Goal: Contribute content

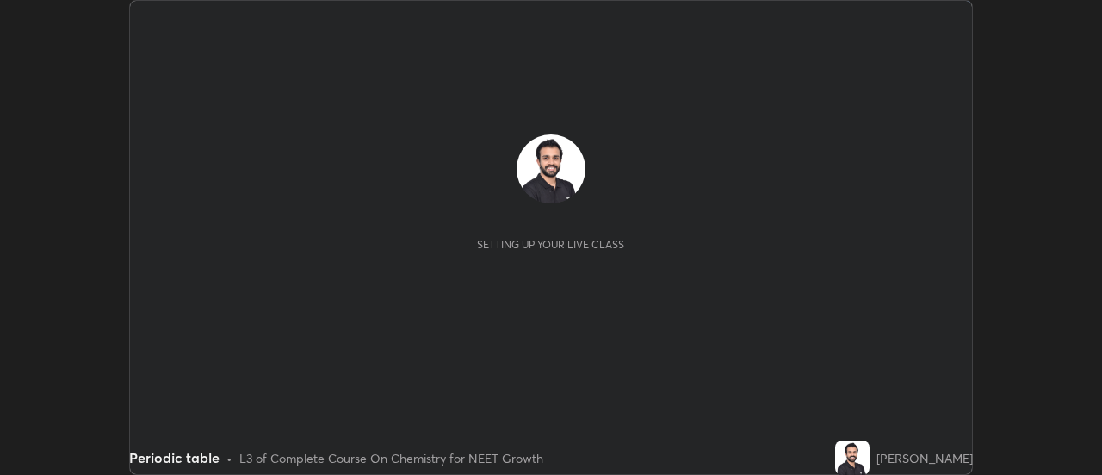
scroll to position [475, 1101]
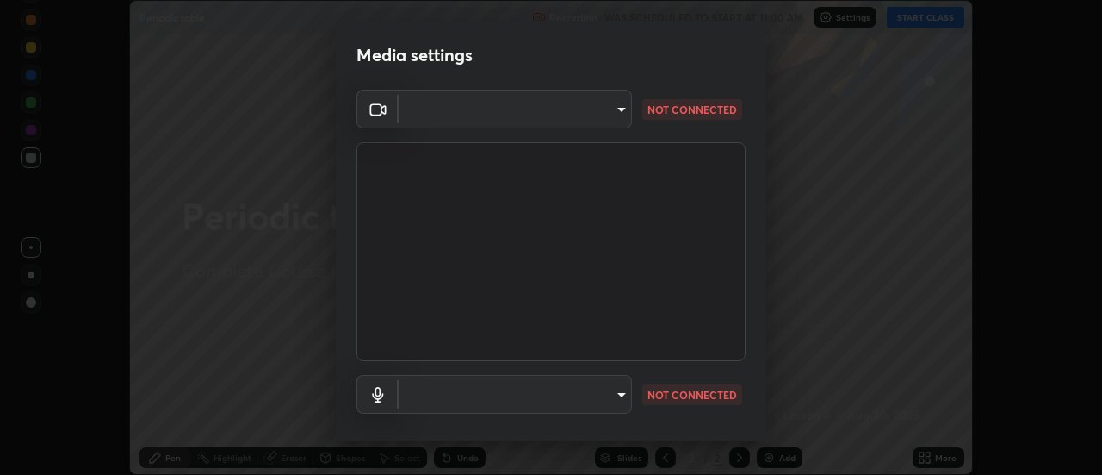
type input "communications"
click at [568, 115] on body "Erase all Periodic table Recording WAS SCHEDULED TO START AT 11:00 AM Settings …" at bounding box center [551, 237] width 1102 height 475
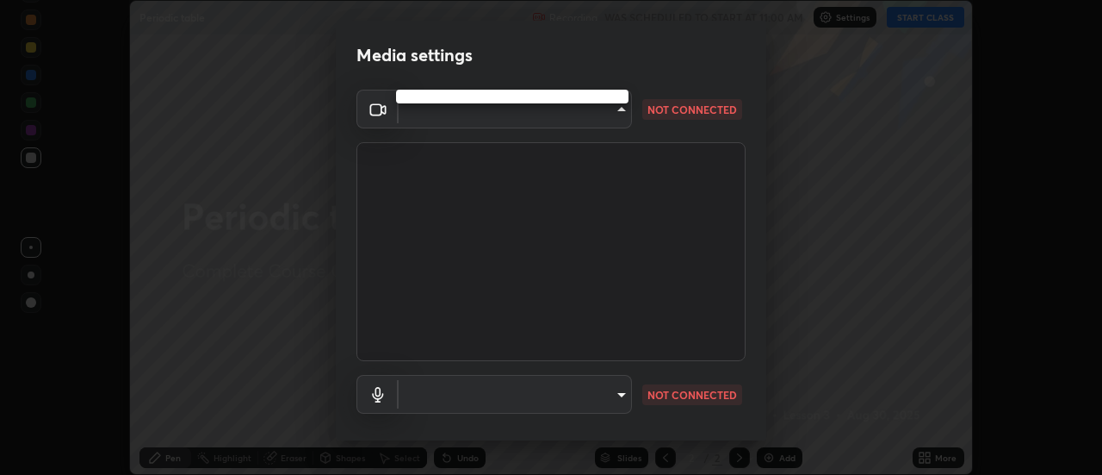
click at [611, 397] on div at bounding box center [551, 237] width 1102 height 475
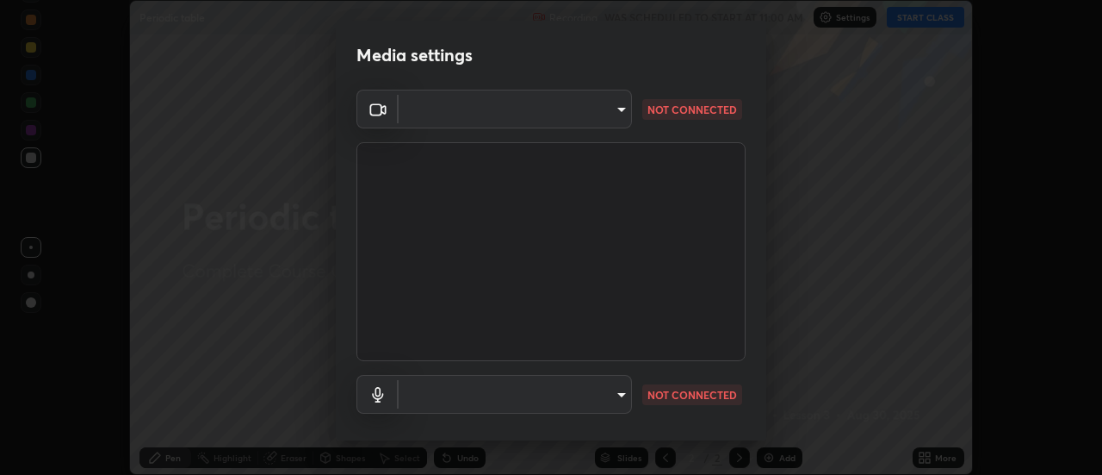
click at [620, 115] on body "Erase all Periodic table Recording WAS SCHEDULED TO START AT 11:00 AM Settings …" at bounding box center [551, 237] width 1102 height 475
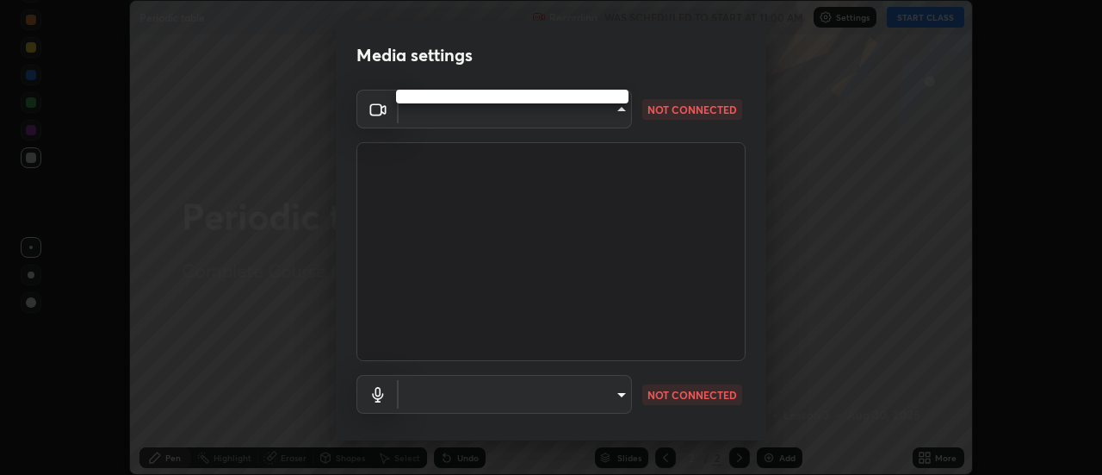
click at [602, 115] on div at bounding box center [551, 237] width 1102 height 475
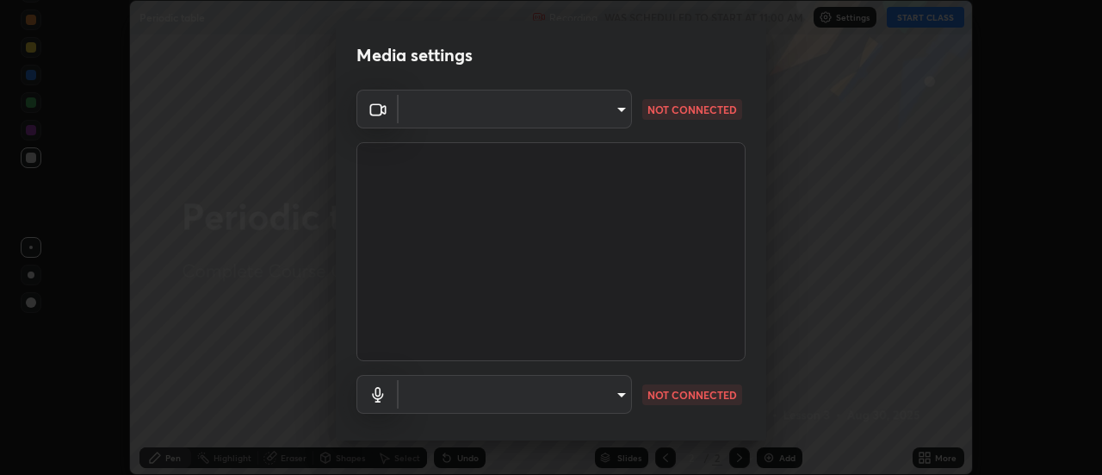
click at [600, 113] on div at bounding box center [551, 237] width 1102 height 475
click at [601, 113] on body "Erase all Periodic table Recording WAS SCHEDULED TO START AT 11:00 AM Settings …" at bounding box center [551, 237] width 1102 height 475
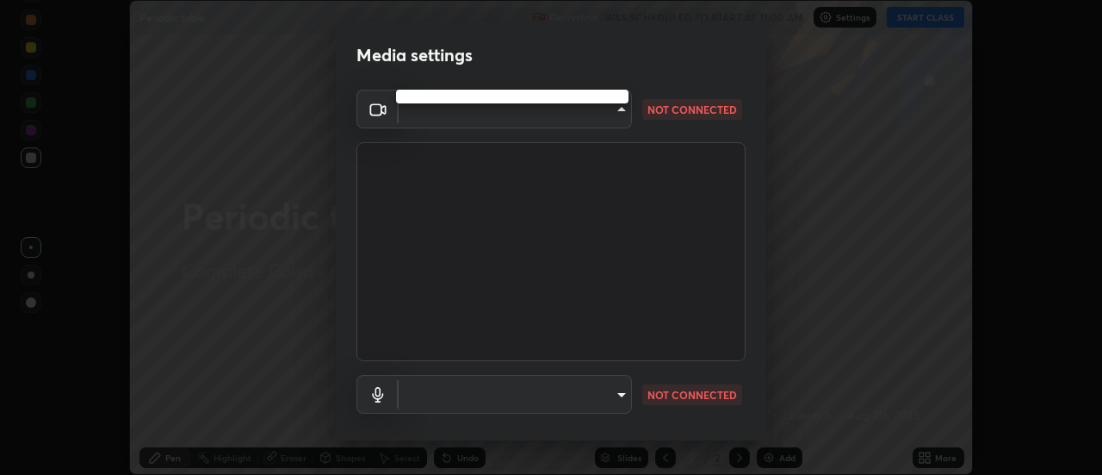
click at [602, 113] on div at bounding box center [551, 237] width 1102 height 475
click at [603, 114] on div at bounding box center [551, 237] width 1102 height 475
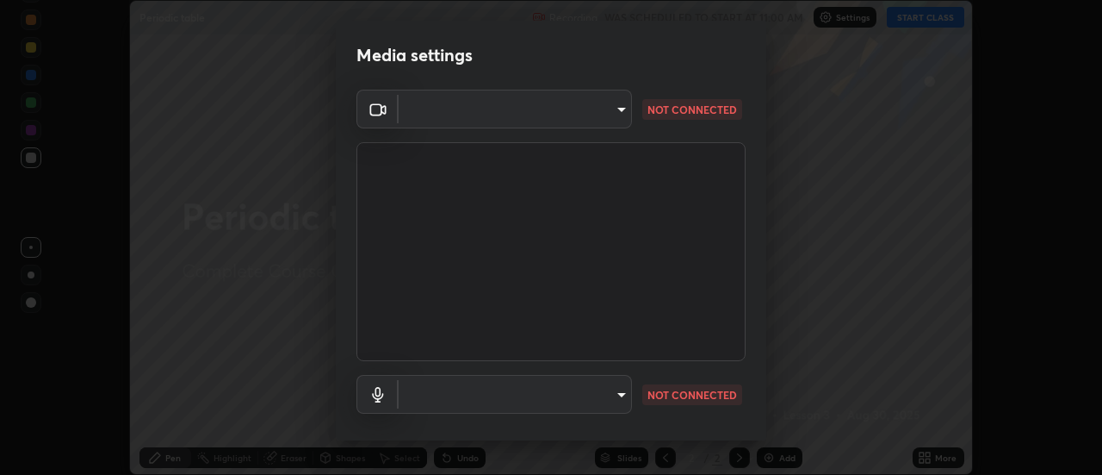
click at [603, 114] on body "Erase all Periodic table Recording WAS SCHEDULED TO START AT 11:00 AM Settings …" at bounding box center [551, 237] width 1102 height 475
click at [624, 390] on body "Erase all Periodic table Recording WAS SCHEDULED TO START AT 11:00 AM Settings …" at bounding box center [551, 237] width 1102 height 475
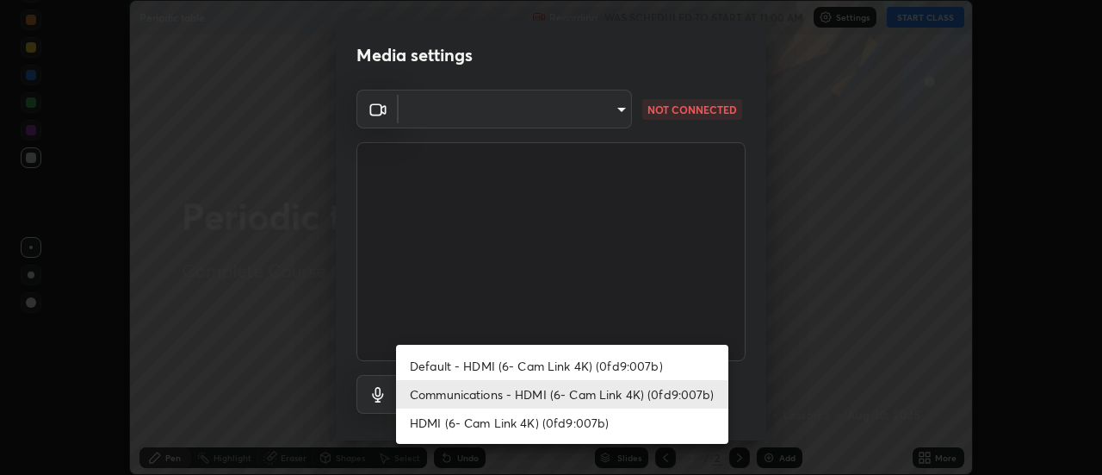
click at [423, 111] on div at bounding box center [551, 237] width 1102 height 475
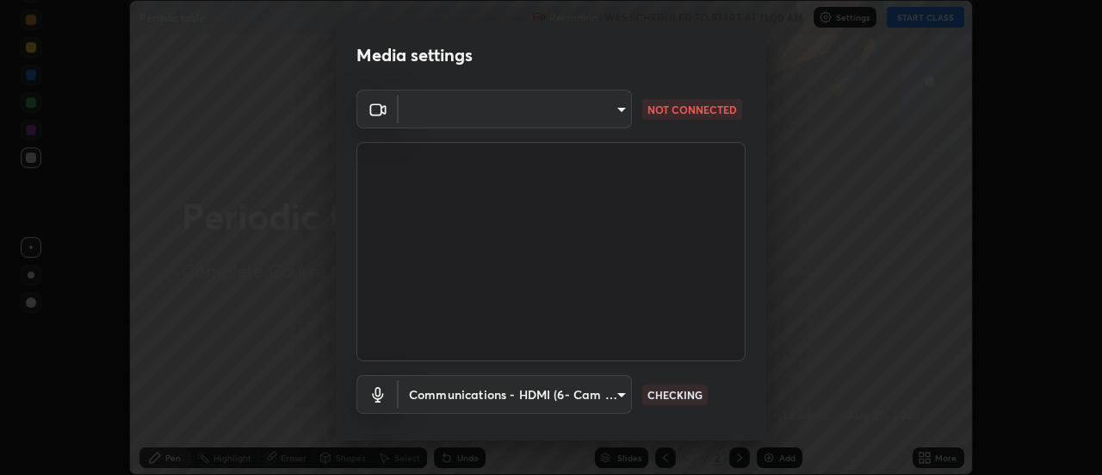
click at [469, 110] on body "Erase all Periodic table Recording WAS SCHEDULED TO START AT 11:00 AM Settings …" at bounding box center [551, 237] width 1102 height 475
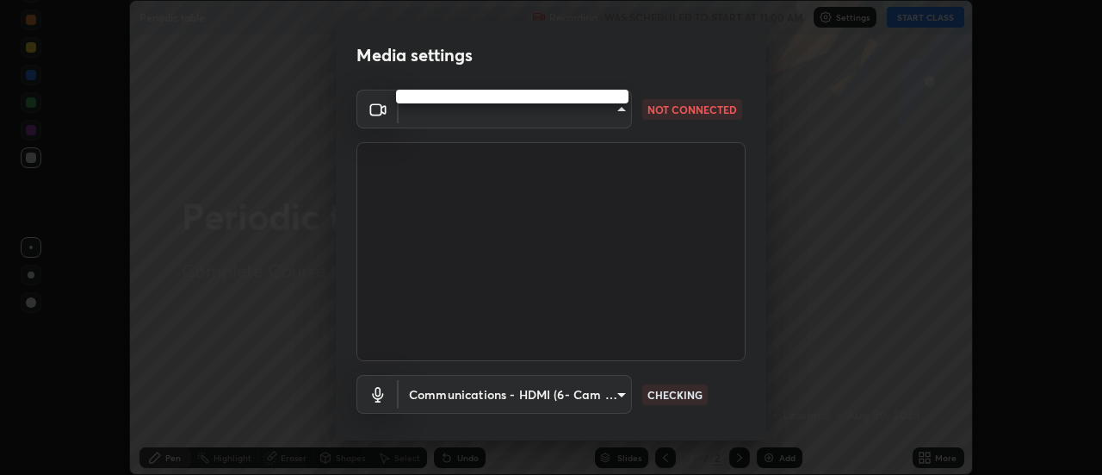
click at [588, 122] on div at bounding box center [551, 237] width 1102 height 475
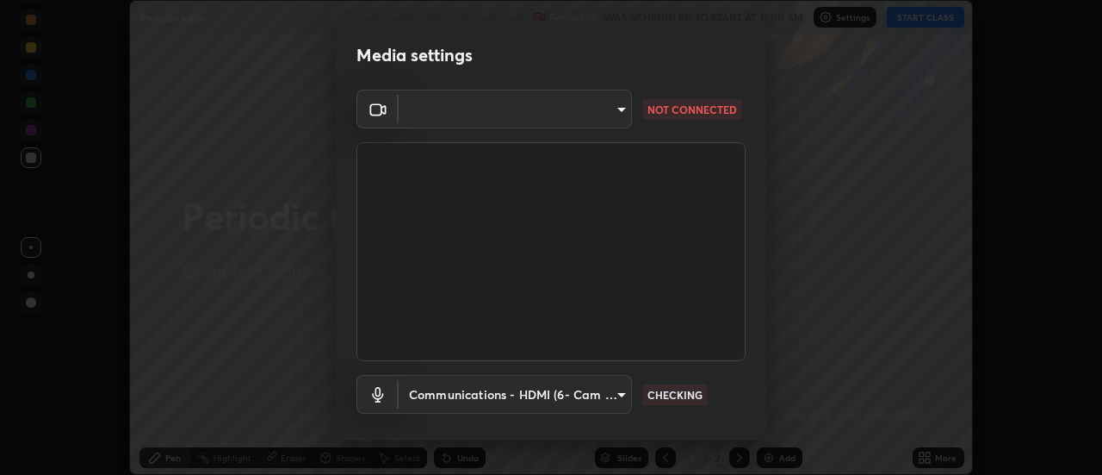
click at [586, 119] on body "Erase all Periodic table Recording WAS SCHEDULED TO START AT 11:00 AM Settings …" at bounding box center [551, 237] width 1102 height 475
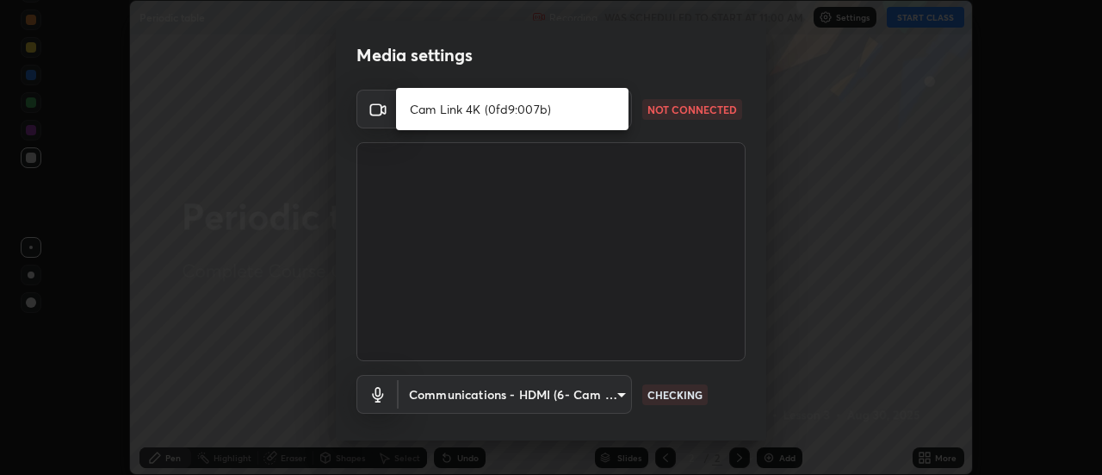
click at [579, 118] on li "Cam Link 4K (0fd9:007b)" at bounding box center [512, 109] width 233 height 28
type input "4d5f42dea8c4f142ccf8315133da698ac4cf03181650e47e3876e19f816c8fe7"
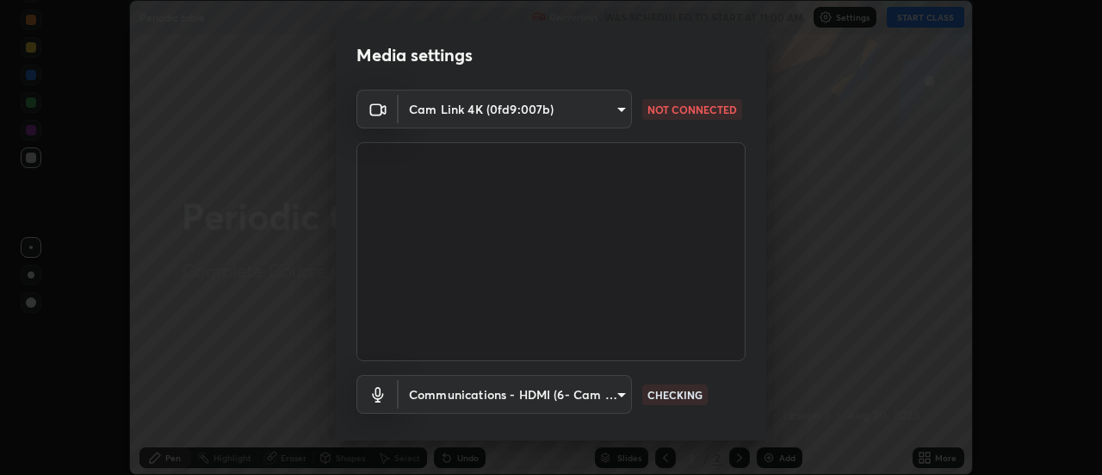
click at [465, 404] on body "Erase all Periodic table Recording WAS SCHEDULED TO START AT 11:00 AM Settings …" at bounding box center [551, 237] width 1102 height 475
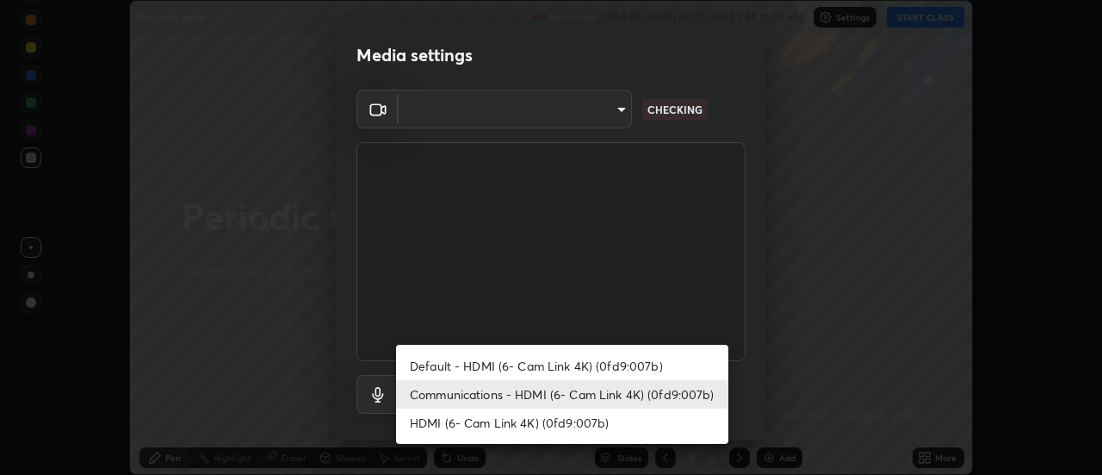
click at [445, 364] on li "Default - HDMI (6- Cam Link 4K) (0fd9:007b)" at bounding box center [562, 365] width 332 height 28
type input "default"
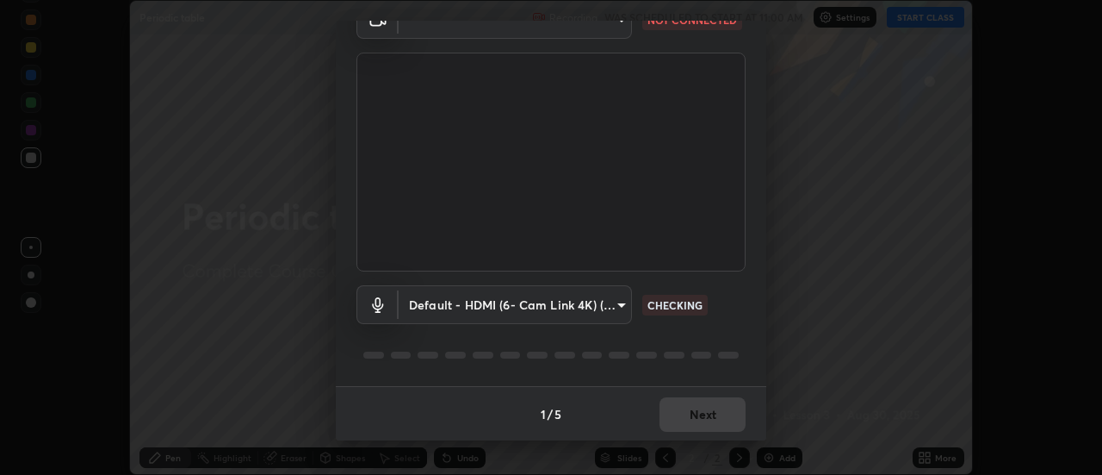
click at [453, 31] on body "Erase all Periodic table Recording WAS SCHEDULED TO START AT 11:00 AM Settings …" at bounding box center [551, 237] width 1102 height 475
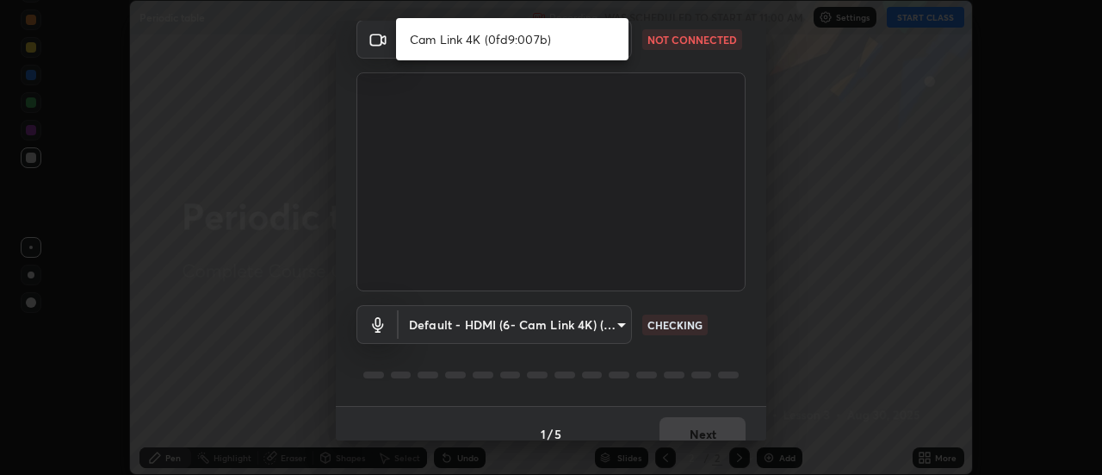
click at [462, 47] on li "Cam Link 4K (0fd9:007b)" at bounding box center [512, 39] width 233 height 28
type input "dff715f2b8103cd99efd98edb1208d423aa6cea85c5a492e25875cbf54650d32"
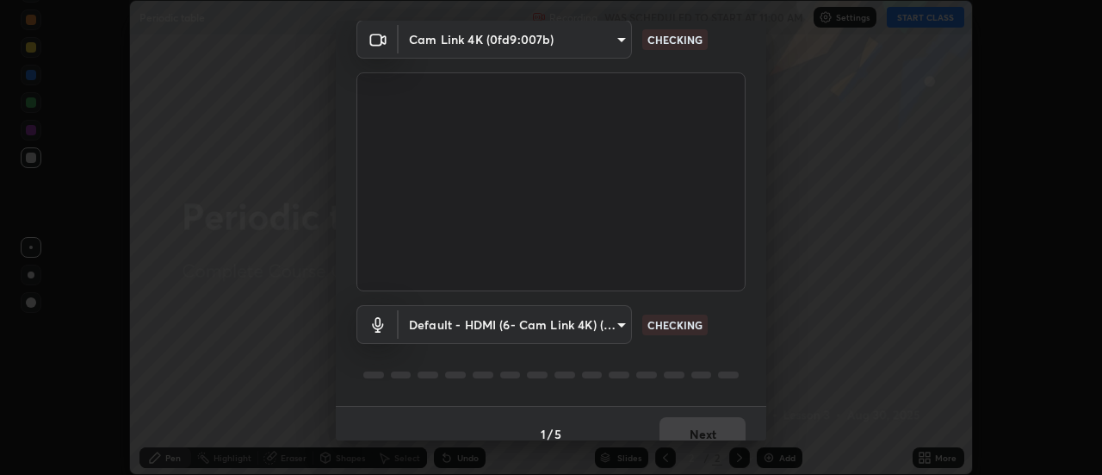
click at [463, 47] on body "Erase all Periodic table Recording WAS SCHEDULED TO START AT 11:00 AM Settings …" at bounding box center [551, 237] width 1102 height 475
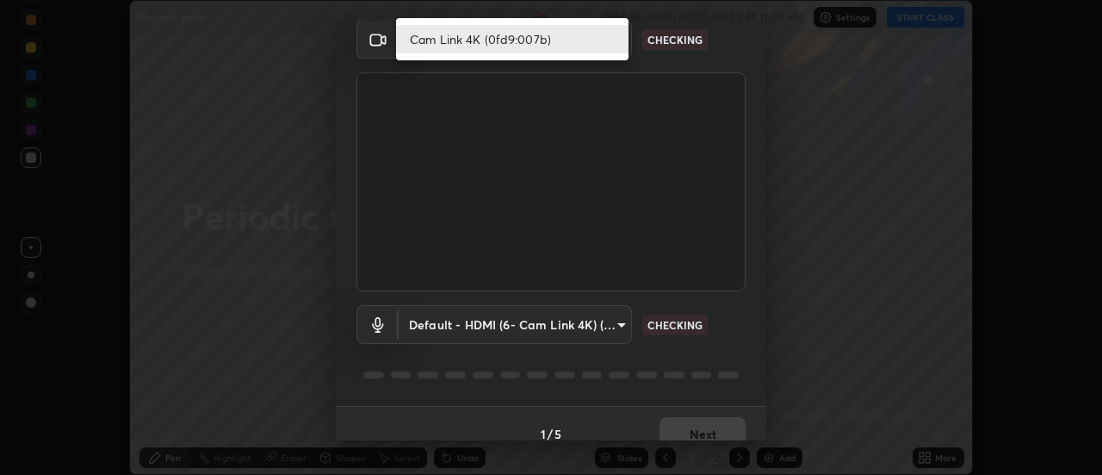
click at [450, 40] on li "Cam Link 4K (0fd9:007b)" at bounding box center [512, 39] width 233 height 28
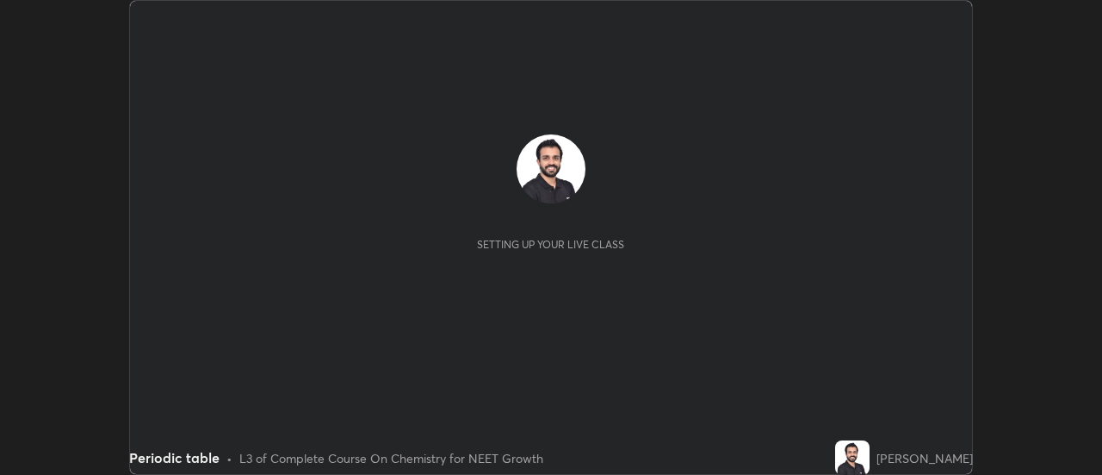
scroll to position [475, 1101]
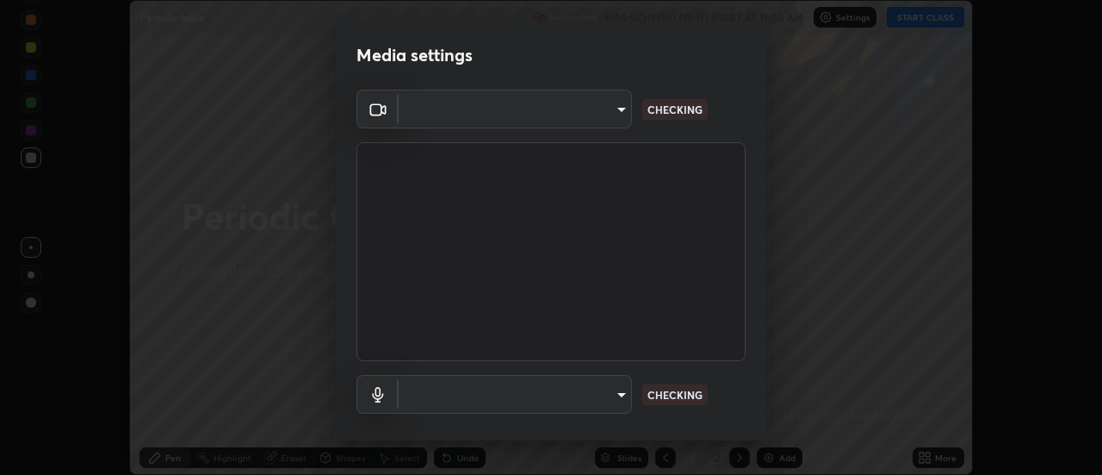
type input "dff715f2b8103cd99efd98edb1208d423aa6cea85c5a492e25875cbf54650d32"
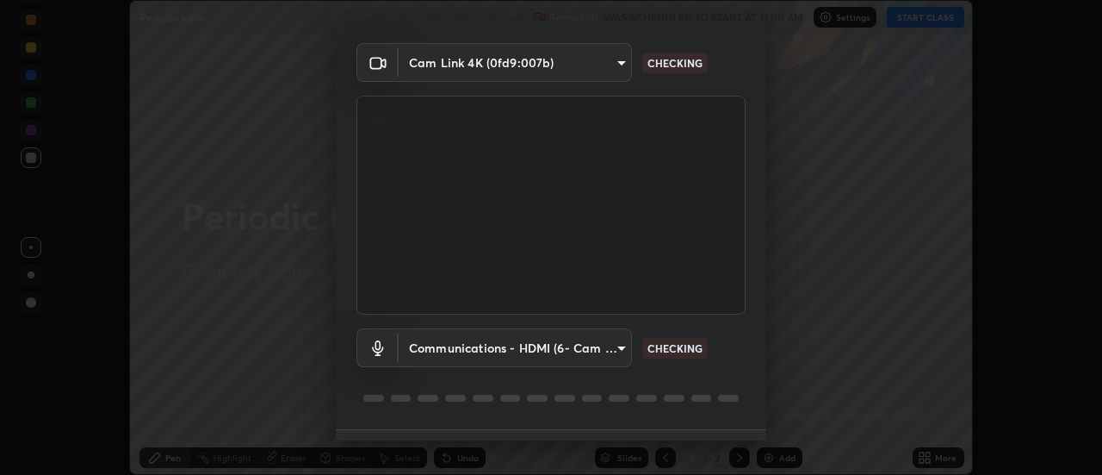
scroll to position [90, 0]
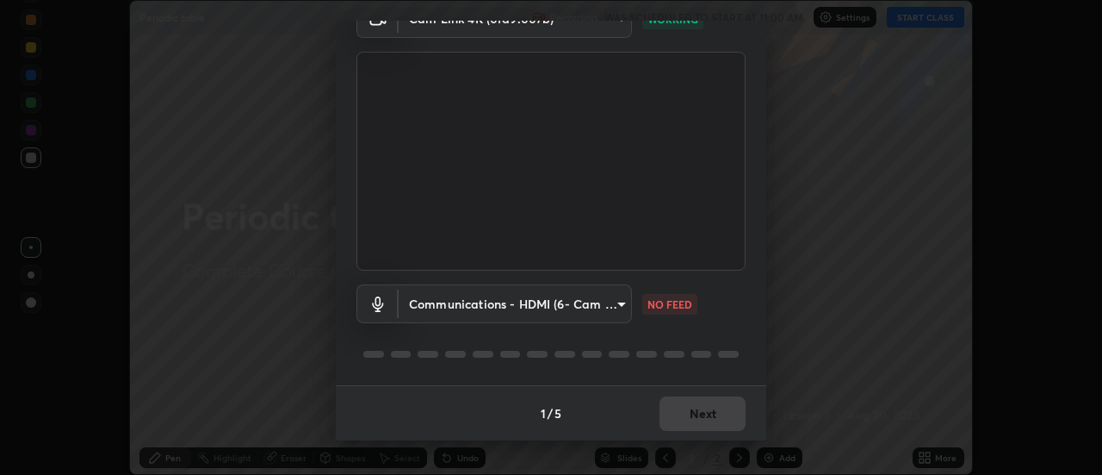
click at [444, 299] on body "Erase all Periodic table Recording WAS SCHEDULED TO START AT 11:00 AM Settings …" at bounding box center [551, 237] width 1102 height 475
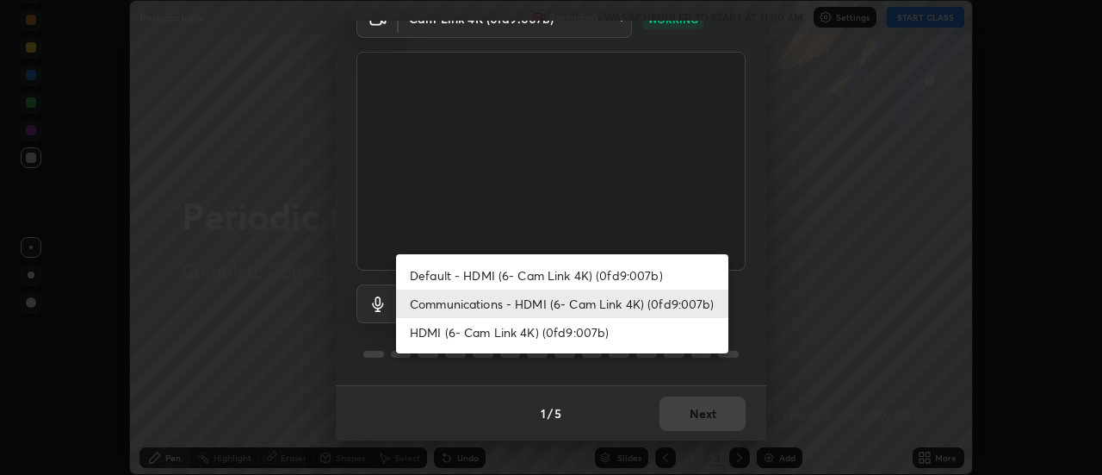
click at [452, 270] on li "Default - HDMI (6- Cam Link 4K) (0fd9:007b)" at bounding box center [562, 275] width 332 height 28
type input "default"
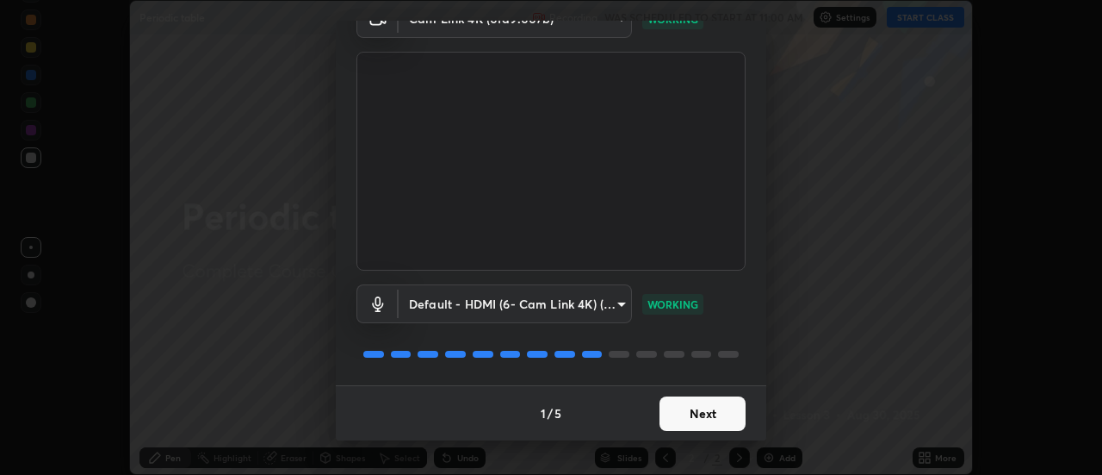
click at [679, 412] on button "Next" at bounding box center [703, 413] width 86 height 34
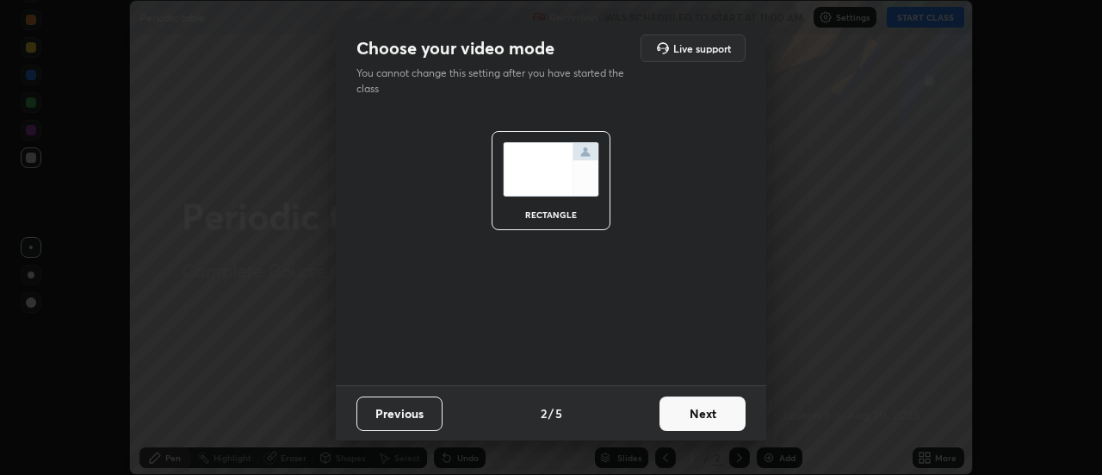
scroll to position [0, 0]
click at [692, 417] on button "Next" at bounding box center [703, 413] width 86 height 34
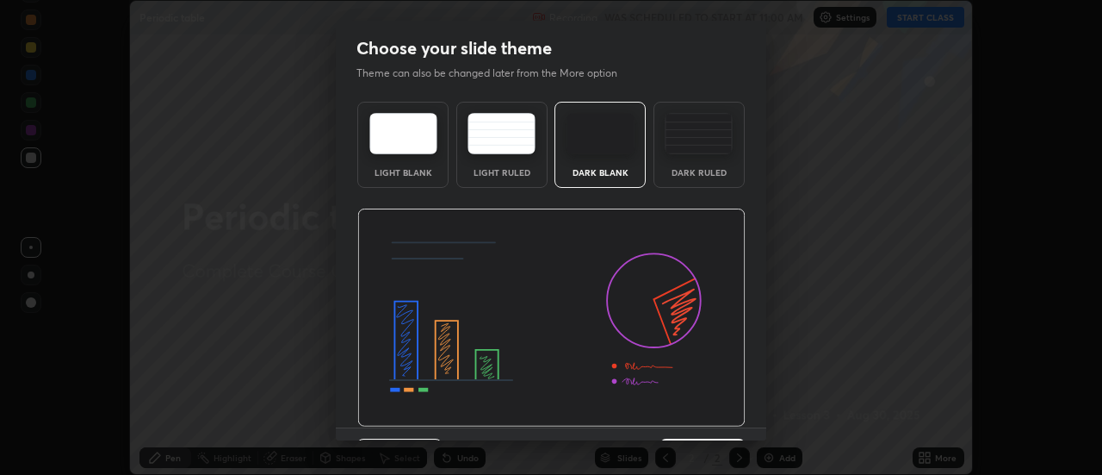
click at [702, 439] on button "Next" at bounding box center [703, 455] width 86 height 34
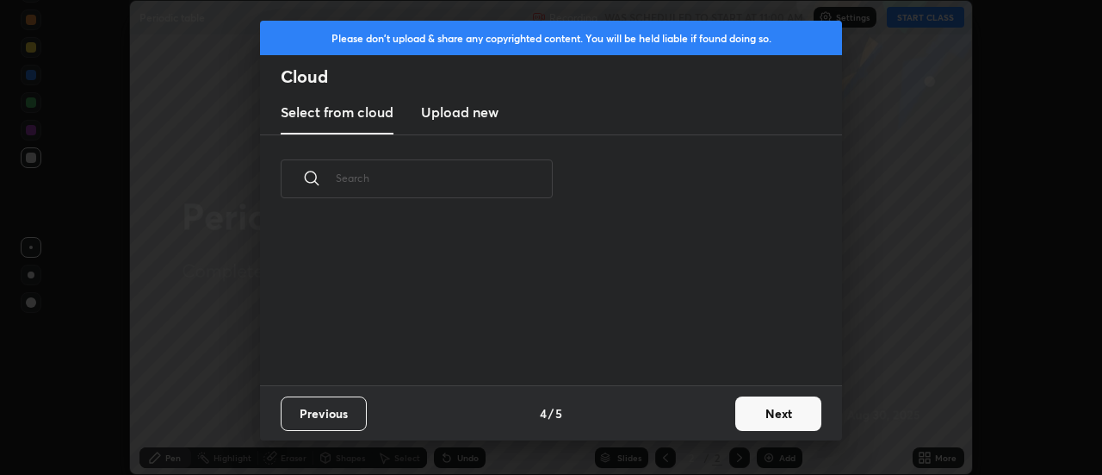
scroll to position [162, 553]
click at [754, 412] on button "Next" at bounding box center [778, 413] width 86 height 34
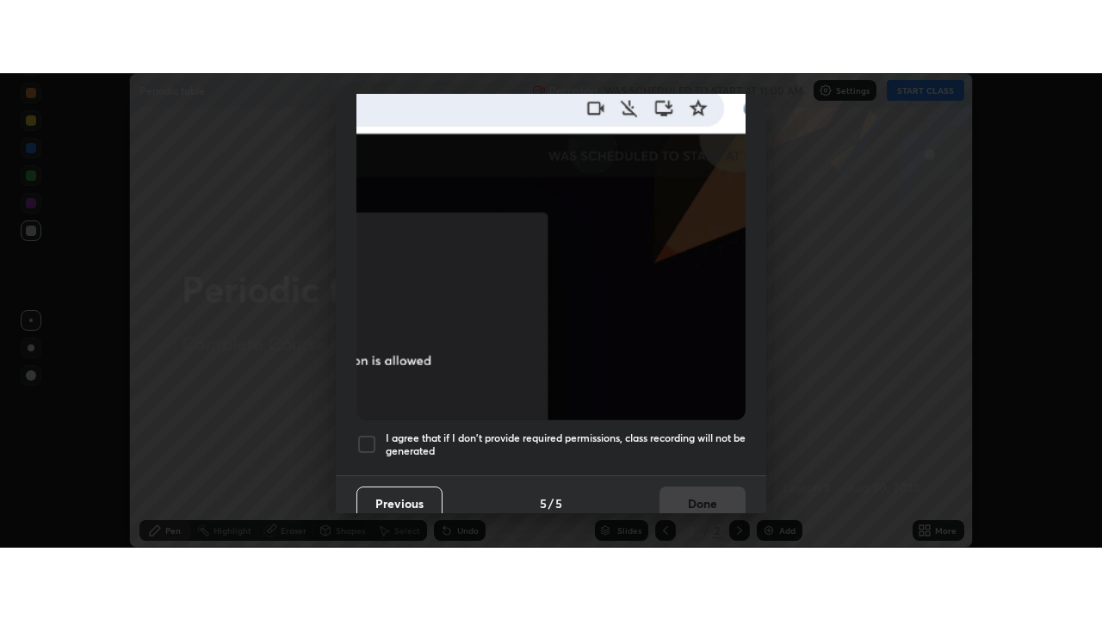
scroll to position [442, 0]
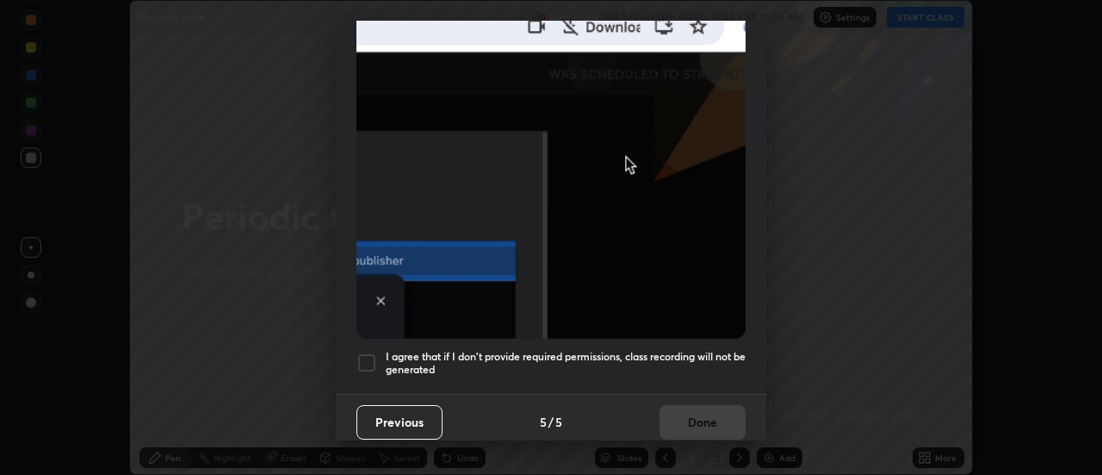
click at [369, 355] on div at bounding box center [367, 362] width 21 height 21
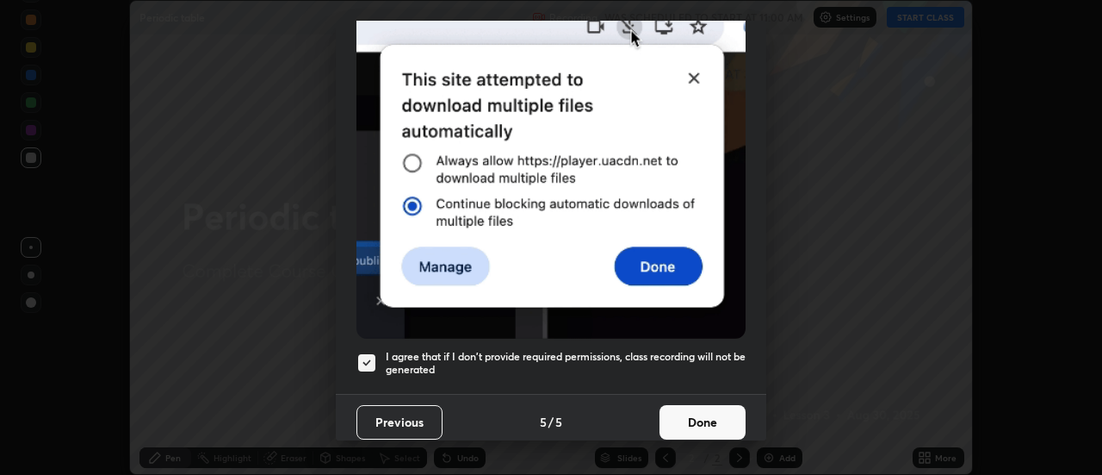
click at [693, 415] on button "Done" at bounding box center [703, 422] width 86 height 34
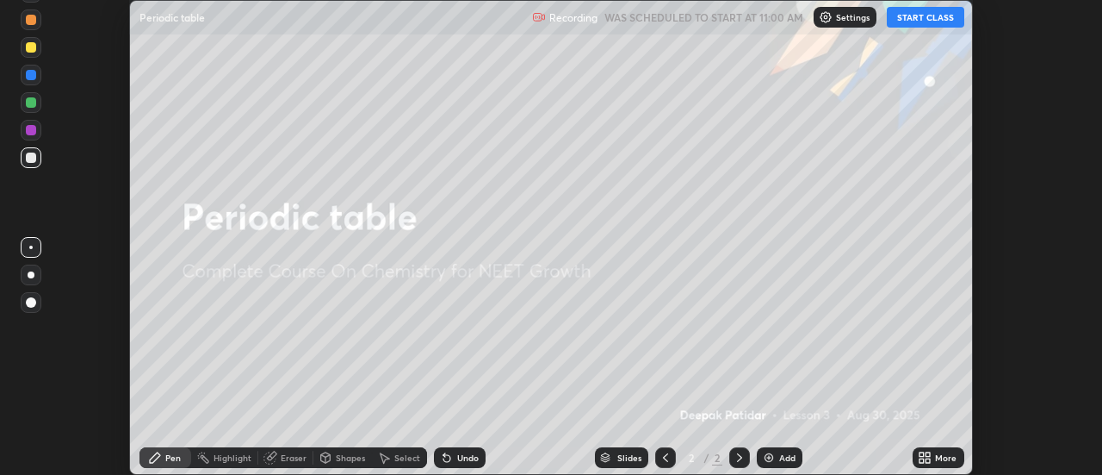
click at [922, 460] on icon at bounding box center [922, 460] width 4 height 4
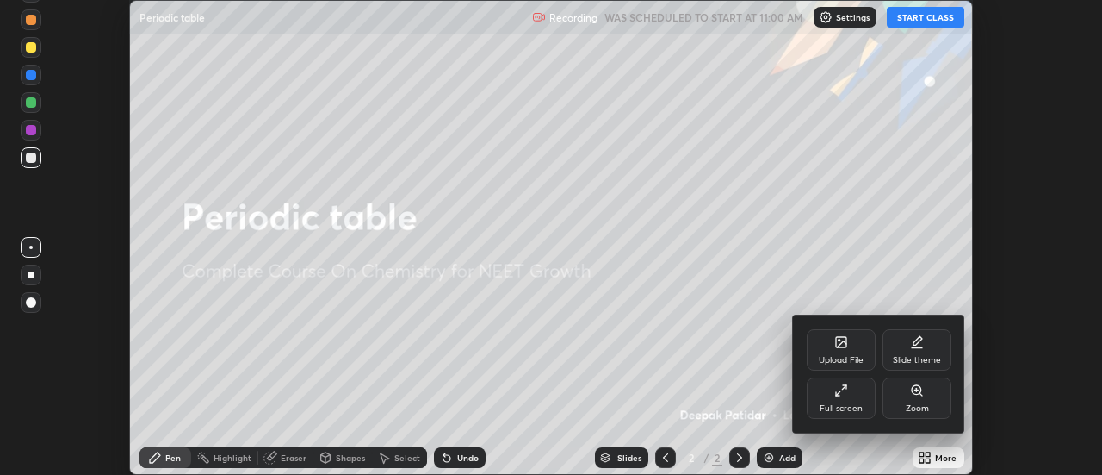
click at [844, 407] on div "Full screen" at bounding box center [841, 408] width 43 height 9
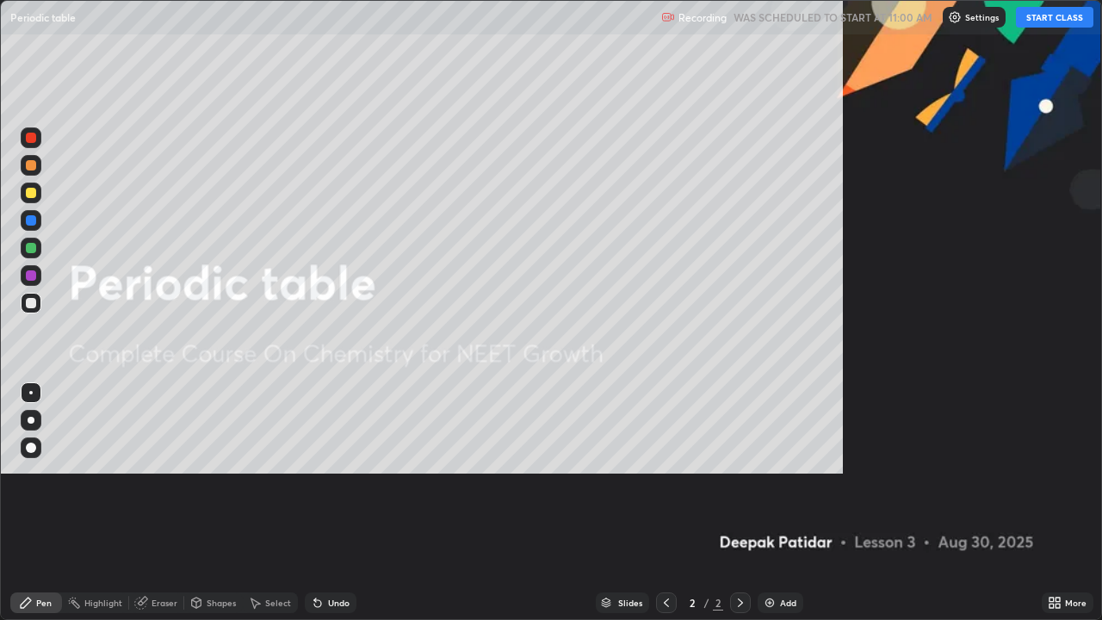
scroll to position [620, 1102]
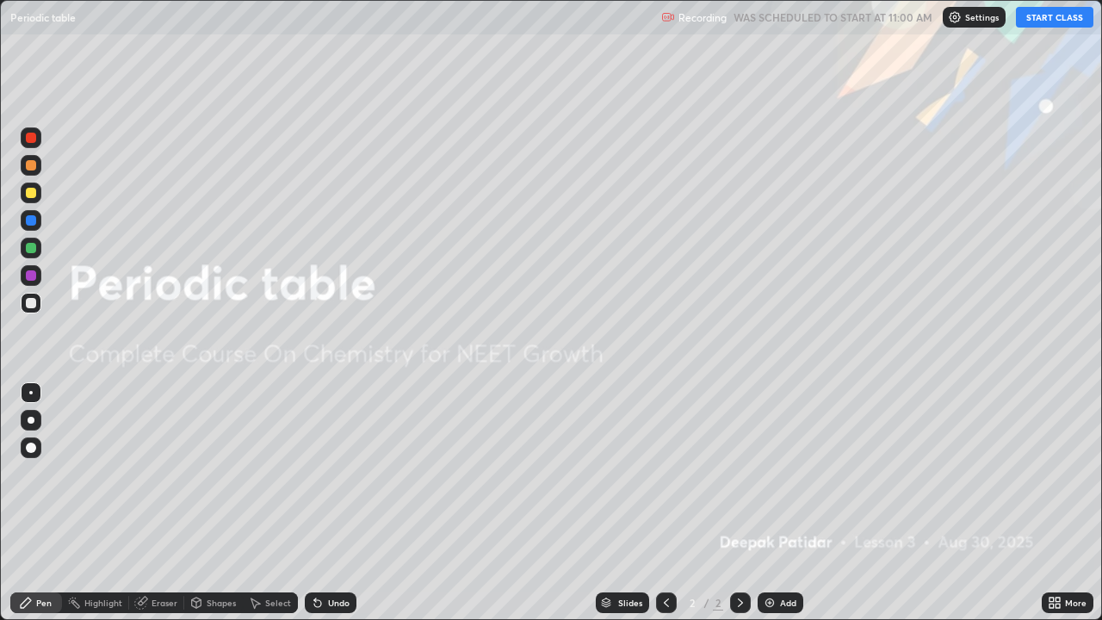
click at [1068, 22] on button "START CLASS" at bounding box center [1055, 17] width 78 height 21
click at [1058, 474] on icon at bounding box center [1058, 600] width 4 height 4
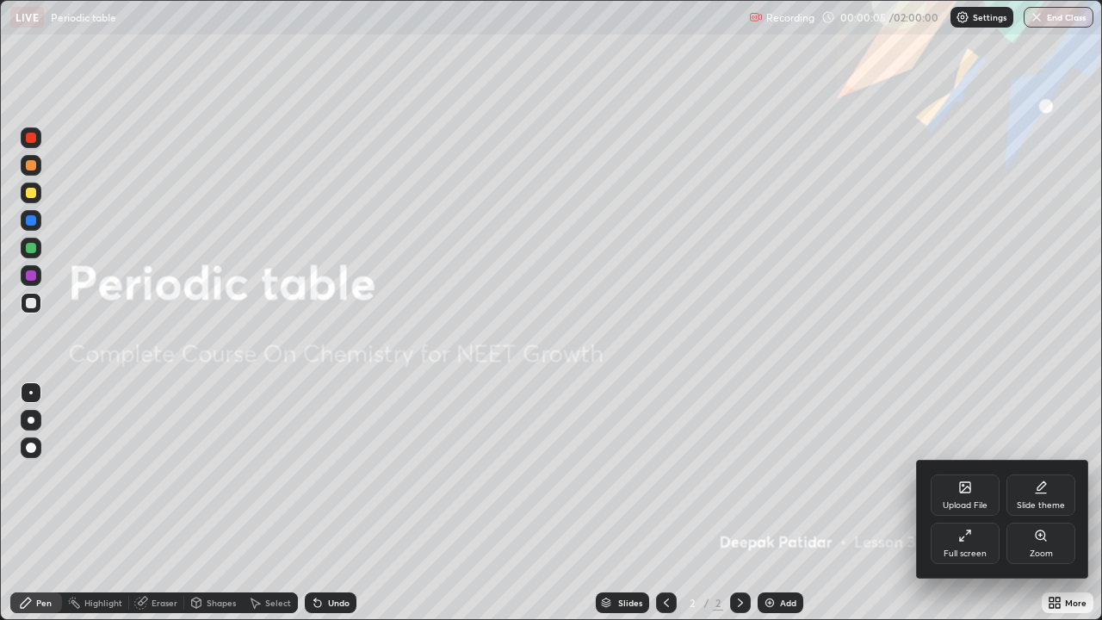
click at [980, 474] on div "Upload File" at bounding box center [965, 495] width 69 height 41
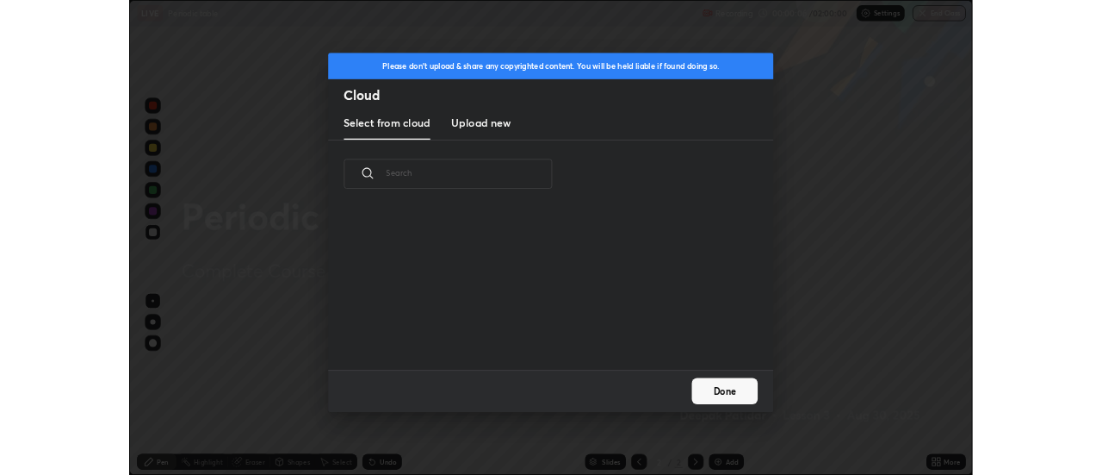
scroll to position [212, 553]
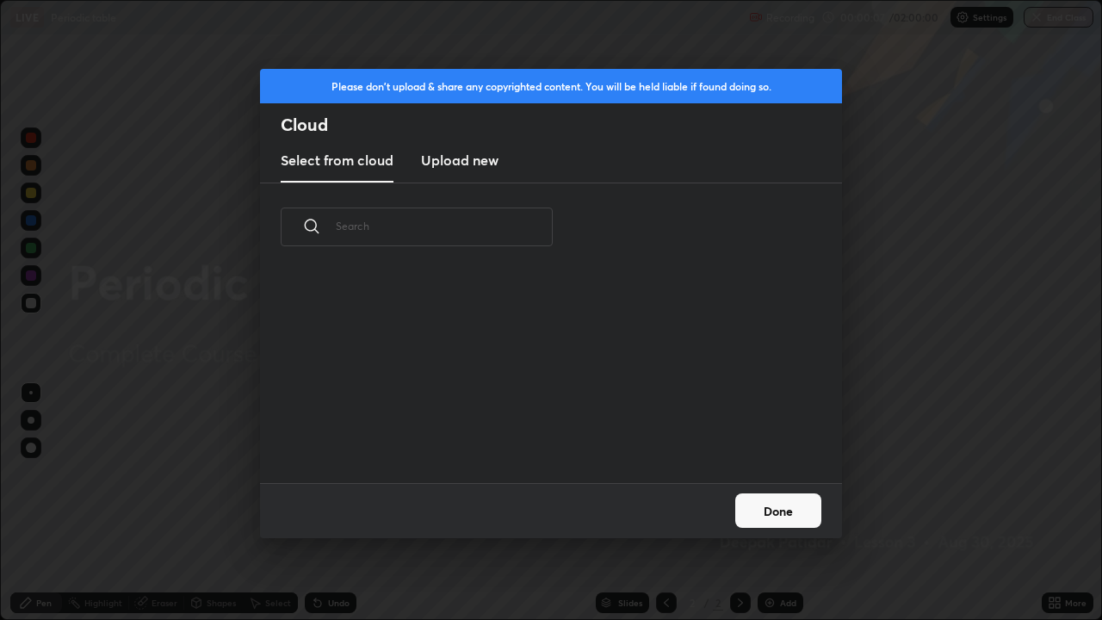
click at [477, 162] on h3 "Upload new" at bounding box center [460, 160] width 78 height 21
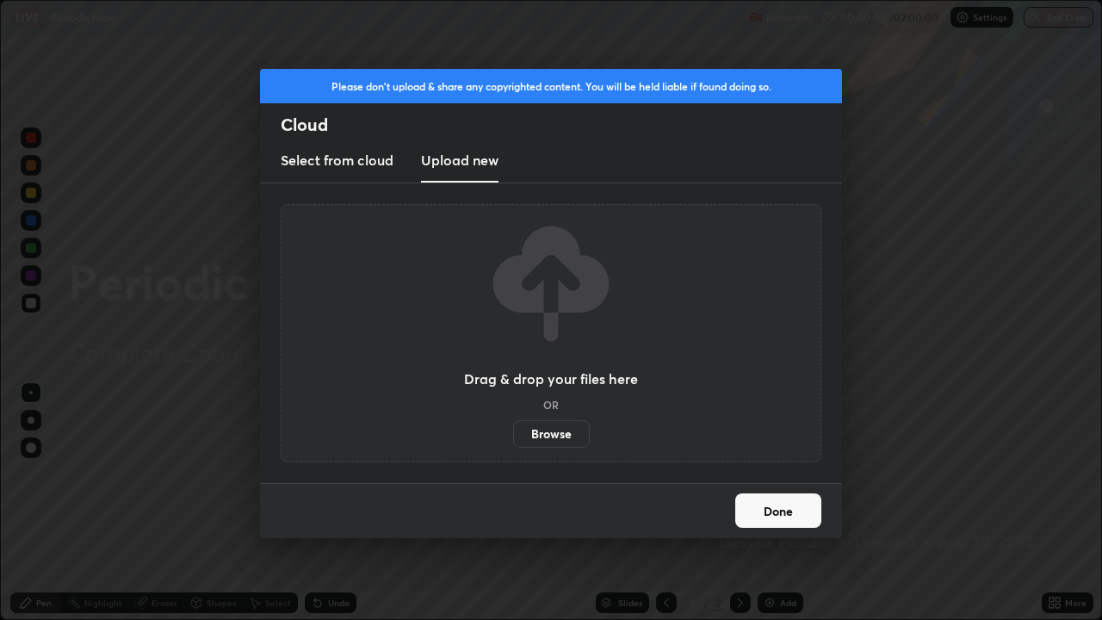
click at [562, 431] on label "Browse" at bounding box center [551, 434] width 77 height 28
click at [513, 431] on input "Browse" at bounding box center [513, 434] width 0 height 28
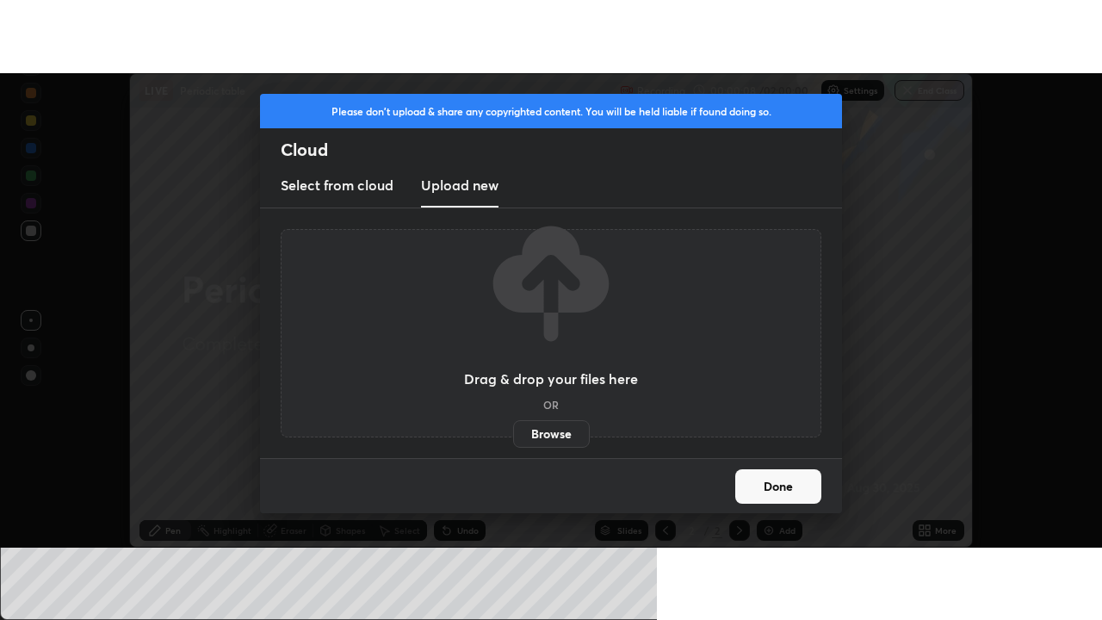
scroll to position [85647, 85020]
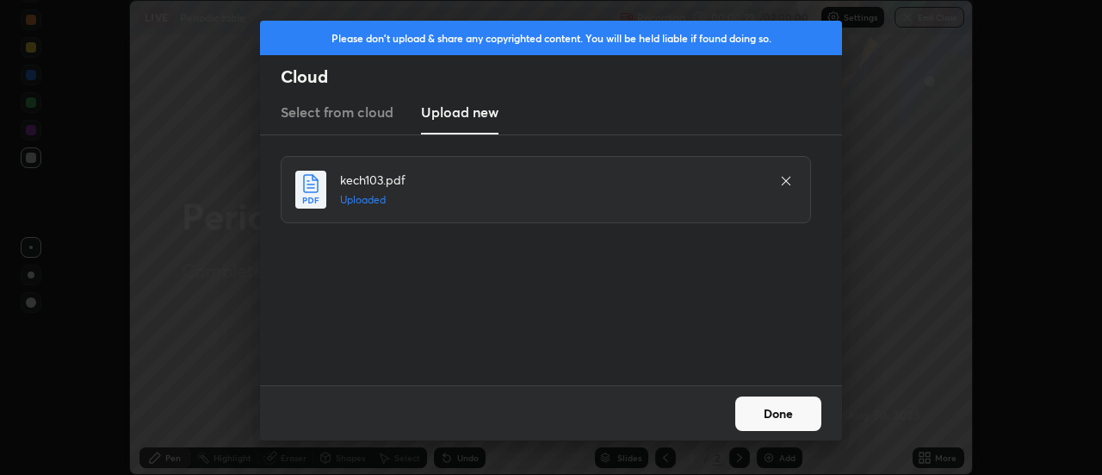
click at [770, 424] on button "Done" at bounding box center [778, 413] width 86 height 34
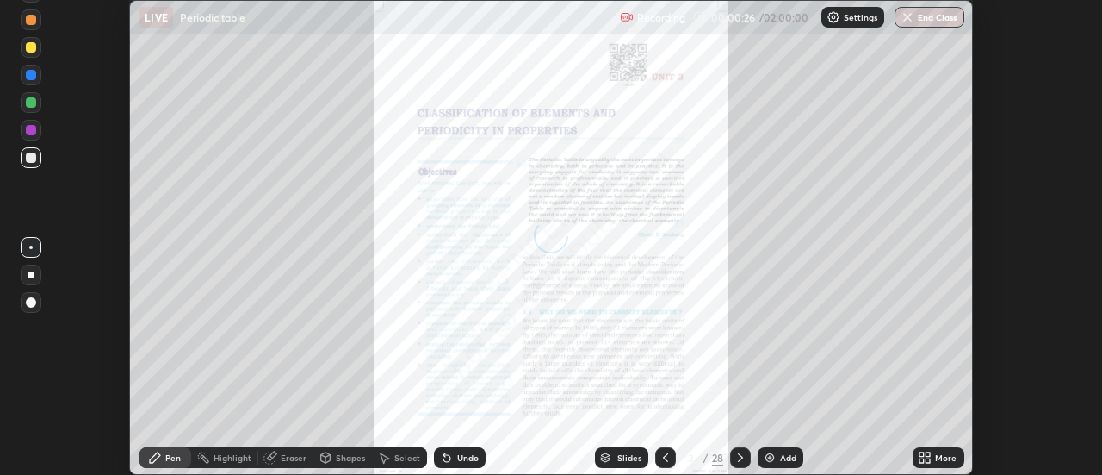
click at [937, 457] on div "More" at bounding box center [946, 457] width 22 height 9
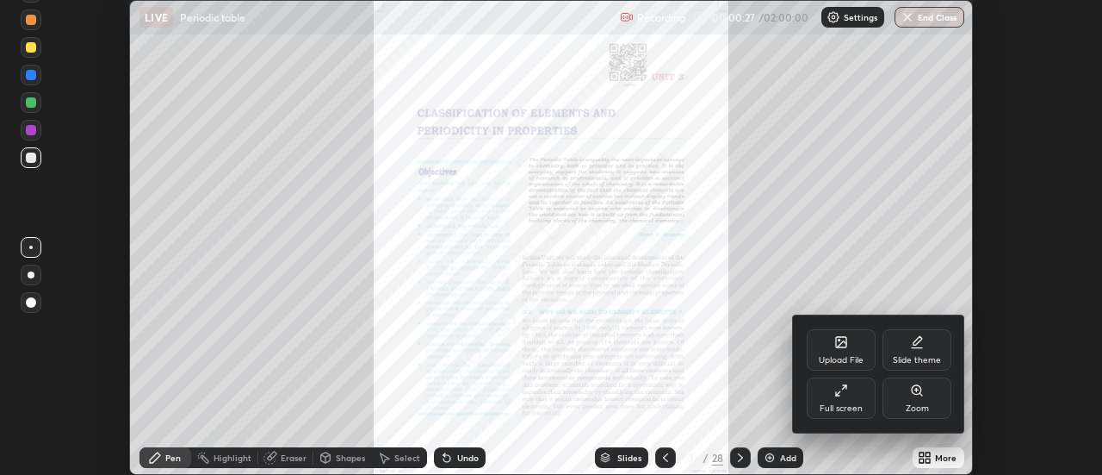
click at [853, 407] on div "Full screen" at bounding box center [841, 408] width 43 height 9
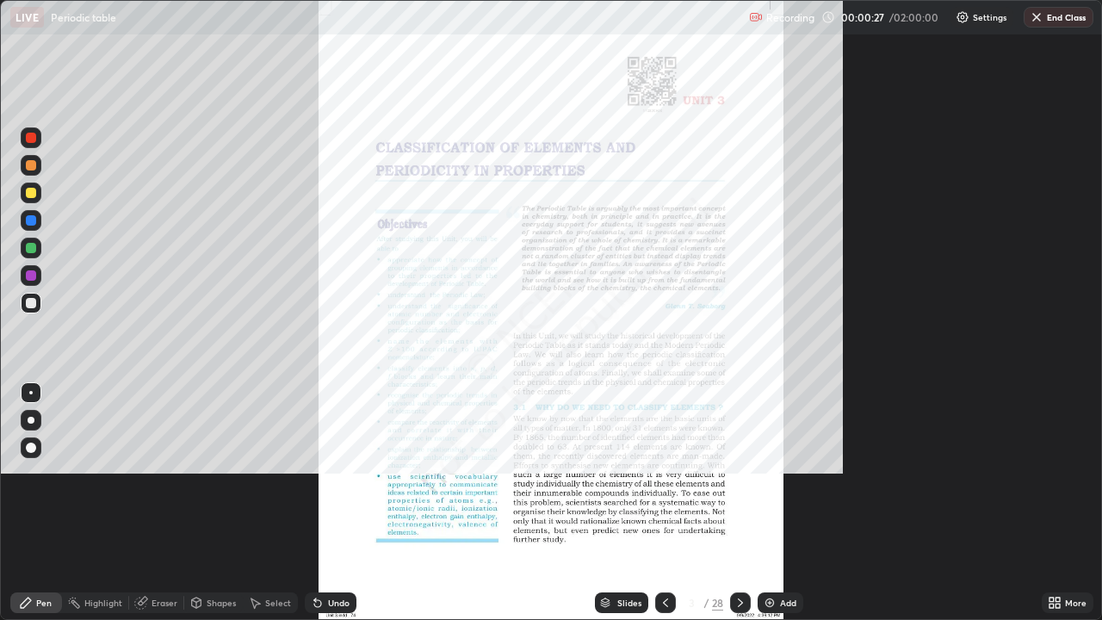
scroll to position [620, 1102]
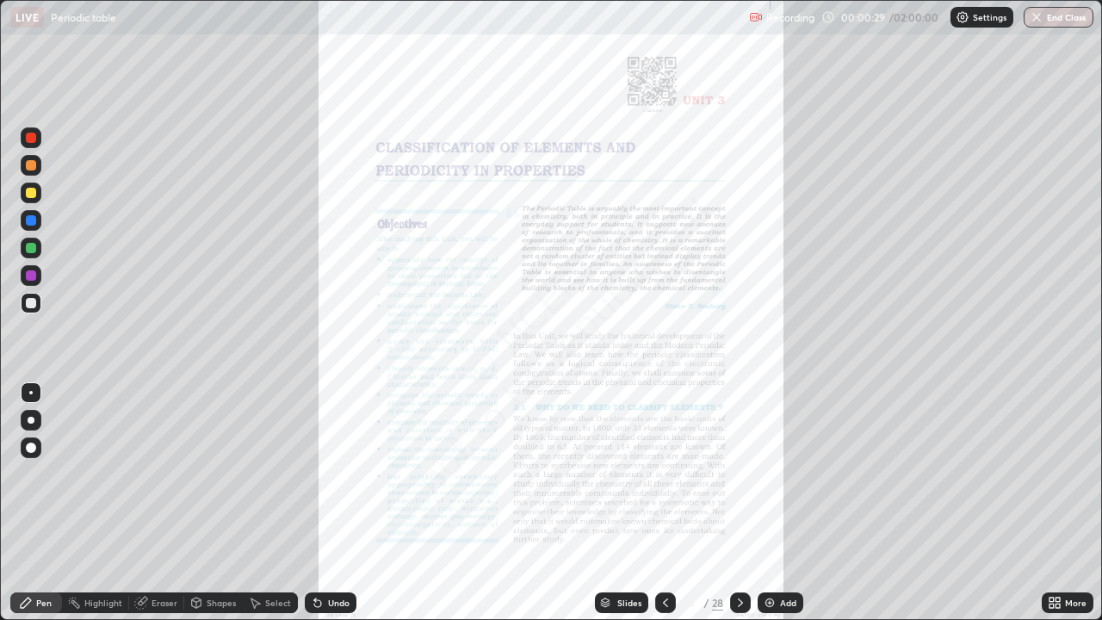
click at [631, 474] on div "Slides" at bounding box center [629, 603] width 24 height 9
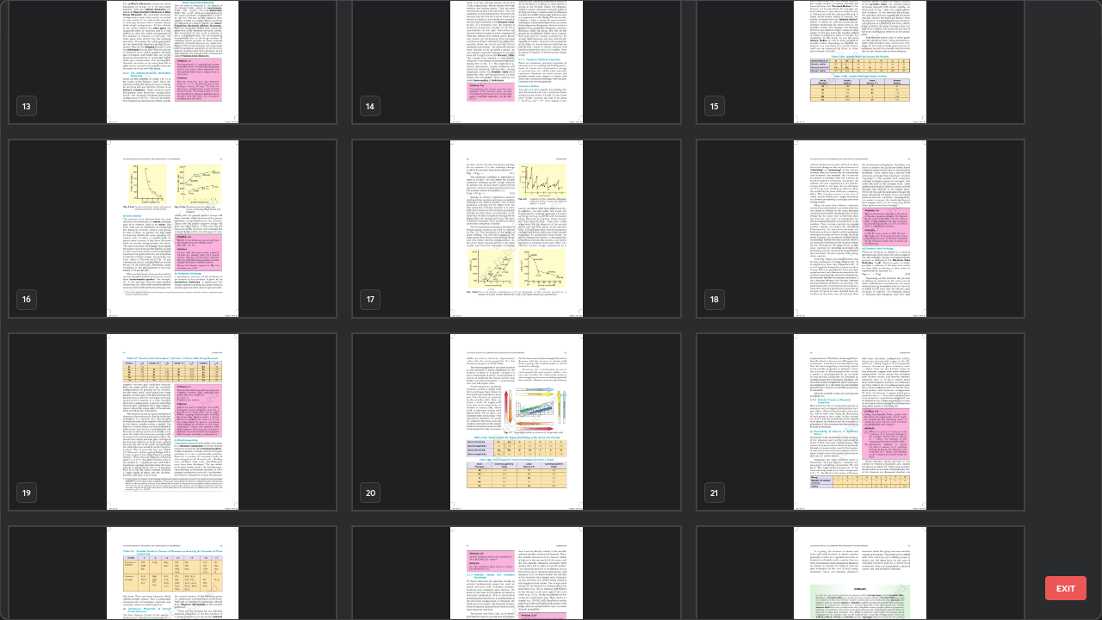
scroll to position [838, 0]
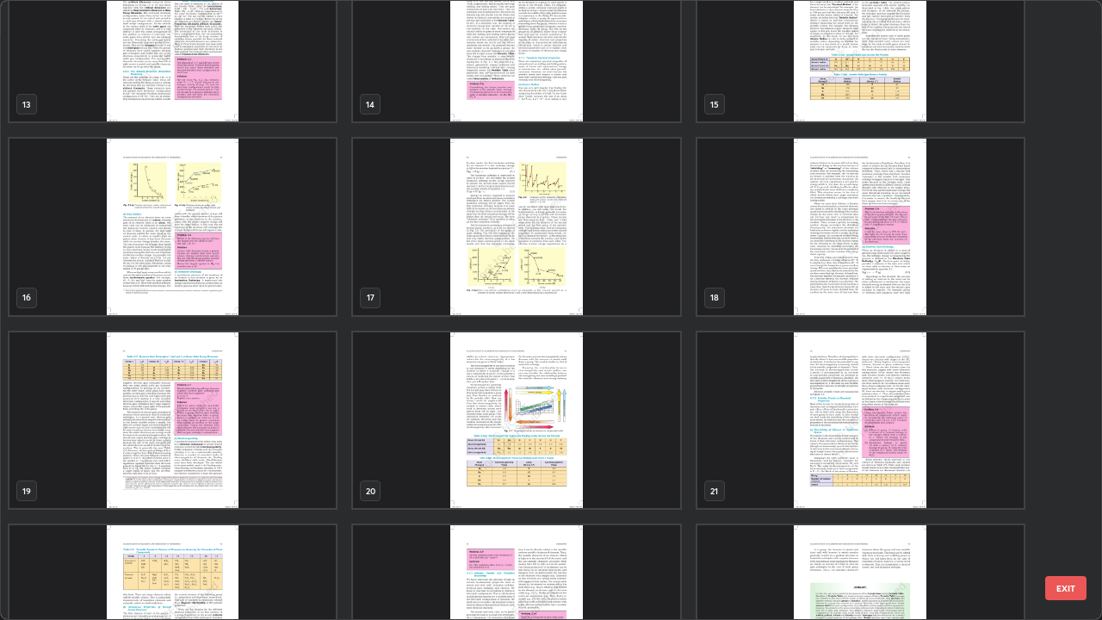
click at [862, 288] on img "grid" at bounding box center [861, 227] width 326 height 177
click at [859, 293] on img "grid" at bounding box center [861, 227] width 326 height 177
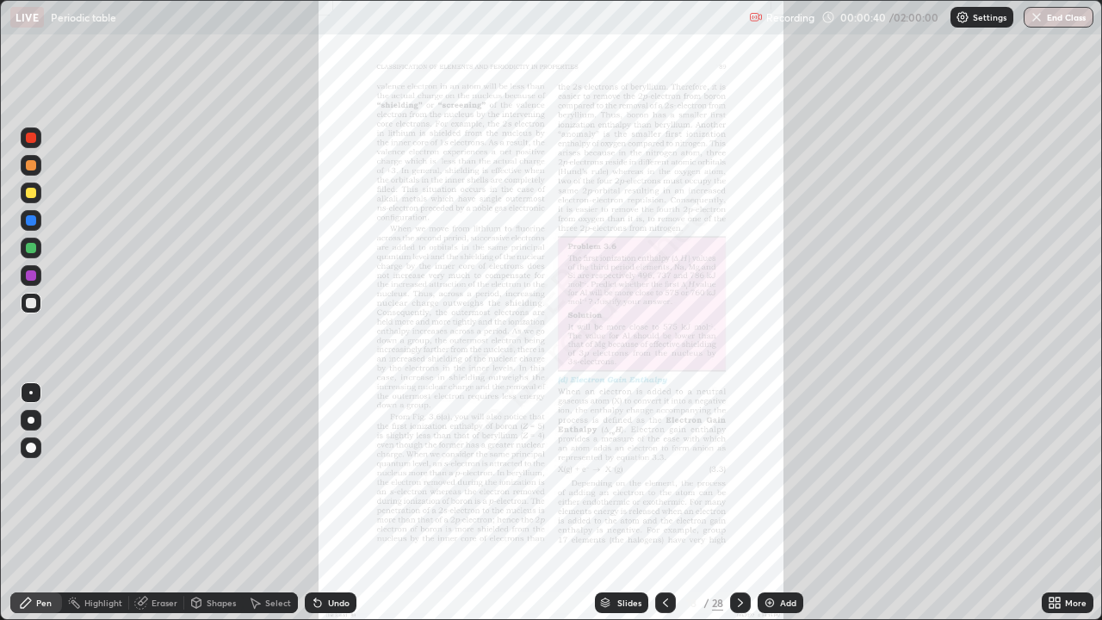
click at [1060, 474] on icon at bounding box center [1058, 600] width 4 height 4
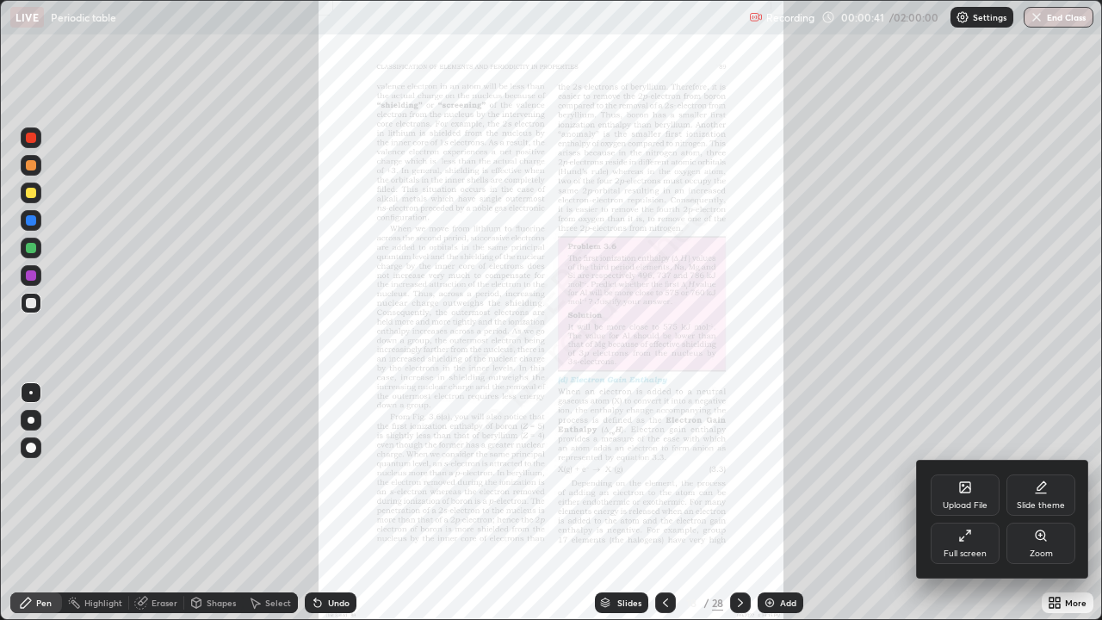
click at [1032, 474] on div "Zoom" at bounding box center [1041, 553] width 23 height 9
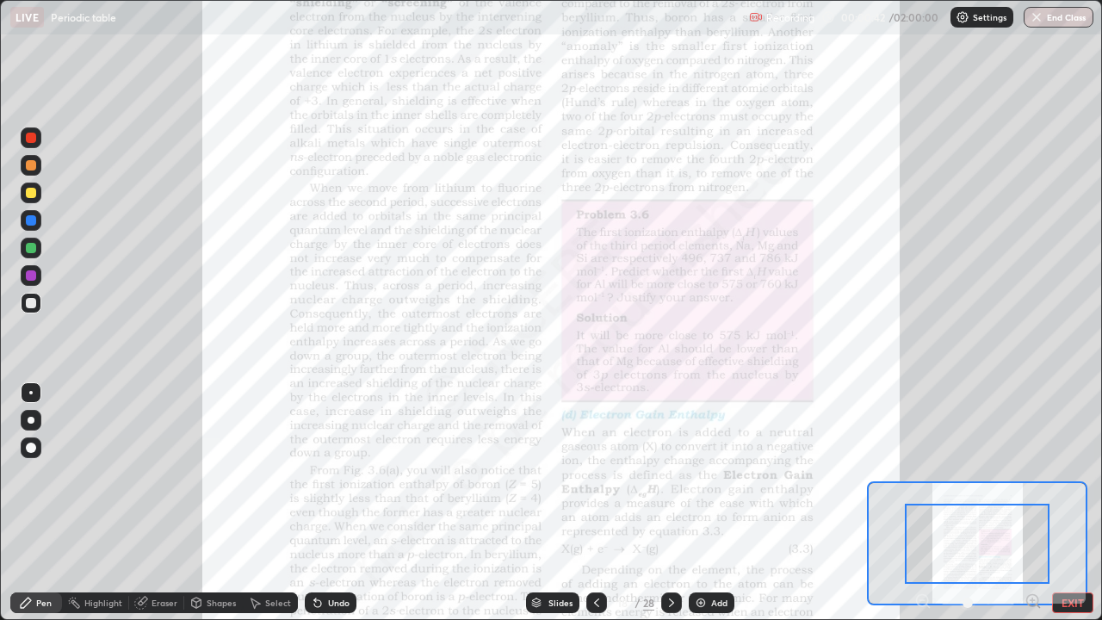
click at [1033, 474] on icon at bounding box center [1033, 600] width 4 height 0
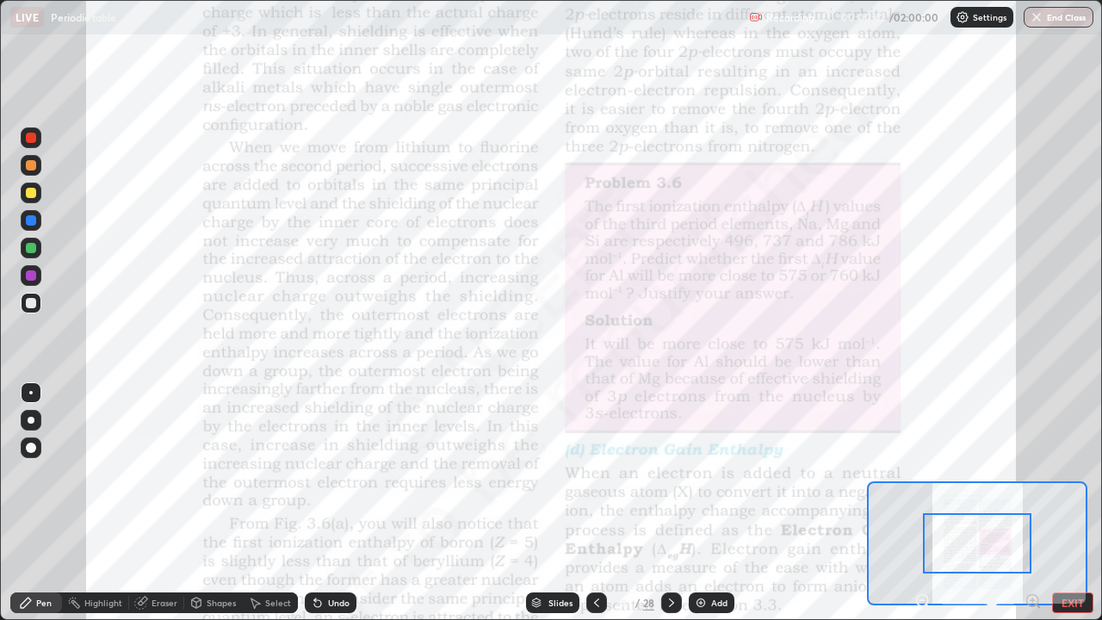
click at [1033, 474] on icon at bounding box center [1032, 600] width 11 height 11
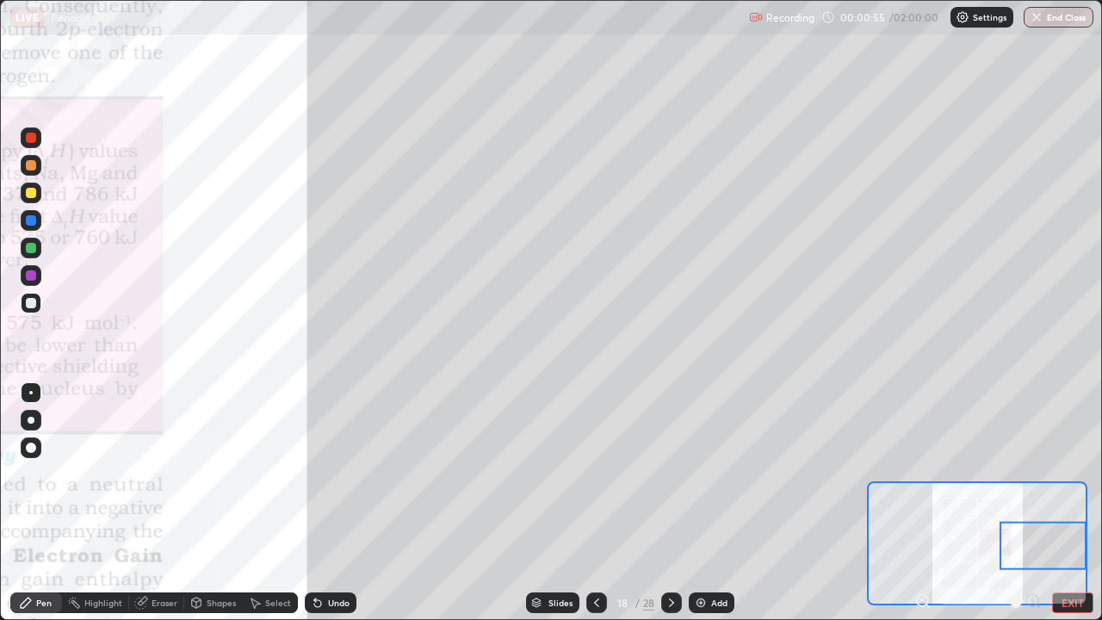
click at [335, 474] on div "Undo" at bounding box center [339, 603] width 22 height 9
click at [26, 139] on div at bounding box center [31, 138] width 10 height 10
click at [341, 474] on div "Undo" at bounding box center [339, 603] width 22 height 9
click at [700, 474] on img at bounding box center [701, 603] width 14 height 14
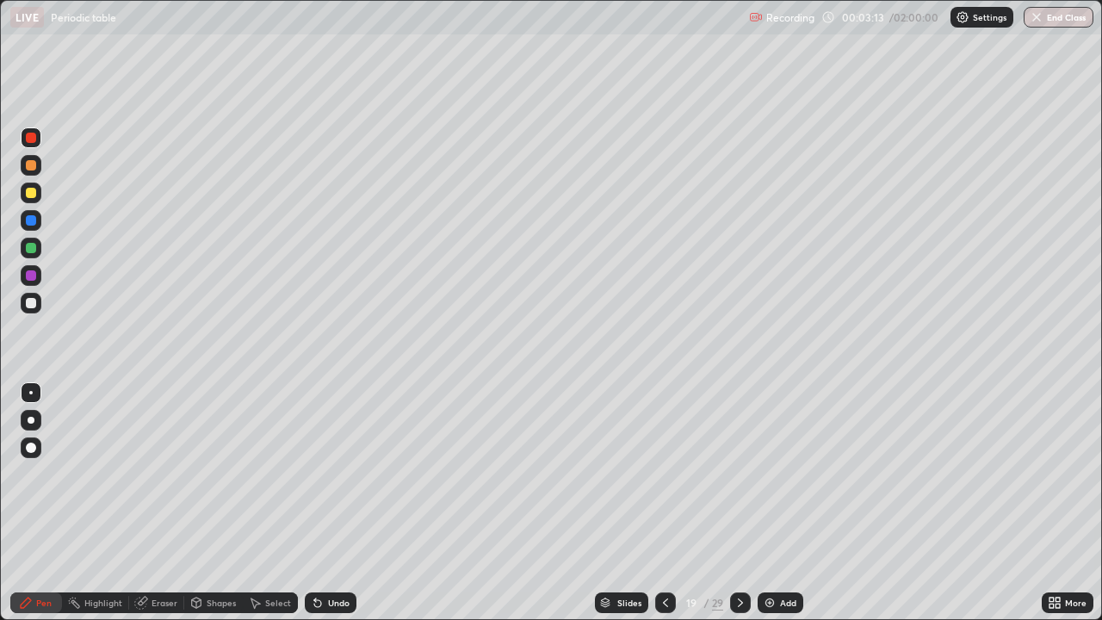
click at [39, 307] on div at bounding box center [31, 303] width 21 height 21
click at [773, 474] on img at bounding box center [770, 603] width 14 height 14
click at [29, 168] on div at bounding box center [31, 165] width 10 height 10
click at [778, 261] on icon at bounding box center [780, 268] width 14 height 14
click at [39, 307] on div at bounding box center [31, 303] width 21 height 21
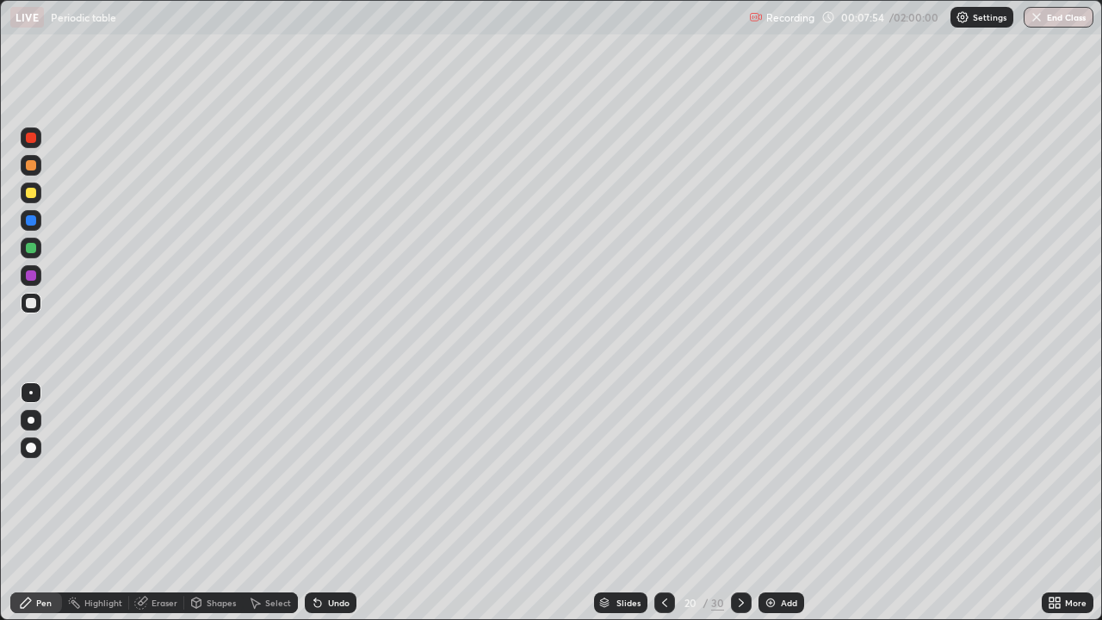
click at [622, 474] on div "Slides" at bounding box center [629, 603] width 24 height 9
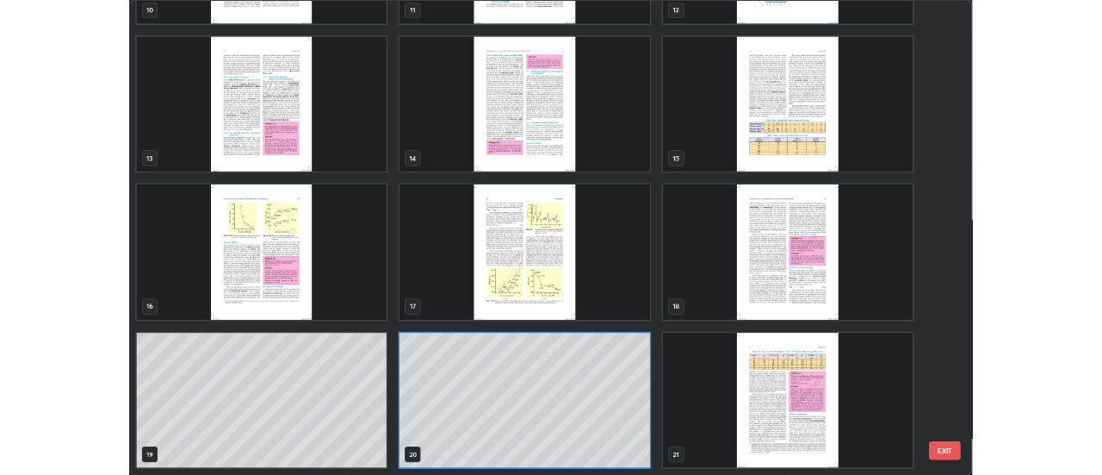
scroll to position [613, 1092]
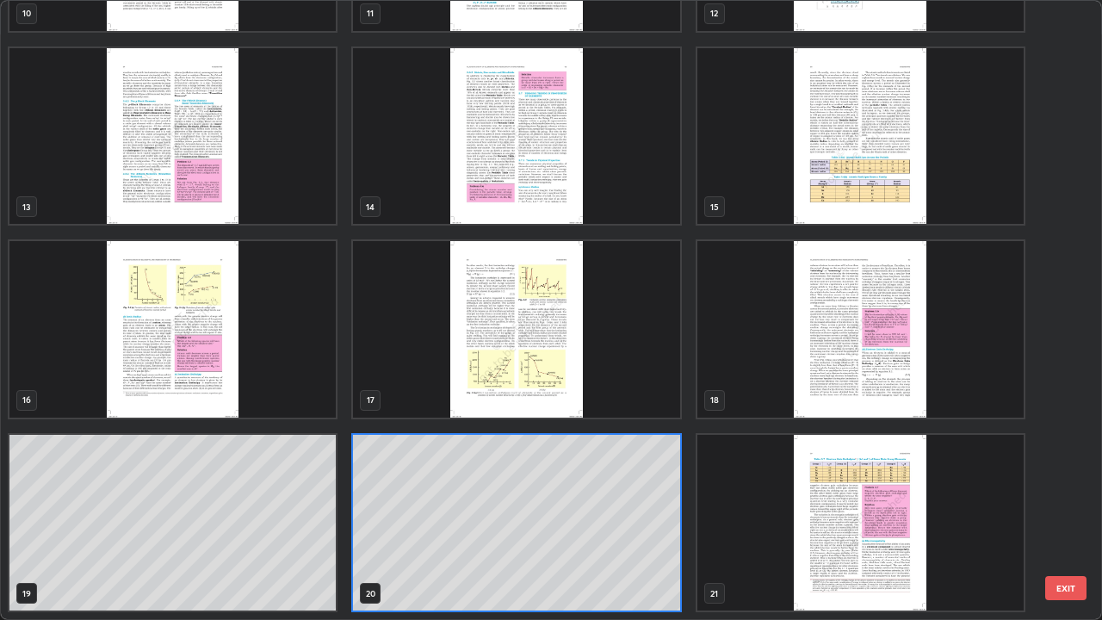
click at [822, 474] on img "grid" at bounding box center [861, 523] width 326 height 177
click at [826, 474] on img "grid" at bounding box center [861, 523] width 326 height 177
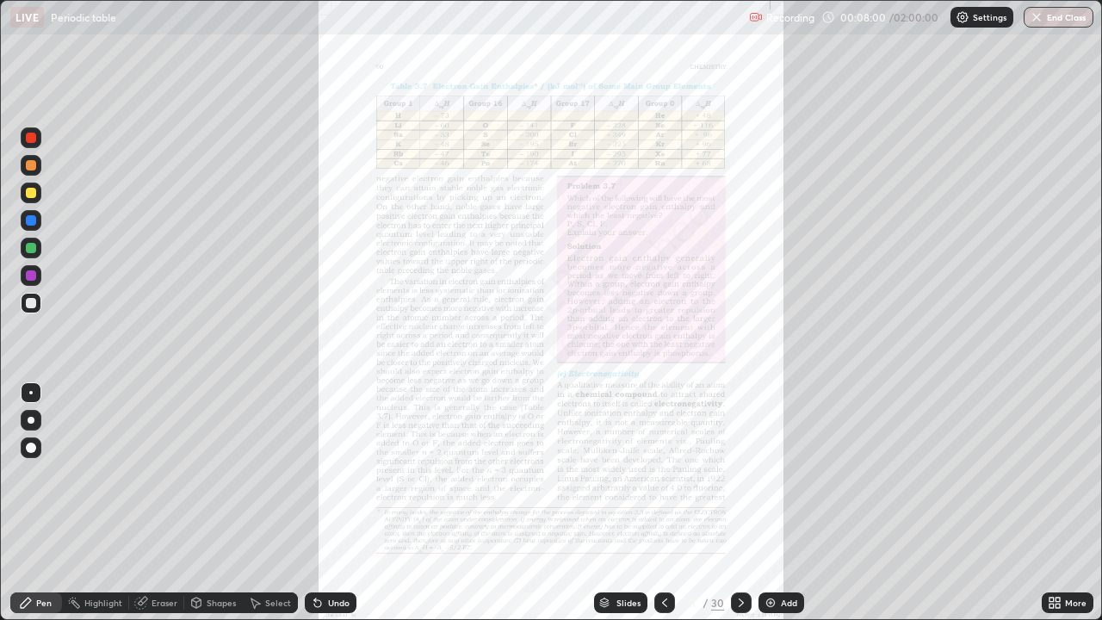
click at [1058, 474] on icon at bounding box center [1058, 600] width 4 height 4
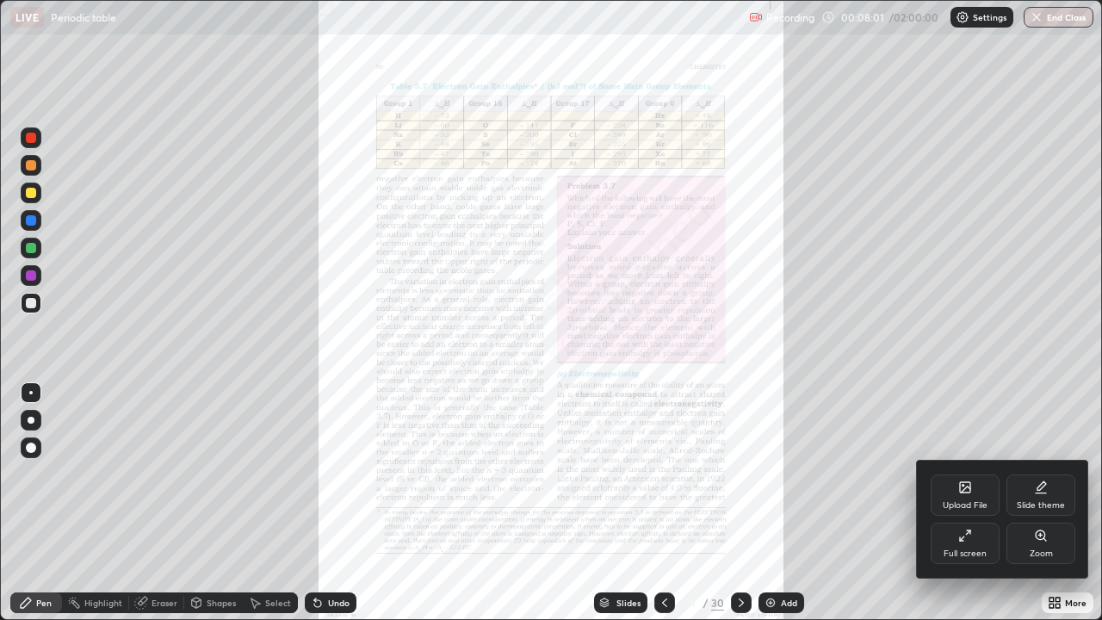
click at [1032, 474] on div "Zoom" at bounding box center [1041, 543] width 69 height 41
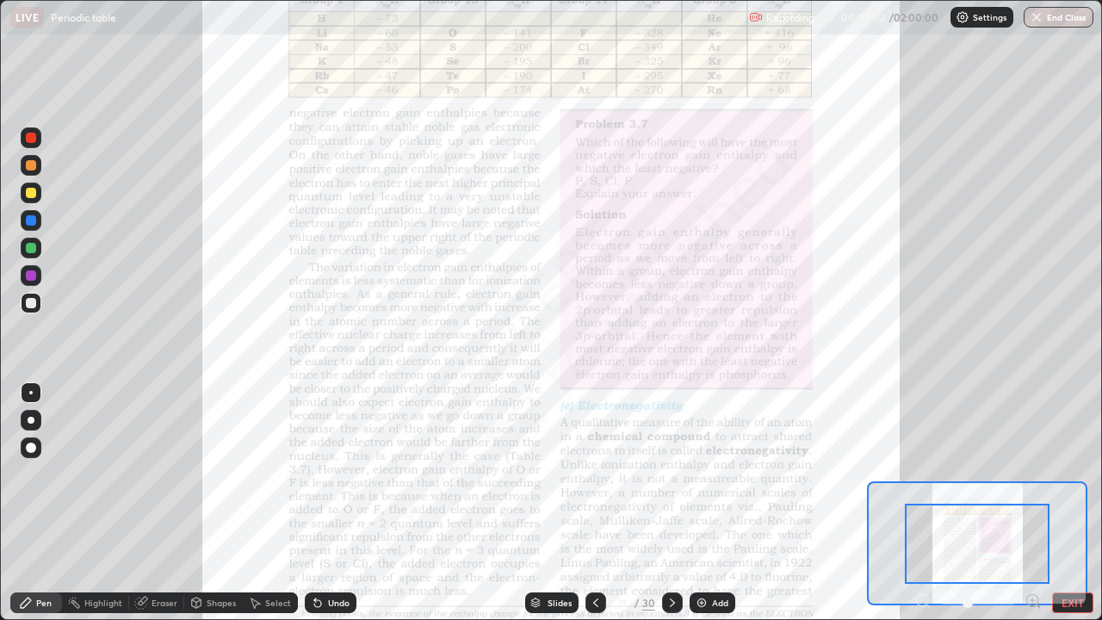
click at [1031, 474] on icon at bounding box center [1033, 600] width 4 height 0
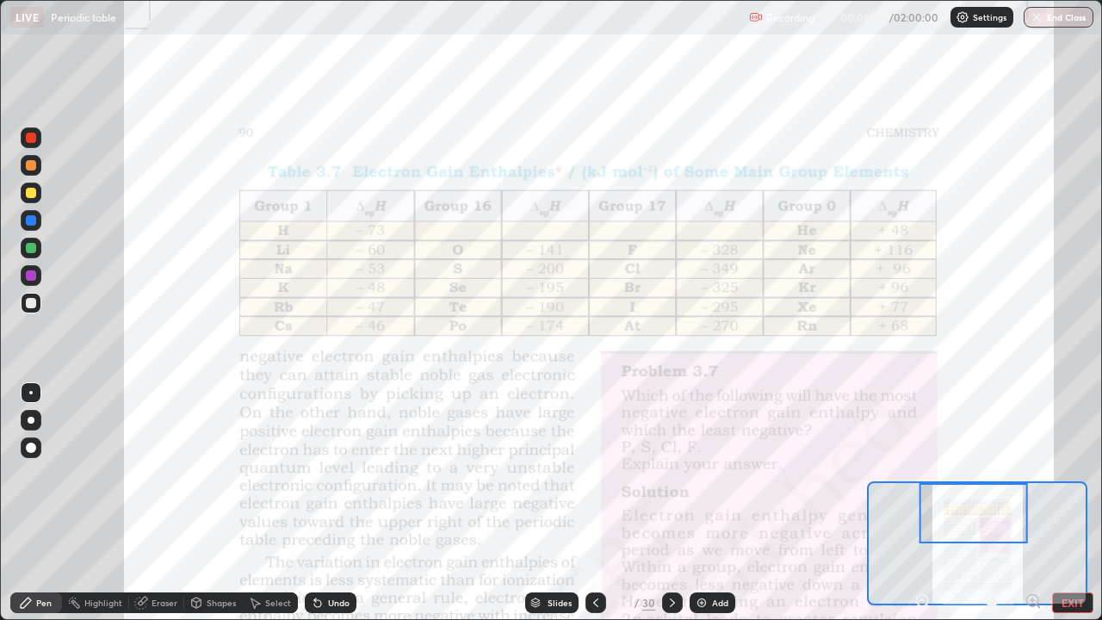
click at [31, 139] on div at bounding box center [31, 138] width 10 height 10
click at [155, 474] on div "Eraser" at bounding box center [165, 603] width 26 height 9
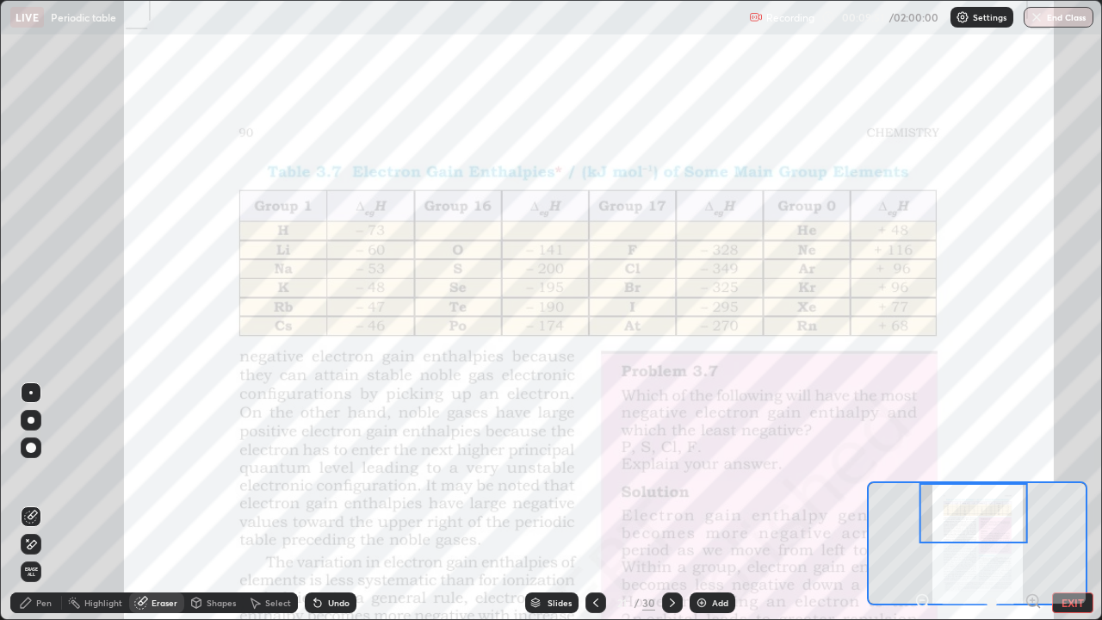
click at [31, 474] on span "Erase all" at bounding box center [31, 572] width 19 height 10
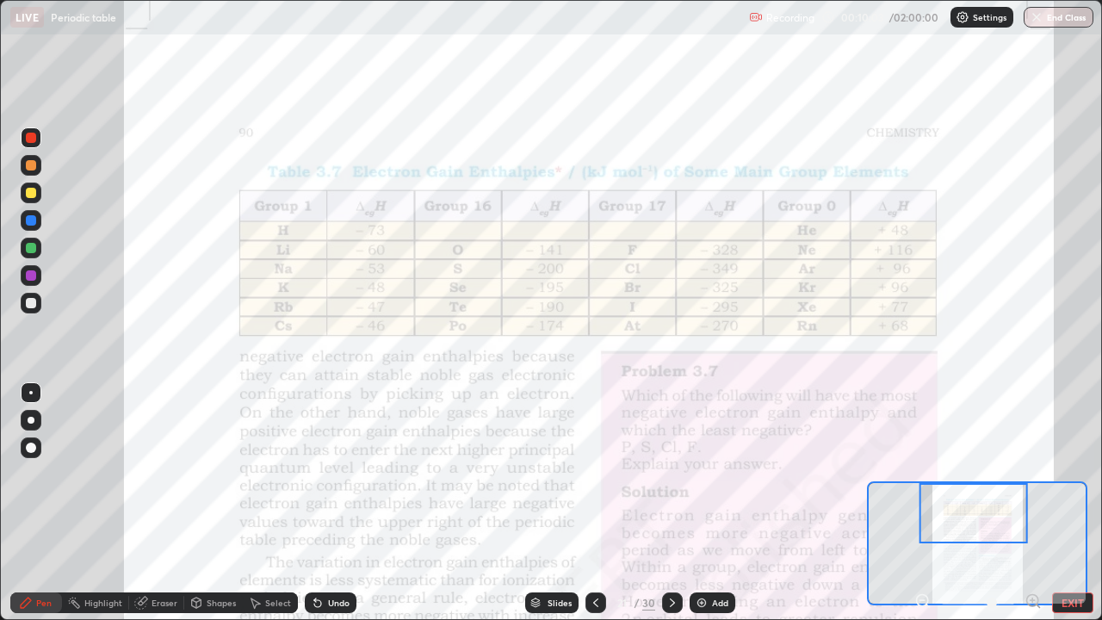
click at [39, 175] on div at bounding box center [31, 166] width 21 height 28
click at [342, 474] on div "Undo" at bounding box center [339, 603] width 22 height 9
click at [346, 474] on div "Undo" at bounding box center [331, 603] width 52 height 21
click at [344, 474] on div "Undo" at bounding box center [331, 603] width 52 height 21
click at [334, 474] on div "Undo" at bounding box center [339, 603] width 22 height 9
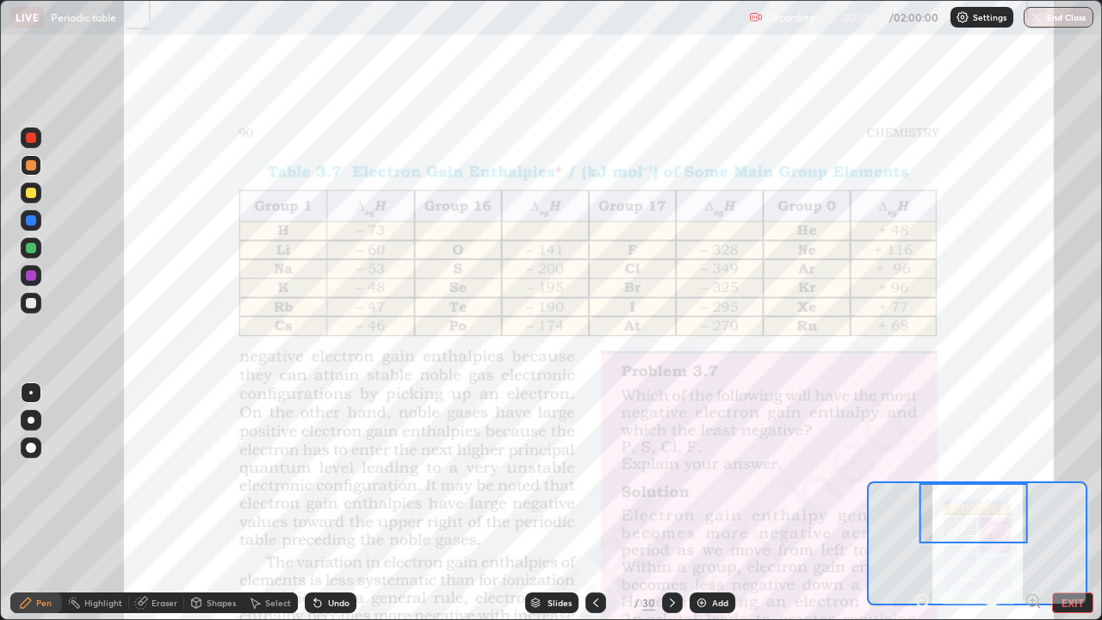
click at [163, 474] on div "Eraser" at bounding box center [165, 603] width 26 height 9
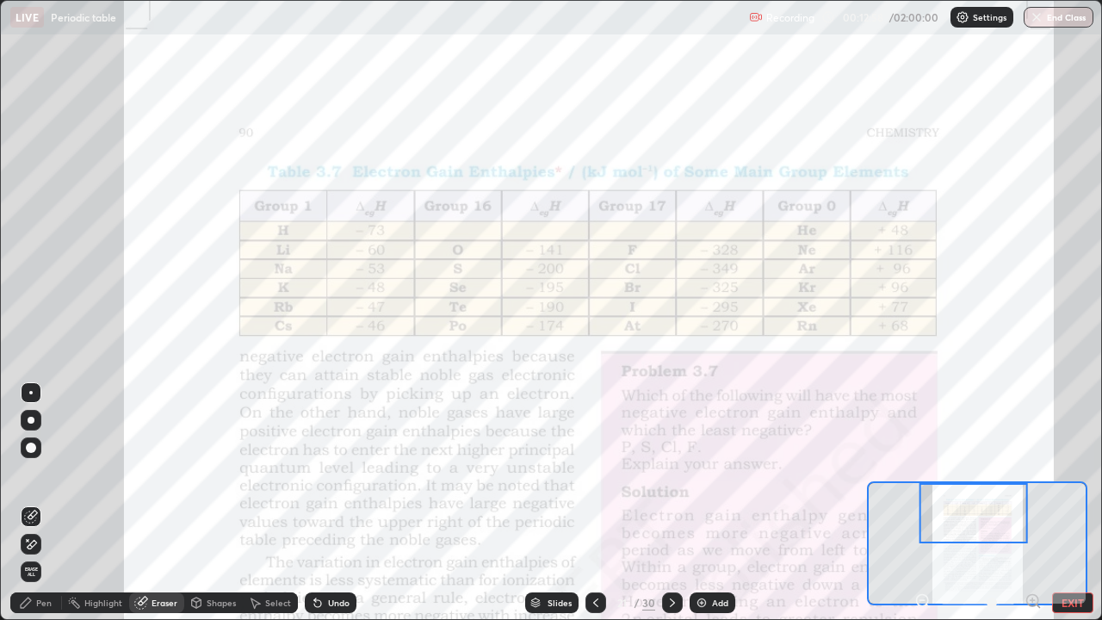
click at [31, 474] on span "Erase all" at bounding box center [31, 572] width 19 height 10
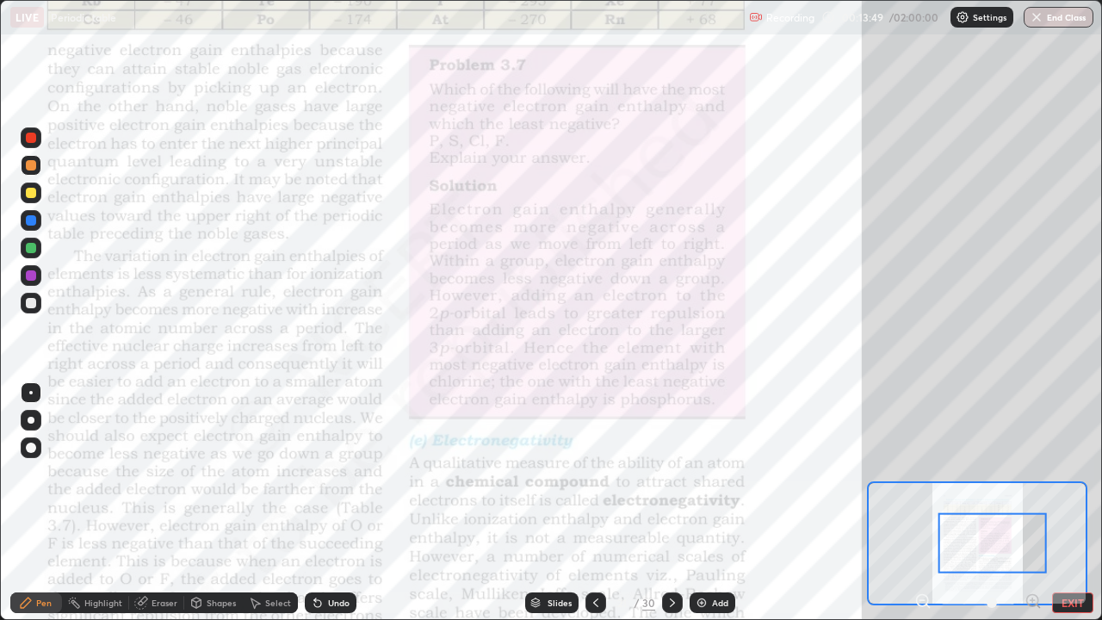
click at [32, 145] on div at bounding box center [31, 137] width 21 height 21
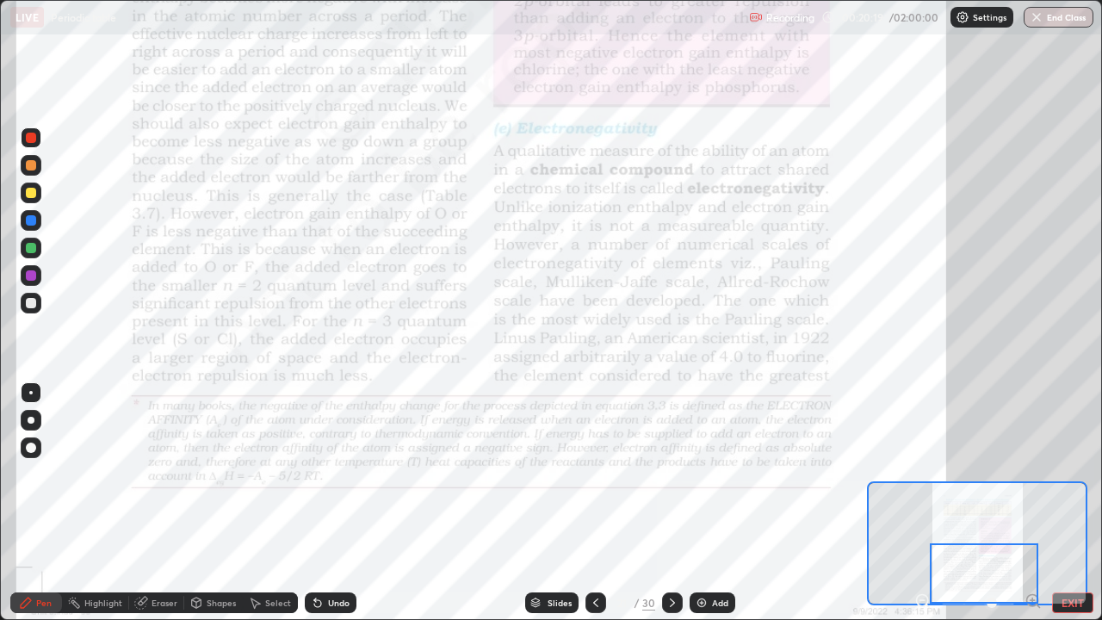
click at [979, 474] on div at bounding box center [984, 573] width 109 height 60
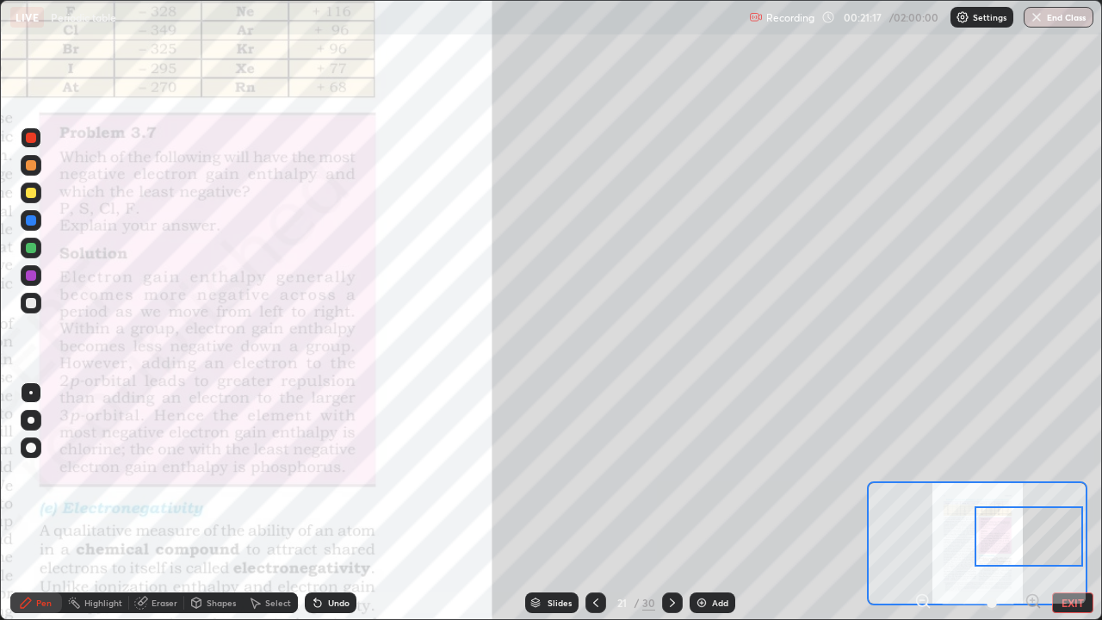
click at [672, 474] on icon at bounding box center [672, 603] width 5 height 9
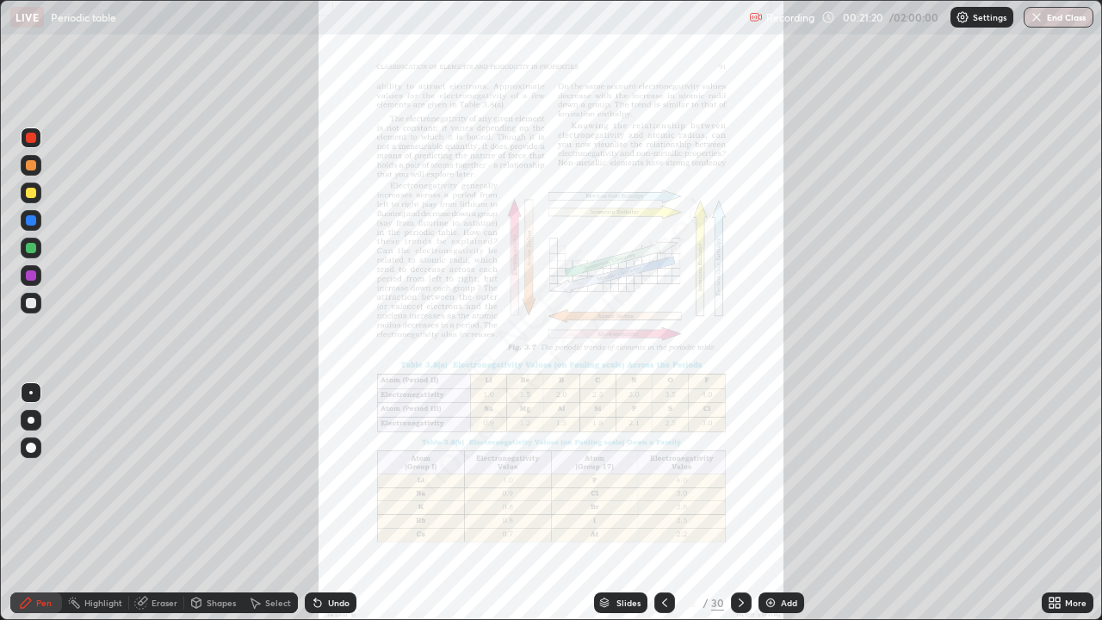
click at [1055, 474] on icon at bounding box center [1055, 603] width 14 height 14
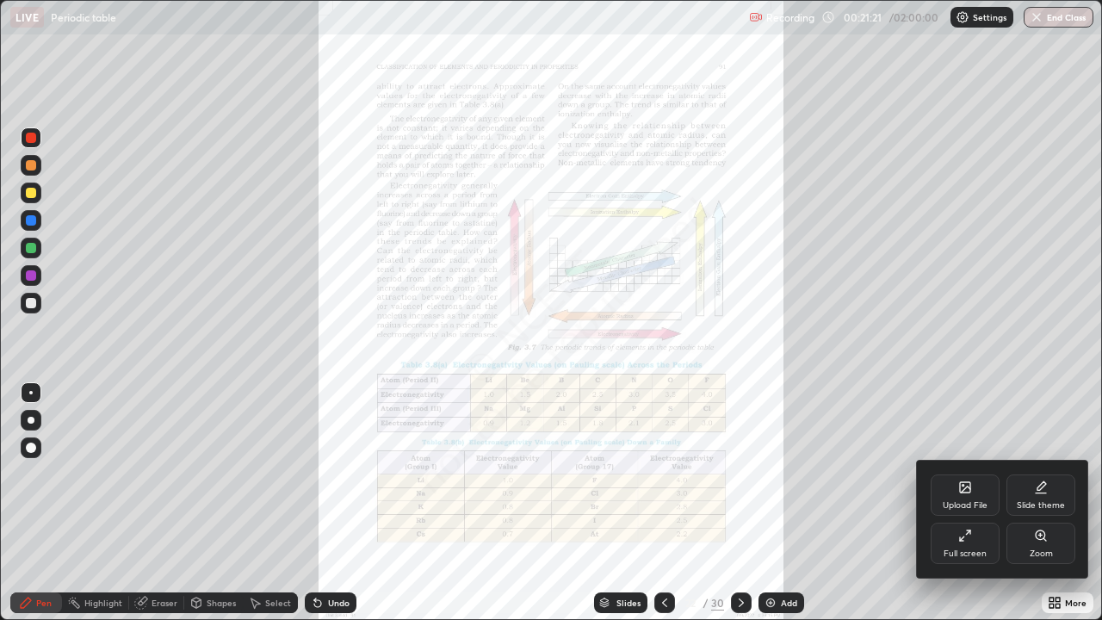
click at [1031, 474] on div "Zoom" at bounding box center [1041, 553] width 23 height 9
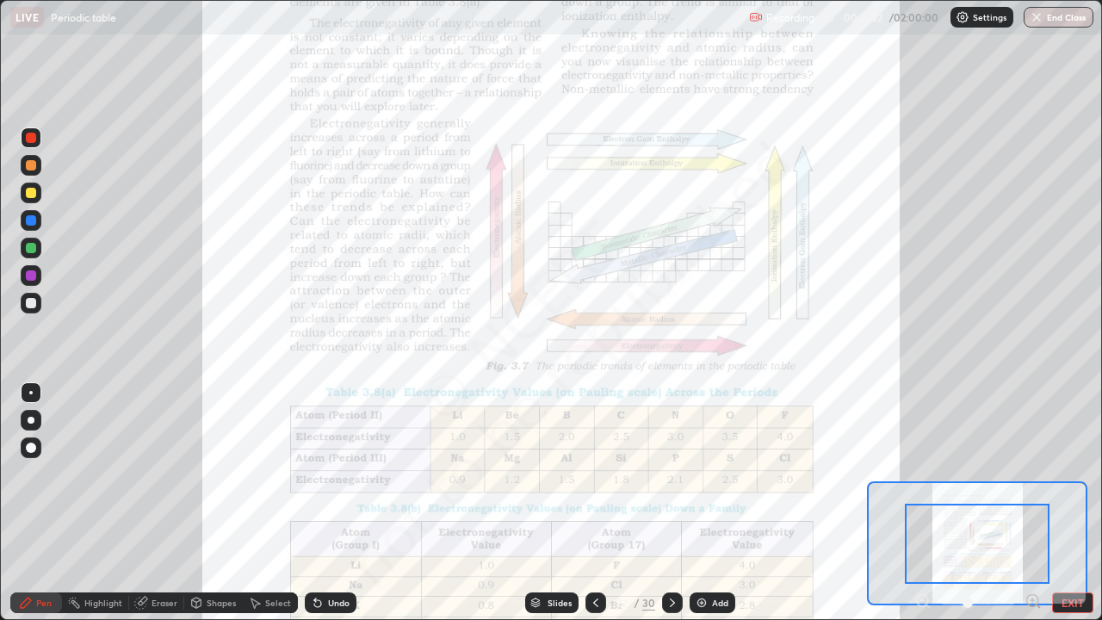
click at [1031, 474] on icon at bounding box center [1033, 600] width 4 height 0
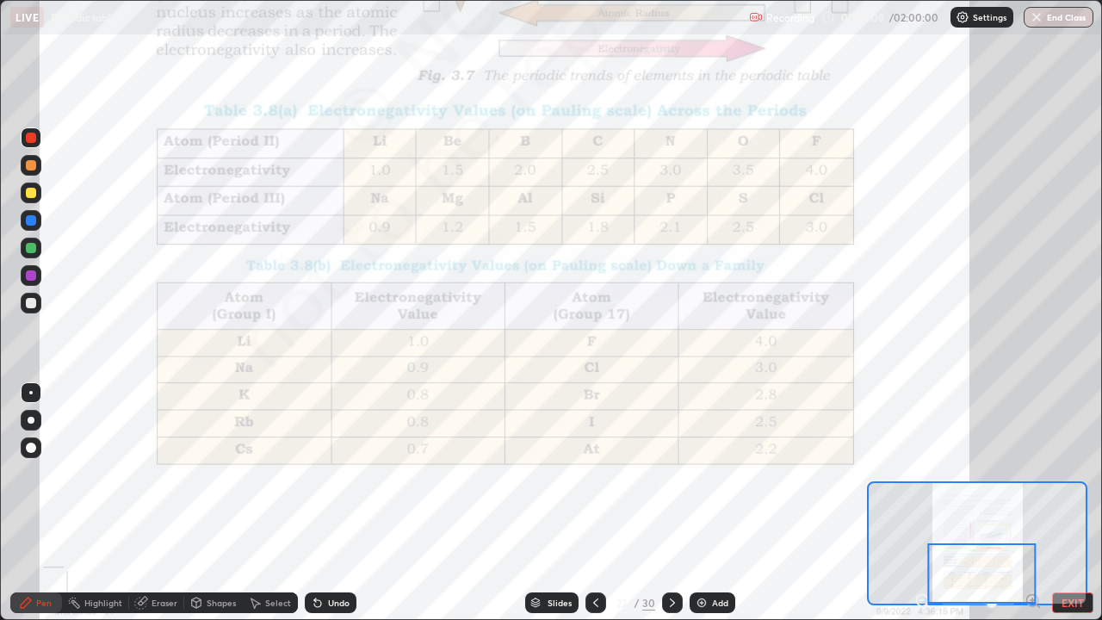
click at [671, 474] on icon at bounding box center [673, 603] width 14 height 14
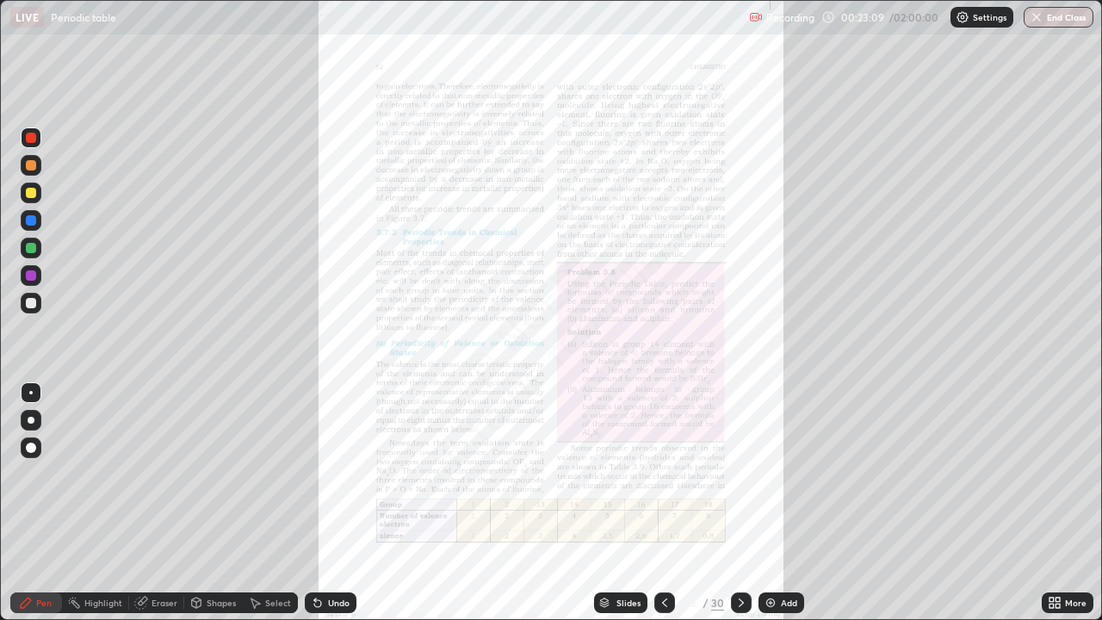
click at [1081, 474] on div "More" at bounding box center [1076, 603] width 22 height 9
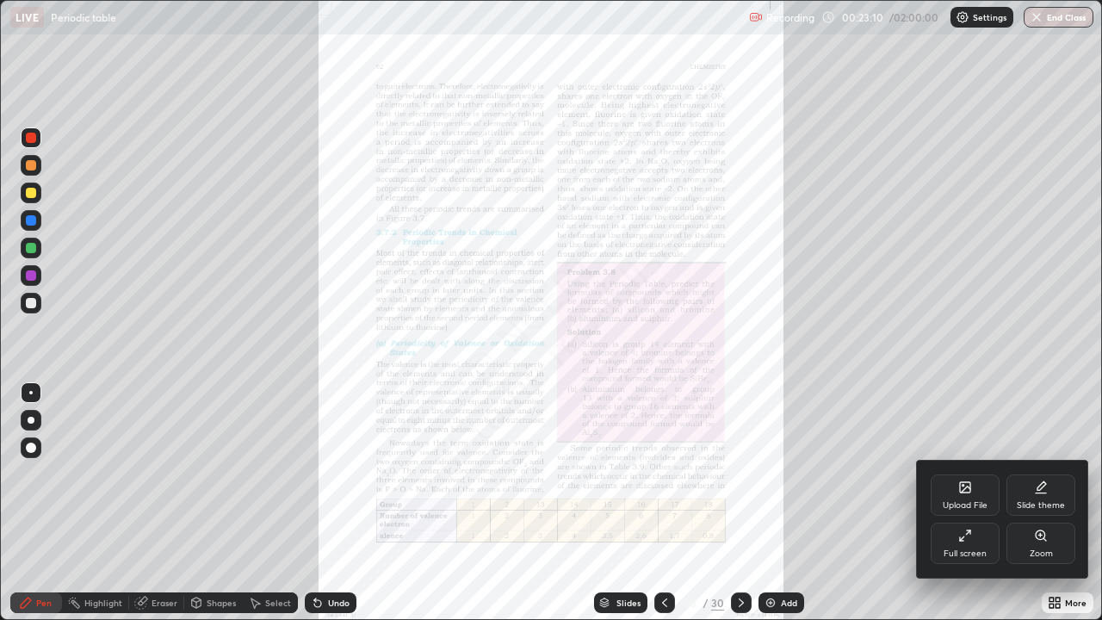
click at [1051, 474] on div "Zoom" at bounding box center [1041, 553] width 23 height 9
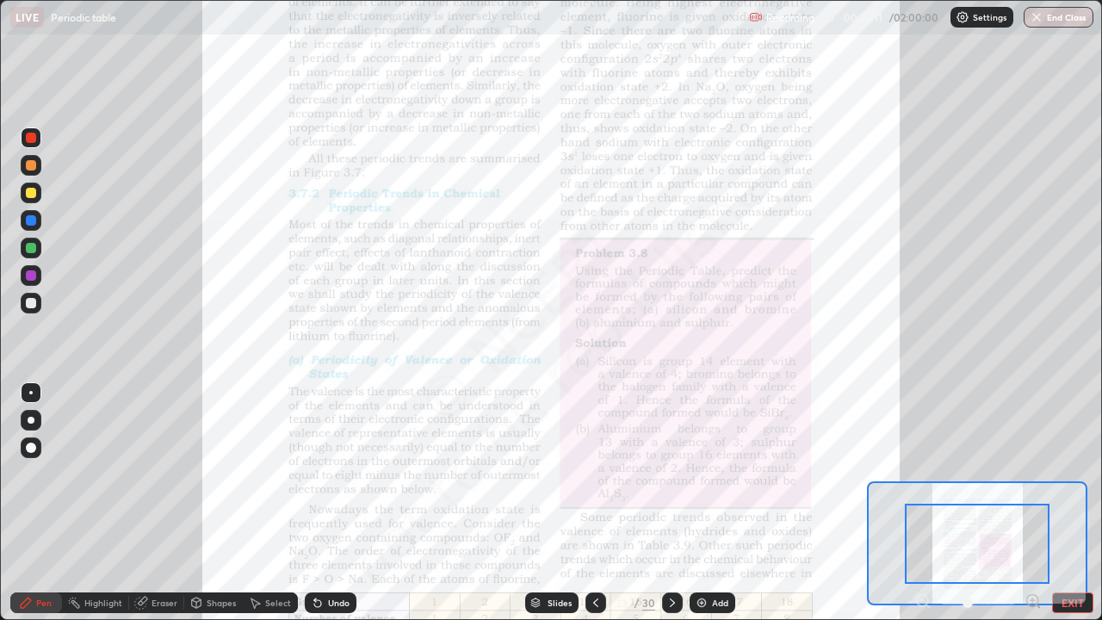
click at [1033, 474] on icon at bounding box center [1033, 601] width 0 height 4
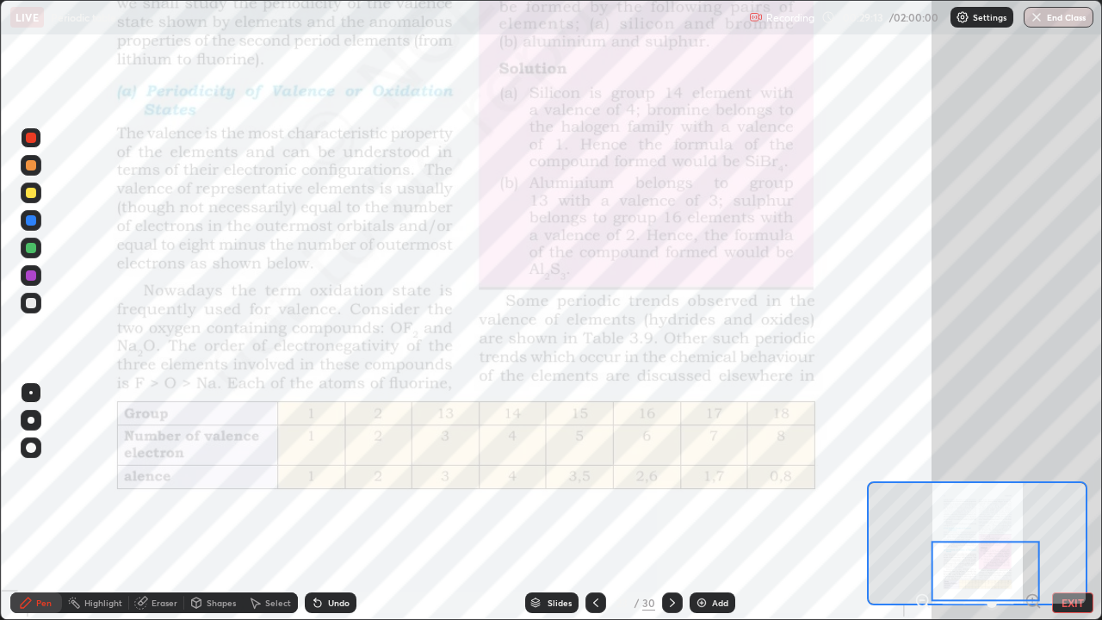
click at [671, 474] on icon at bounding box center [673, 603] width 14 height 14
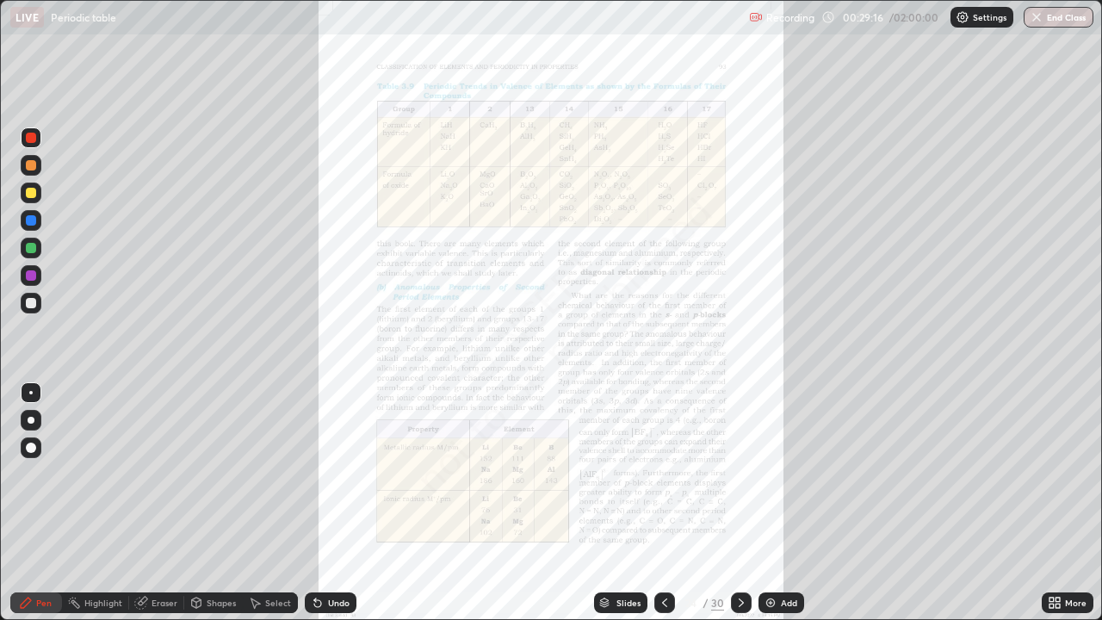
click at [1064, 474] on div "More" at bounding box center [1068, 603] width 52 height 21
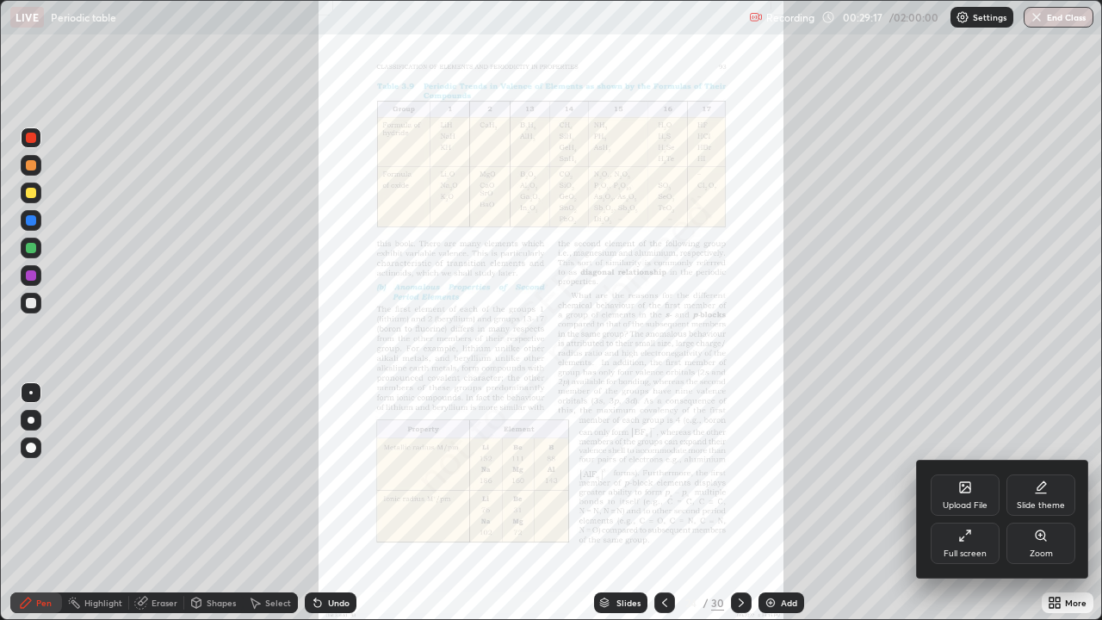
click at [1031, 474] on div "Zoom" at bounding box center [1041, 543] width 69 height 41
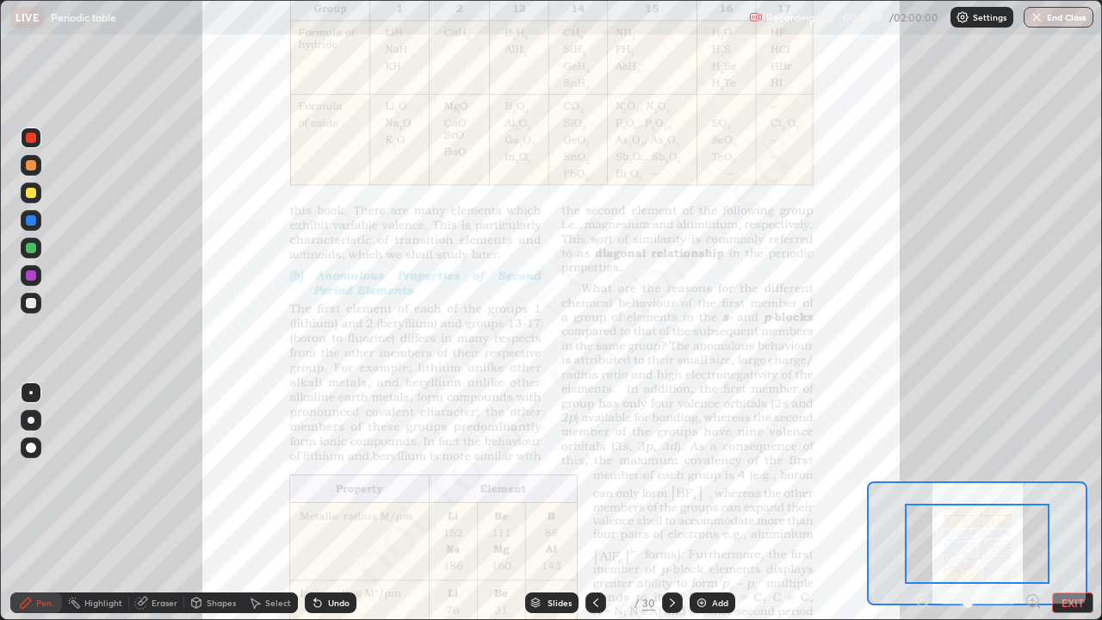
click at [1033, 474] on icon at bounding box center [1033, 600] width 4 height 0
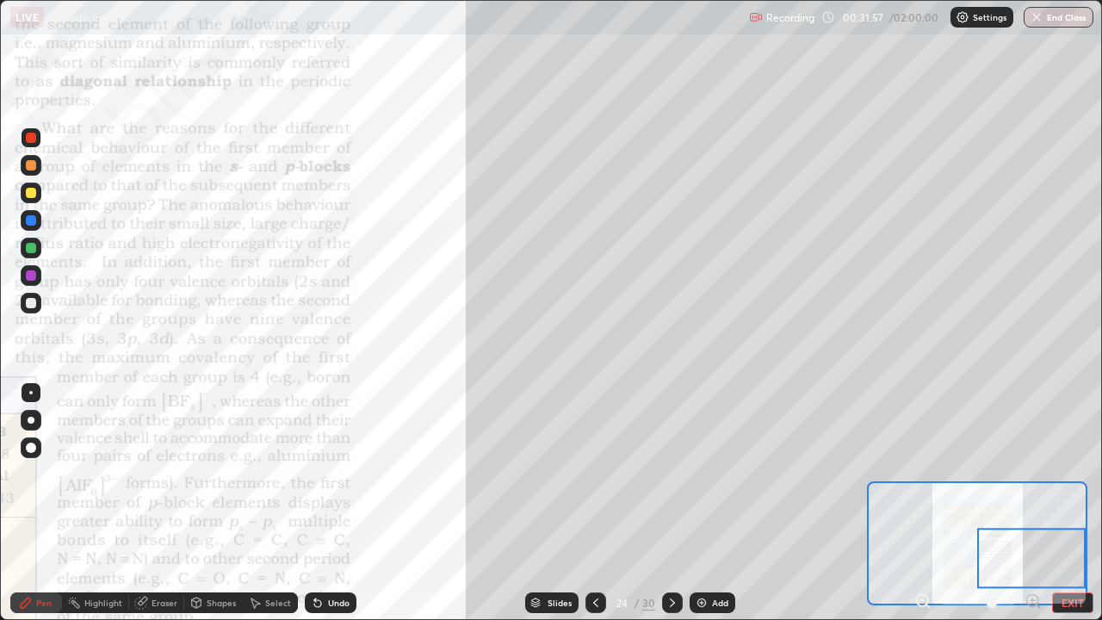
click at [172, 474] on div "Eraser" at bounding box center [165, 603] width 26 height 9
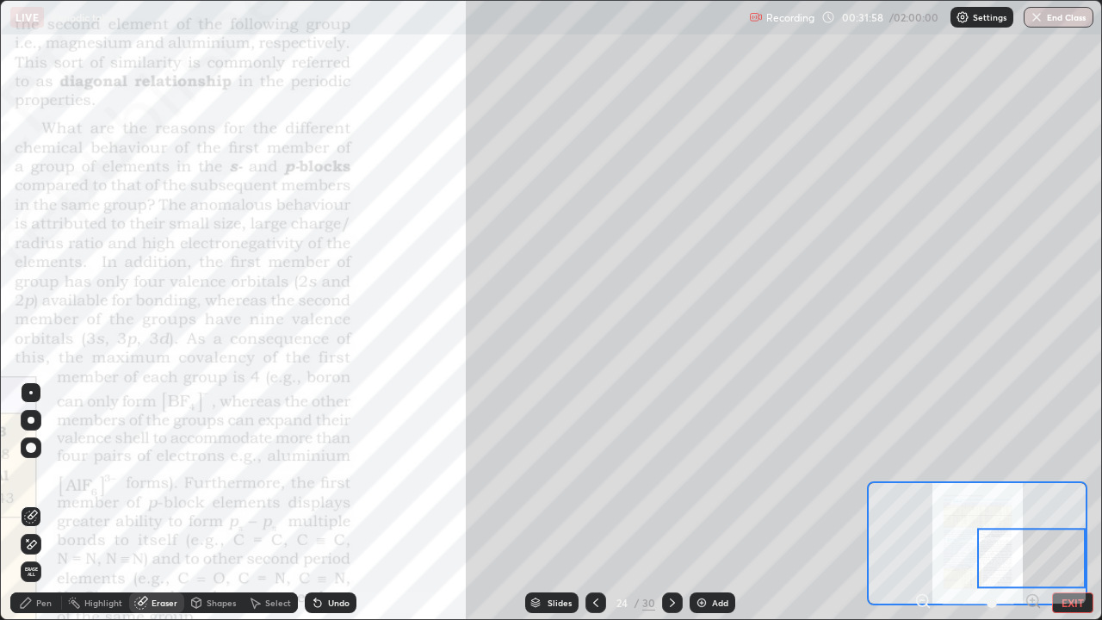
click at [32, 474] on icon at bounding box center [32, 544] width 9 height 9
click at [39, 474] on div "Pen" at bounding box center [44, 603] width 16 height 9
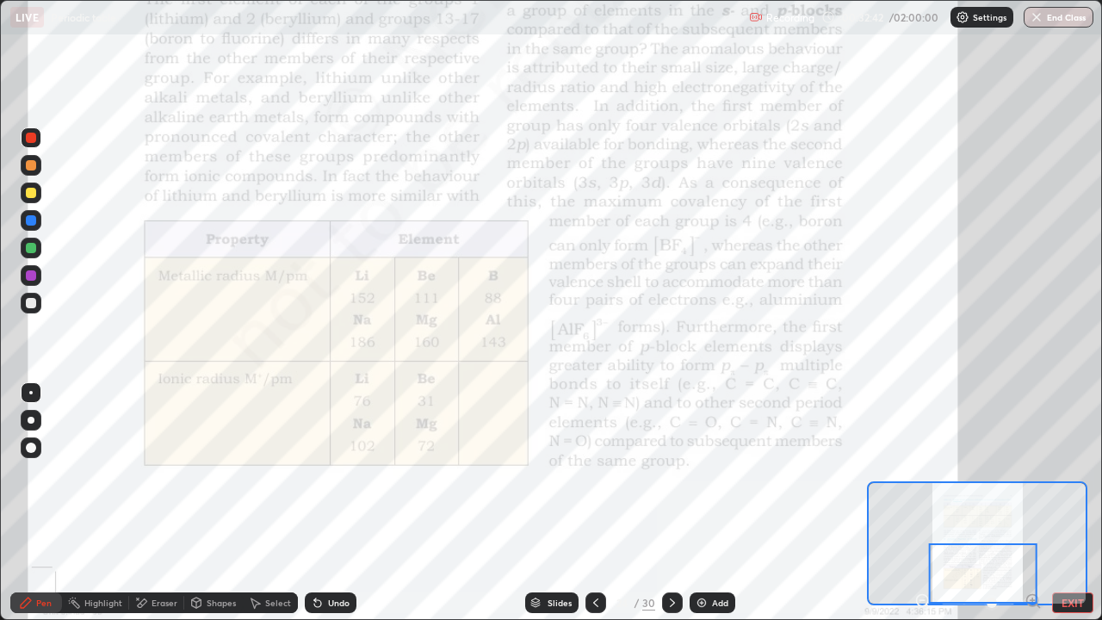
click at [154, 474] on div "Eraser" at bounding box center [165, 603] width 26 height 9
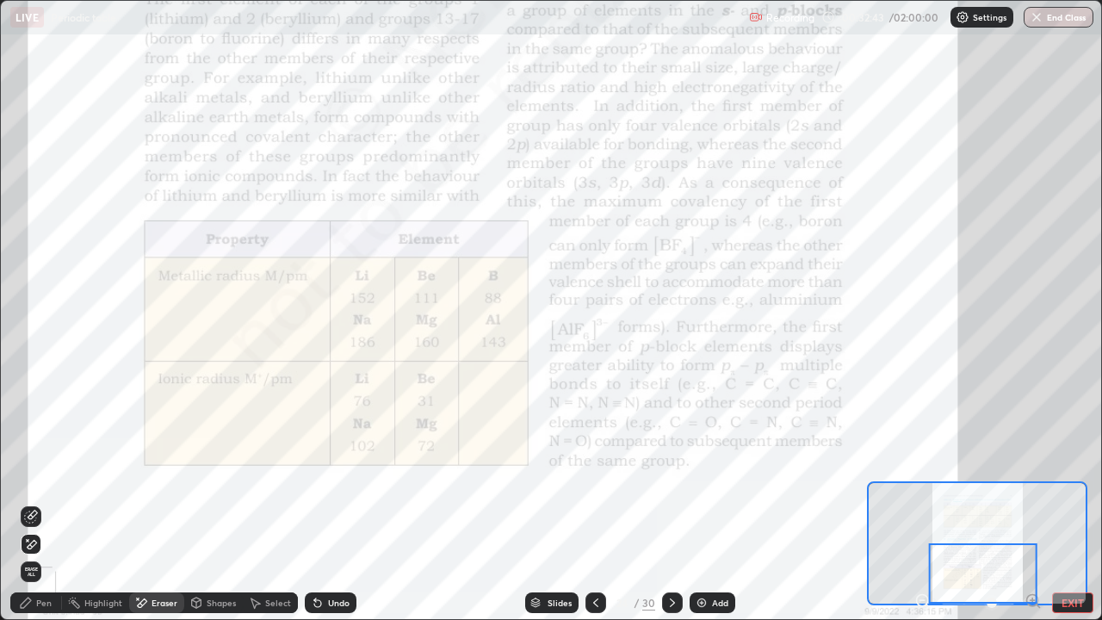
click at [35, 474] on icon at bounding box center [30, 517] width 11 height 11
click at [33, 474] on div "Pen" at bounding box center [36, 603] width 52 height 21
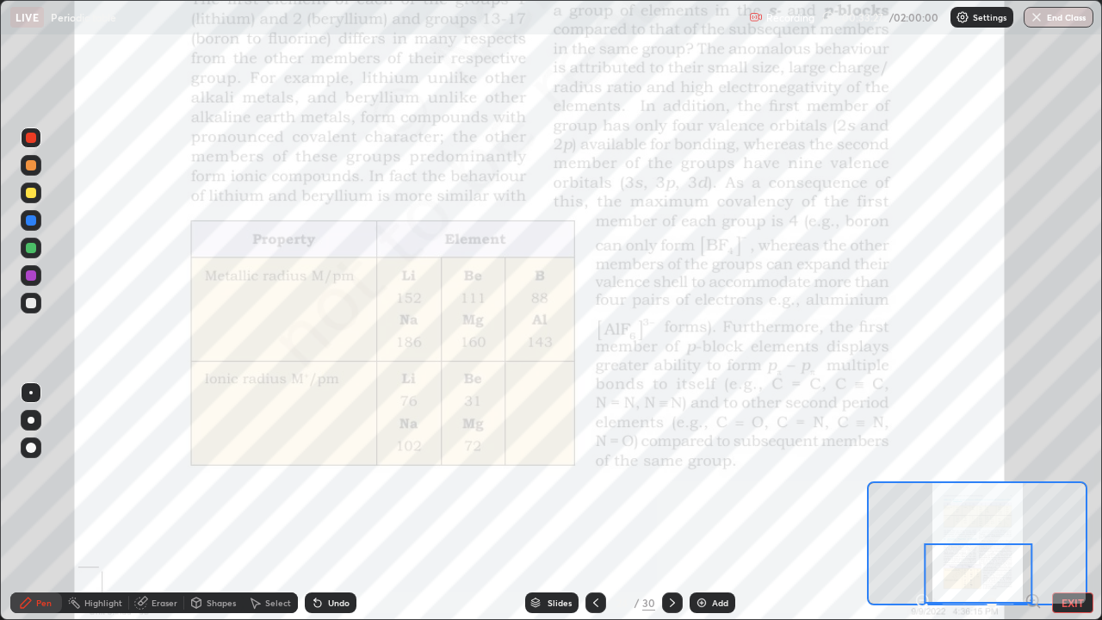
click at [671, 474] on icon at bounding box center [673, 603] width 14 height 14
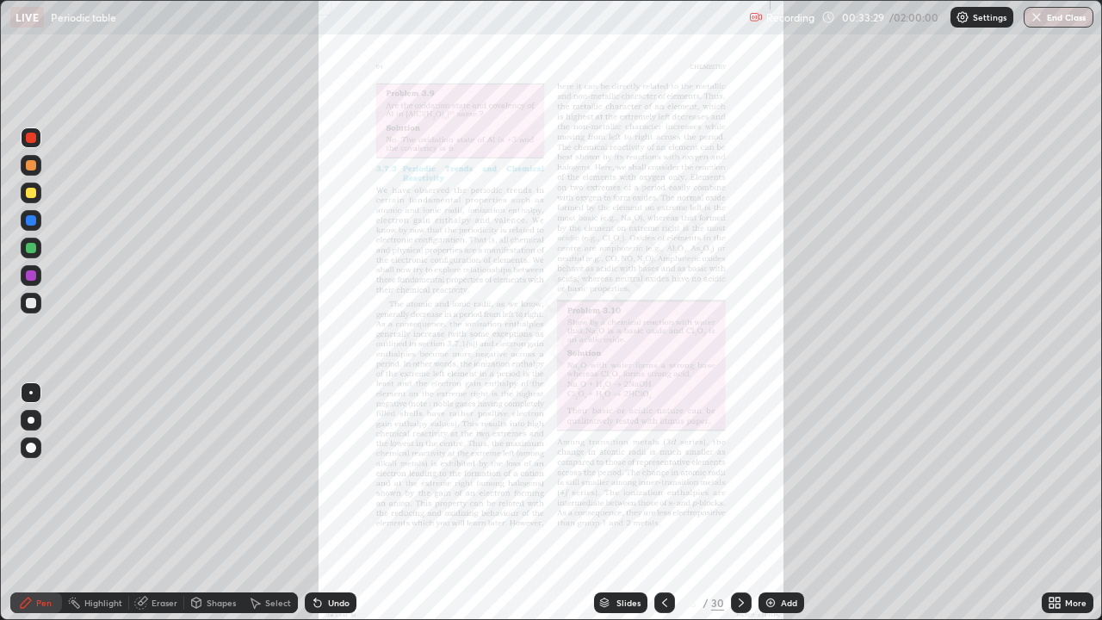
click at [1066, 474] on div "More" at bounding box center [1076, 603] width 22 height 9
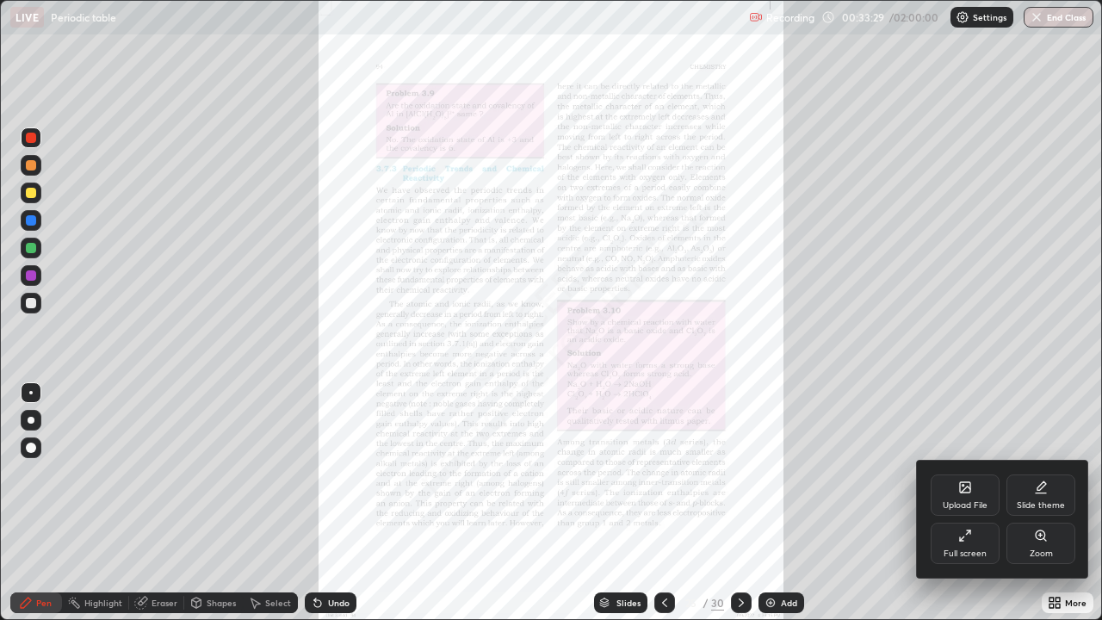
click at [1048, 474] on div "Zoom" at bounding box center [1041, 553] width 23 height 9
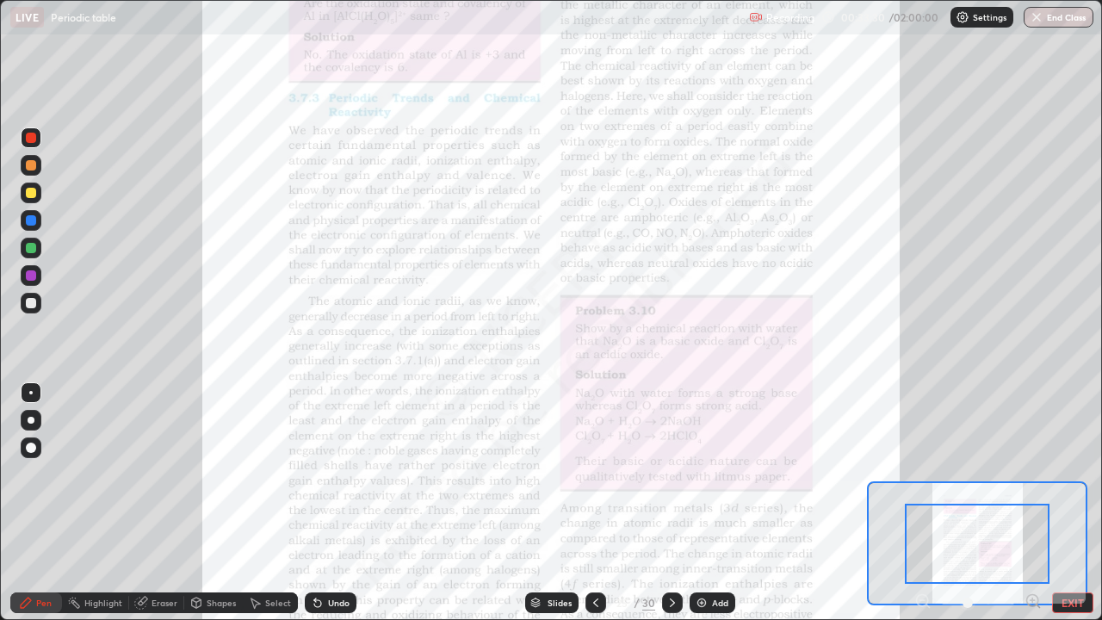
click at [1033, 474] on icon at bounding box center [1033, 600] width 4 height 0
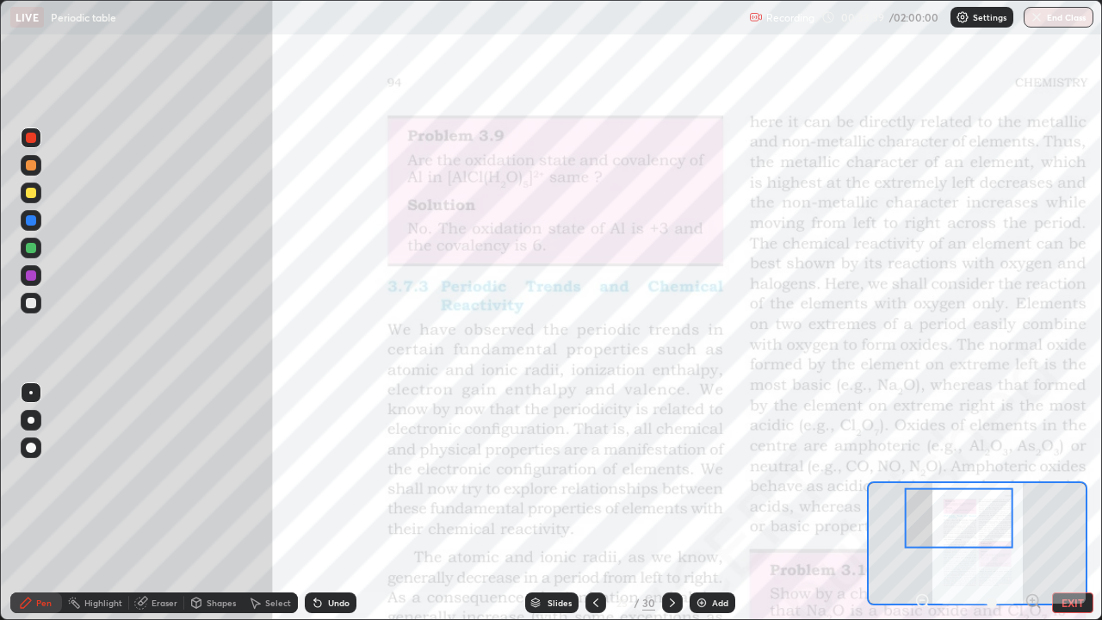
click at [594, 474] on icon at bounding box center [596, 603] width 14 height 14
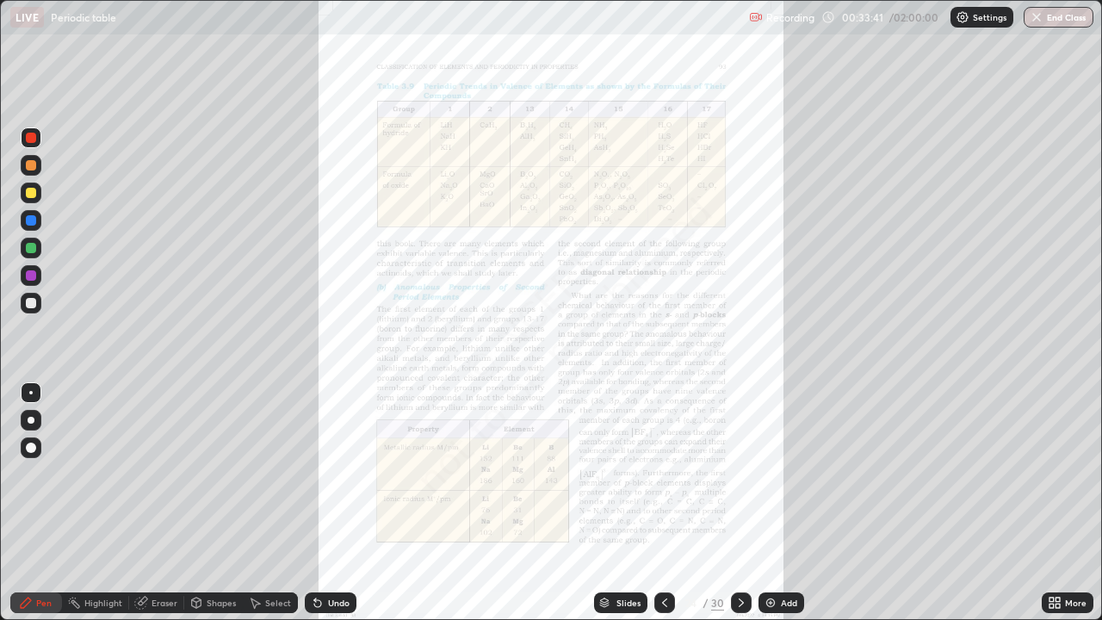
click at [740, 474] on icon at bounding box center [742, 603] width 14 height 14
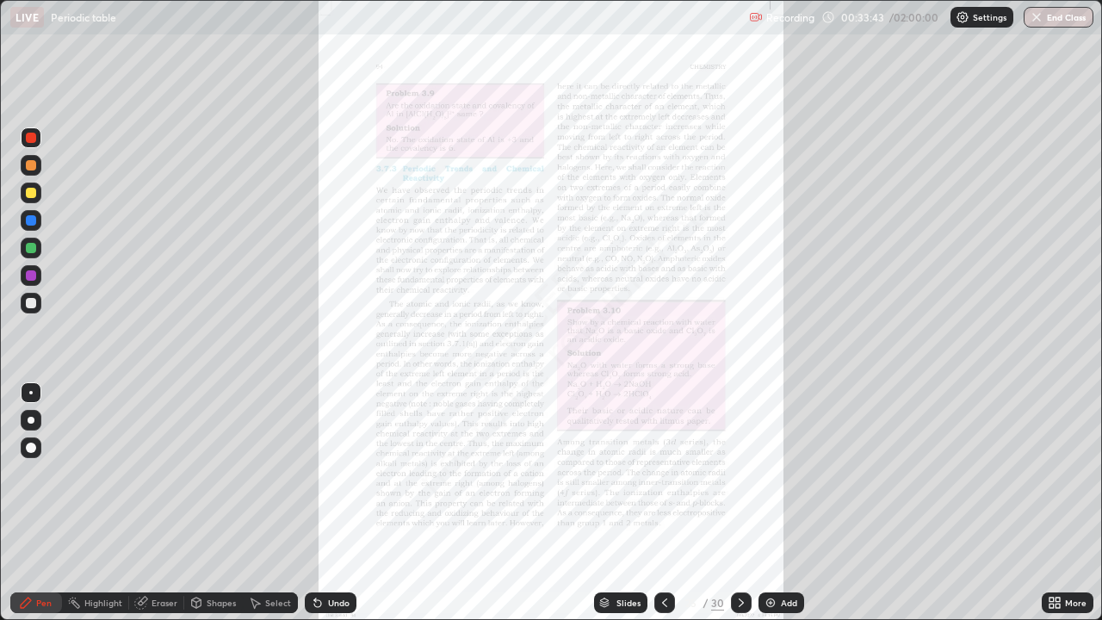
click at [1081, 474] on div "More" at bounding box center [1076, 603] width 22 height 9
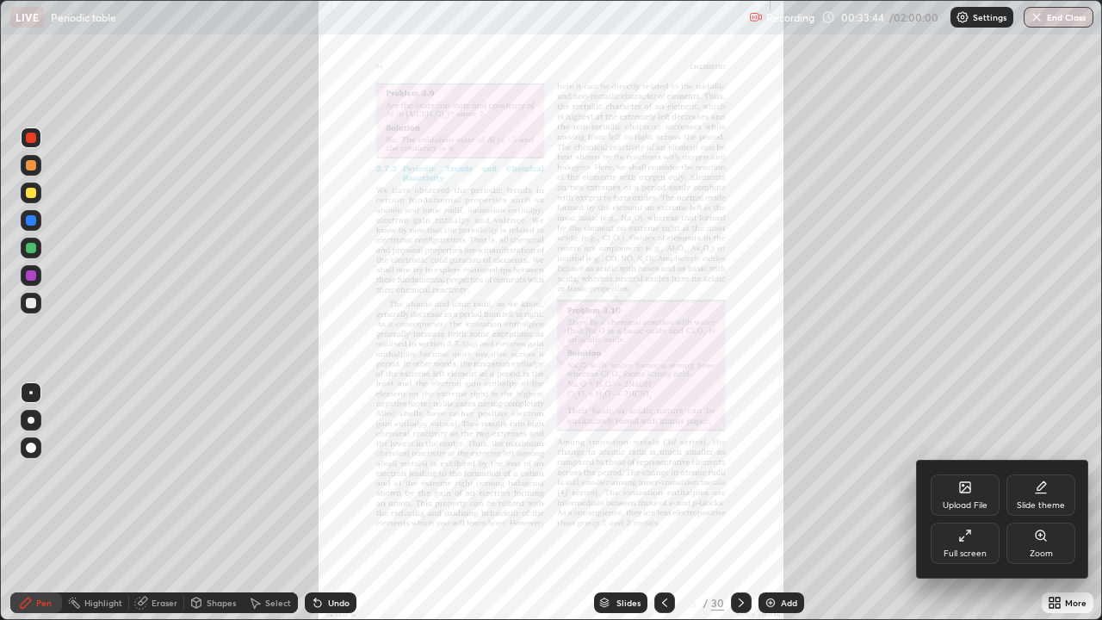
click at [1043, 474] on div "Zoom" at bounding box center [1041, 543] width 69 height 41
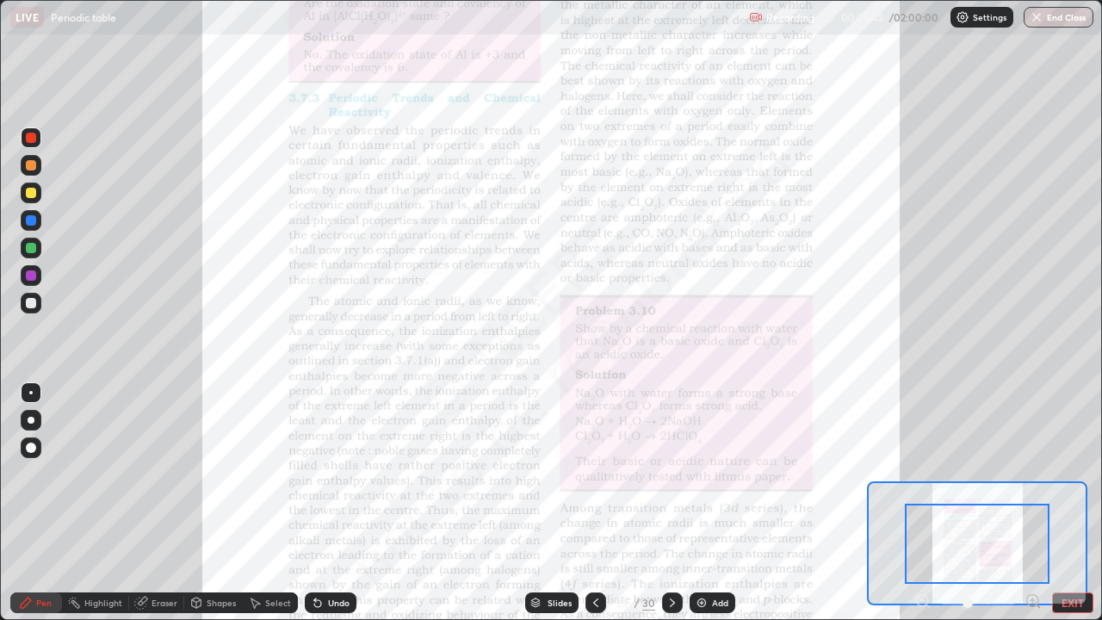
click at [1032, 474] on icon at bounding box center [1033, 601] width 17 height 17
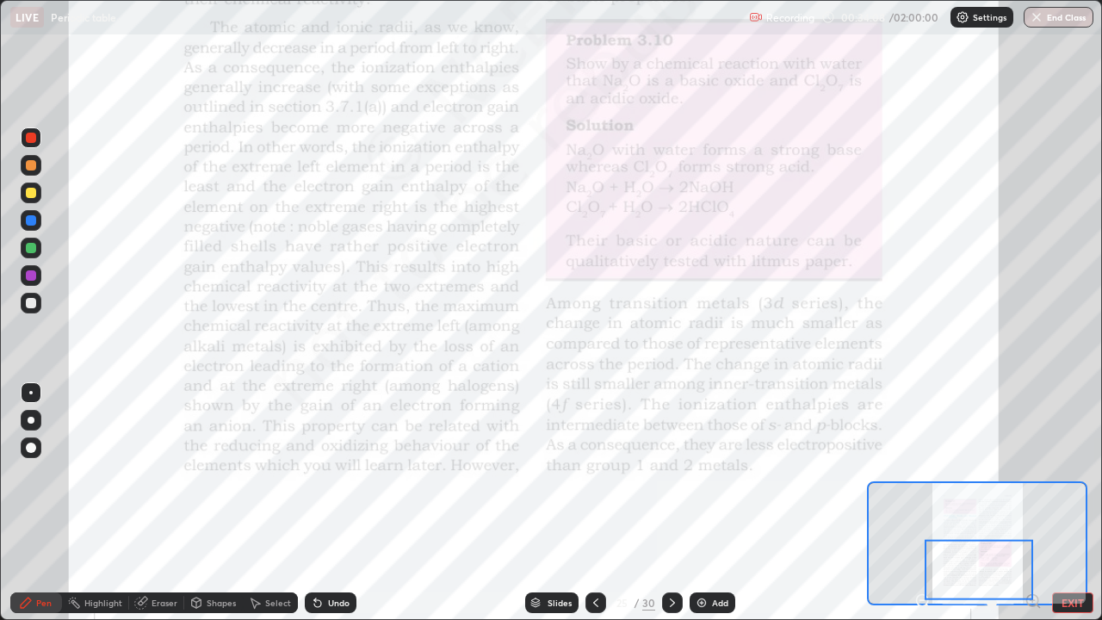
click at [671, 474] on icon at bounding box center [673, 603] width 14 height 14
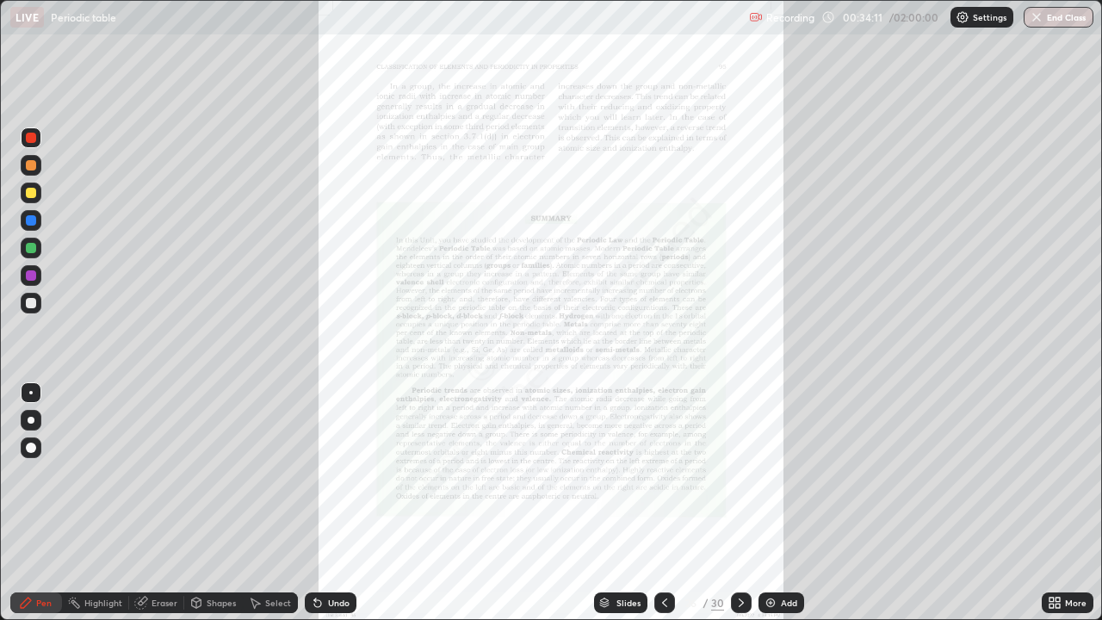
click at [1058, 474] on icon at bounding box center [1058, 600] width 4 height 4
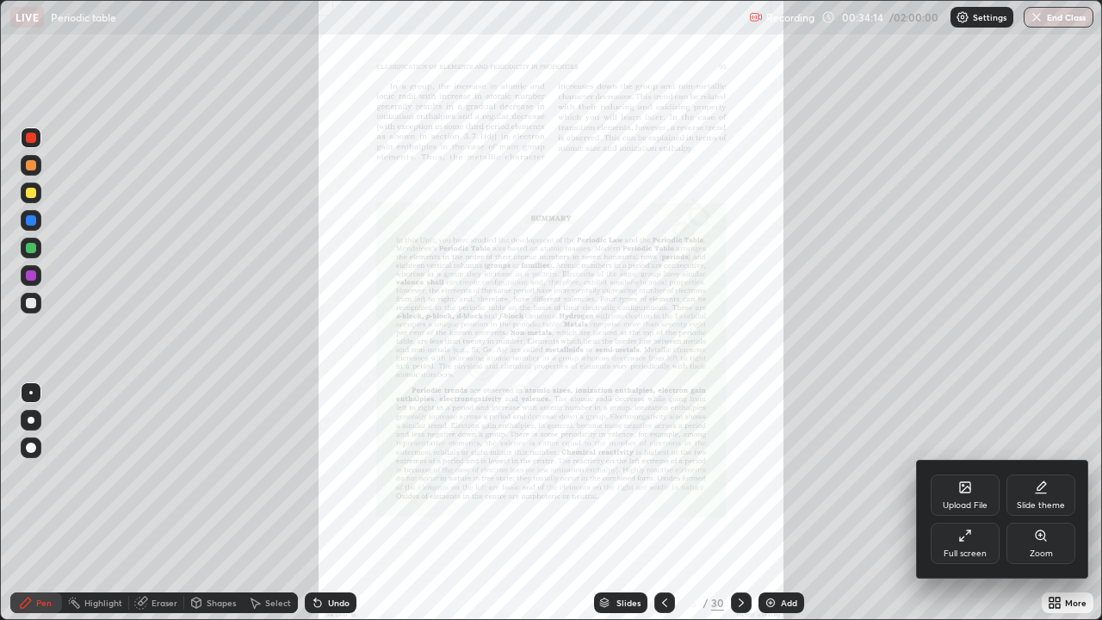
click at [953, 474] on div "Full screen" at bounding box center [965, 543] width 69 height 41
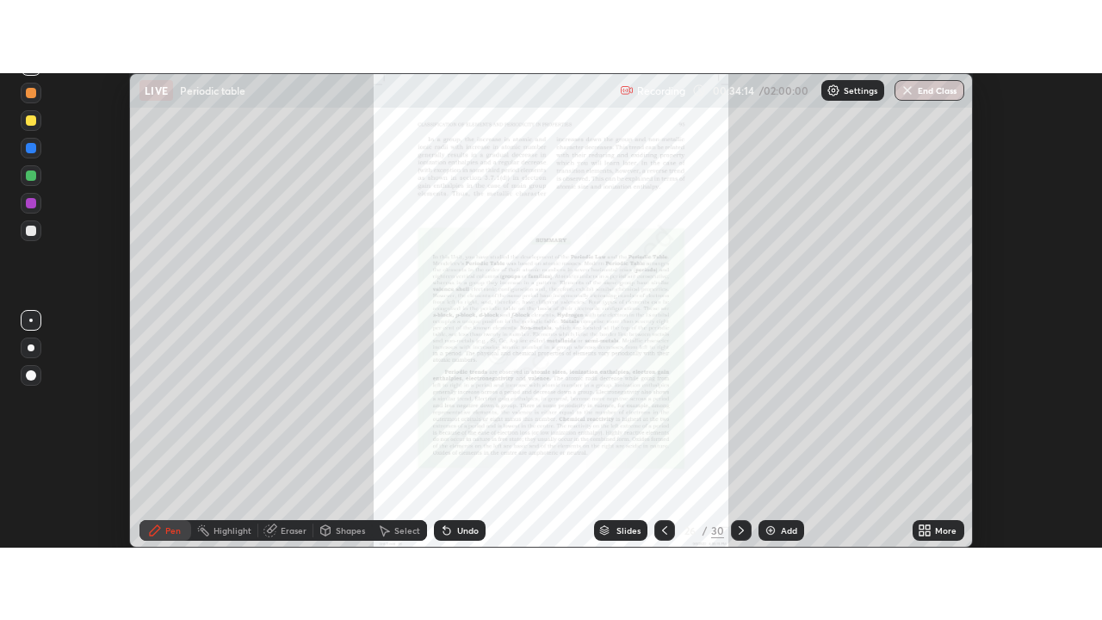
scroll to position [85647, 85020]
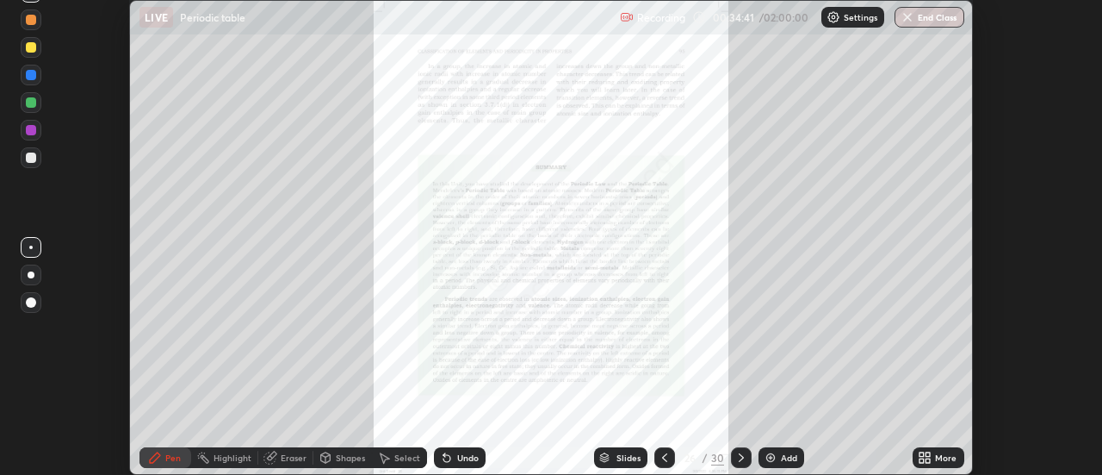
click at [933, 456] on div "More" at bounding box center [939, 457] width 52 height 21
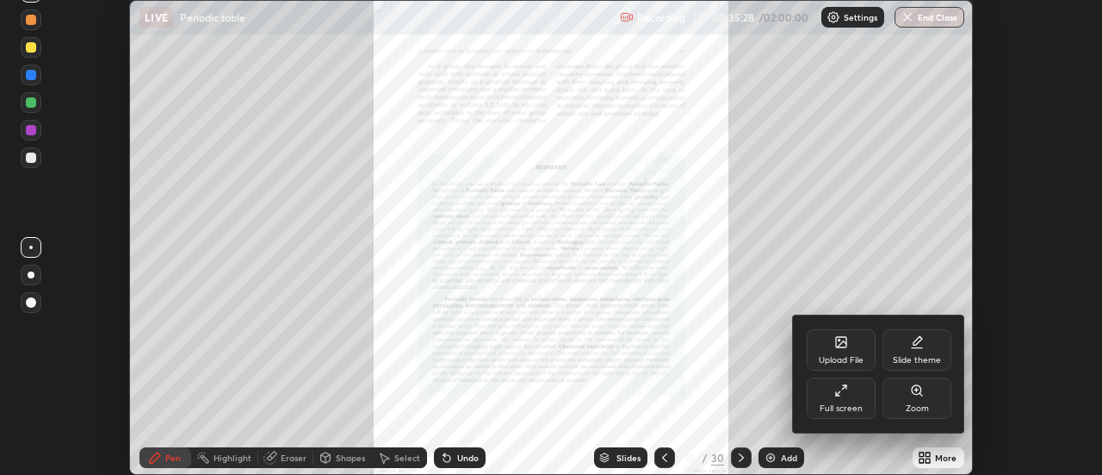
click at [937, 452] on div at bounding box center [551, 237] width 1102 height 475
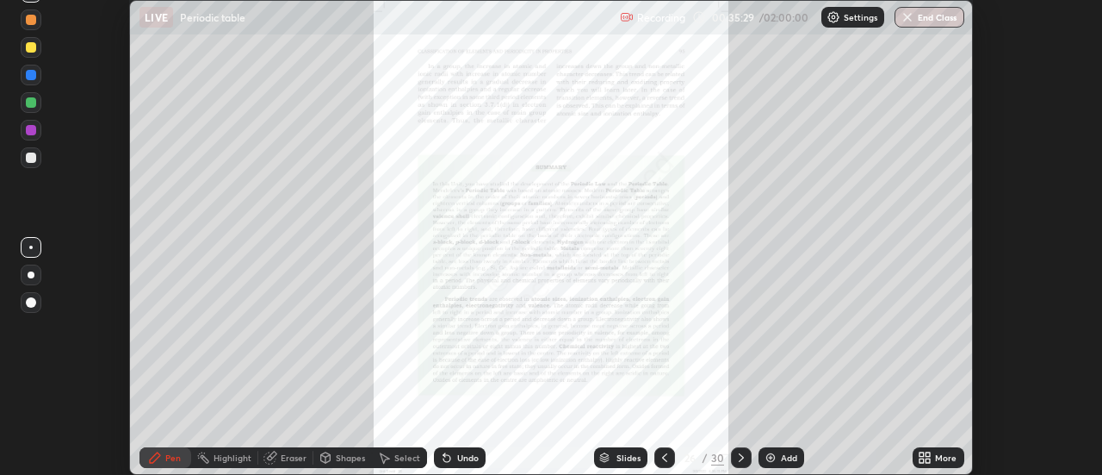
click at [943, 459] on div "More" at bounding box center [946, 457] width 22 height 9
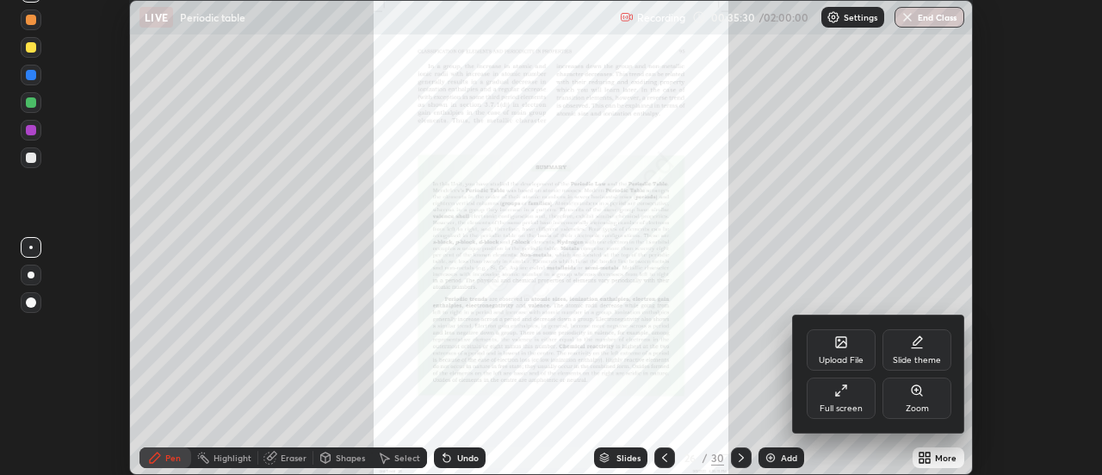
click at [861, 404] on div "Full screen" at bounding box center [841, 408] width 43 height 9
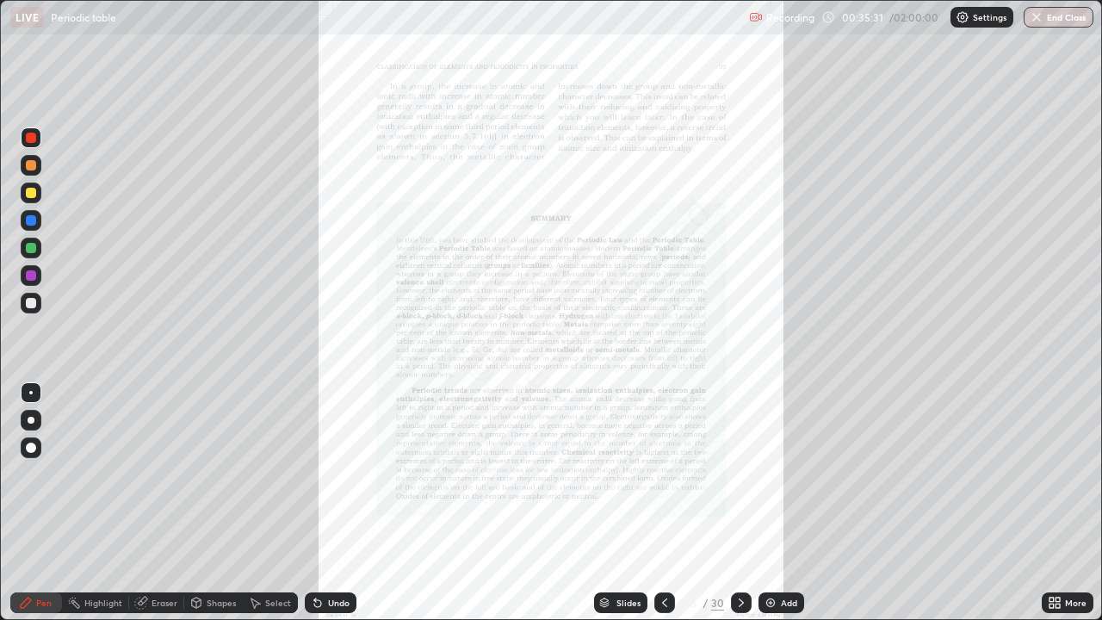
scroll to position [620, 1102]
click at [740, 474] on icon at bounding box center [742, 603] width 14 height 14
click at [742, 474] on icon at bounding box center [742, 603] width 14 height 14
click at [740, 474] on icon at bounding box center [742, 603] width 14 height 14
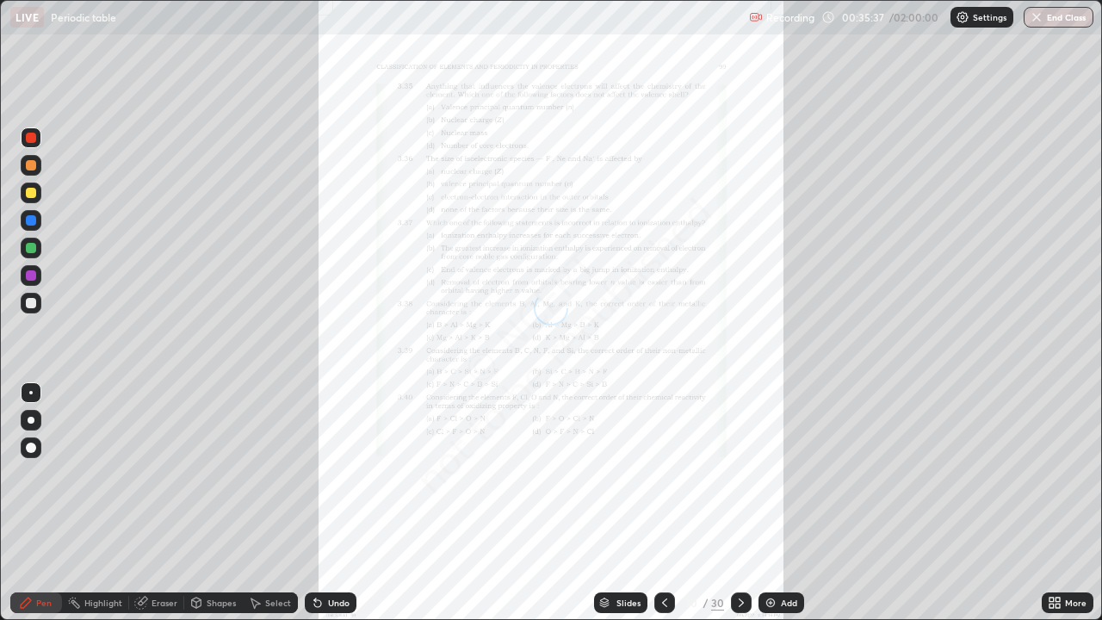
click at [791, 474] on div "Add" at bounding box center [789, 603] width 16 height 9
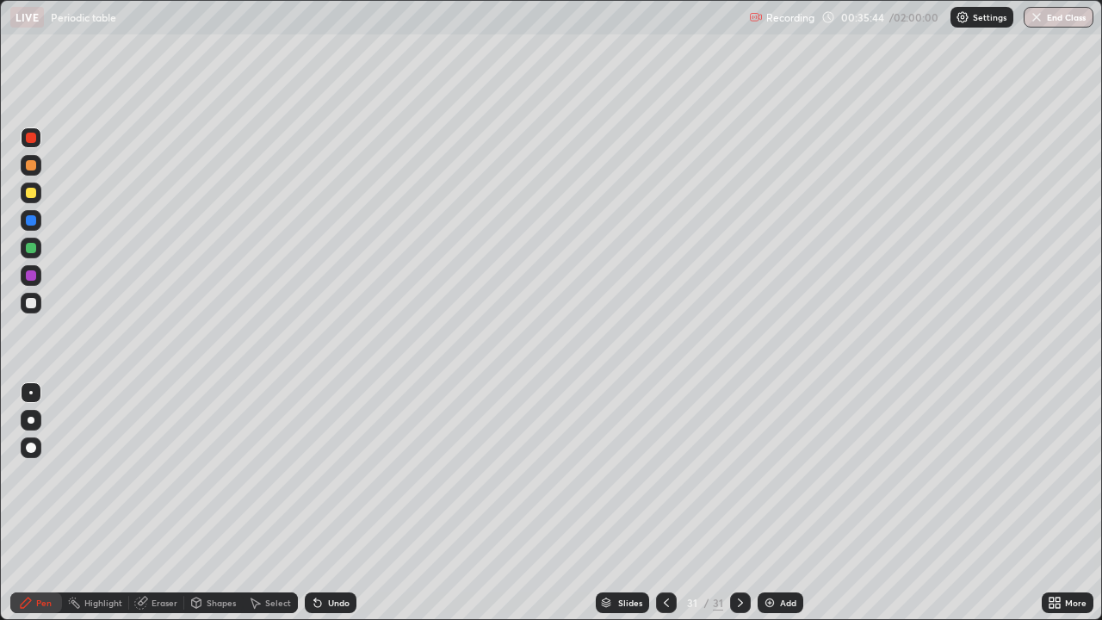
click at [771, 474] on img at bounding box center [770, 603] width 14 height 14
click at [630, 474] on div "Slides" at bounding box center [629, 603] width 24 height 9
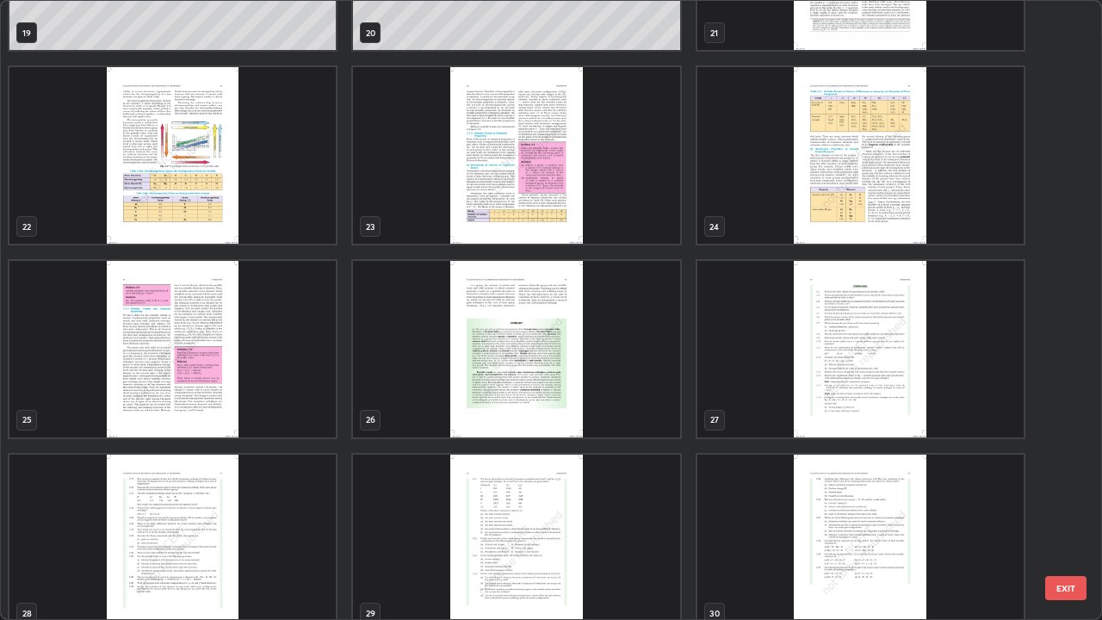
scroll to position [1510, 0]
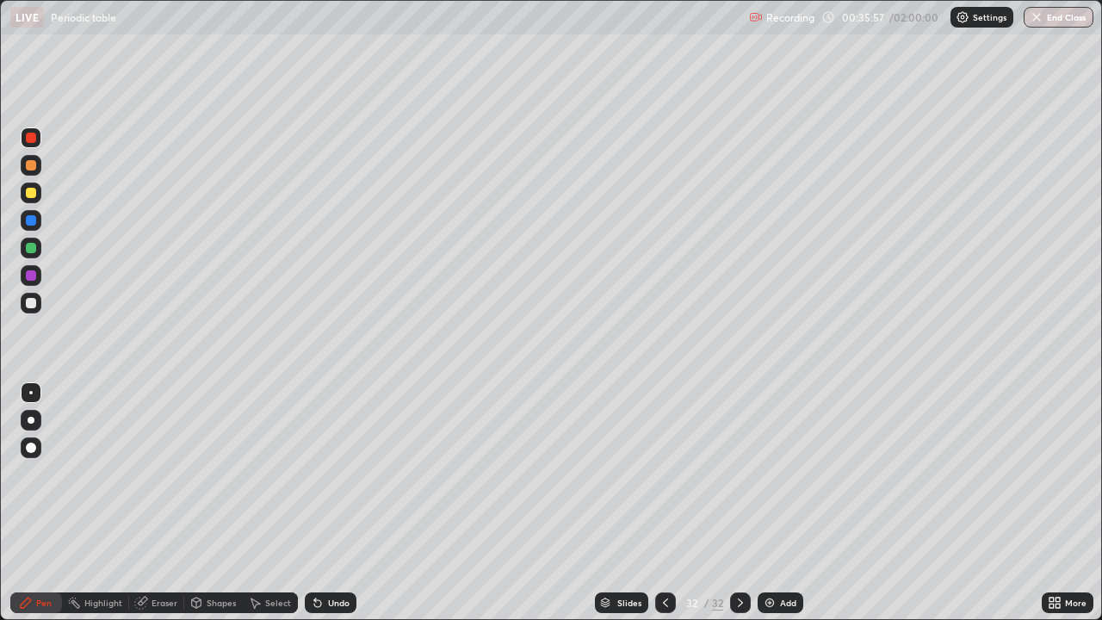
click at [790, 474] on div "Add" at bounding box center [788, 603] width 16 height 9
click at [1058, 474] on icon at bounding box center [1058, 606] width 4 height 4
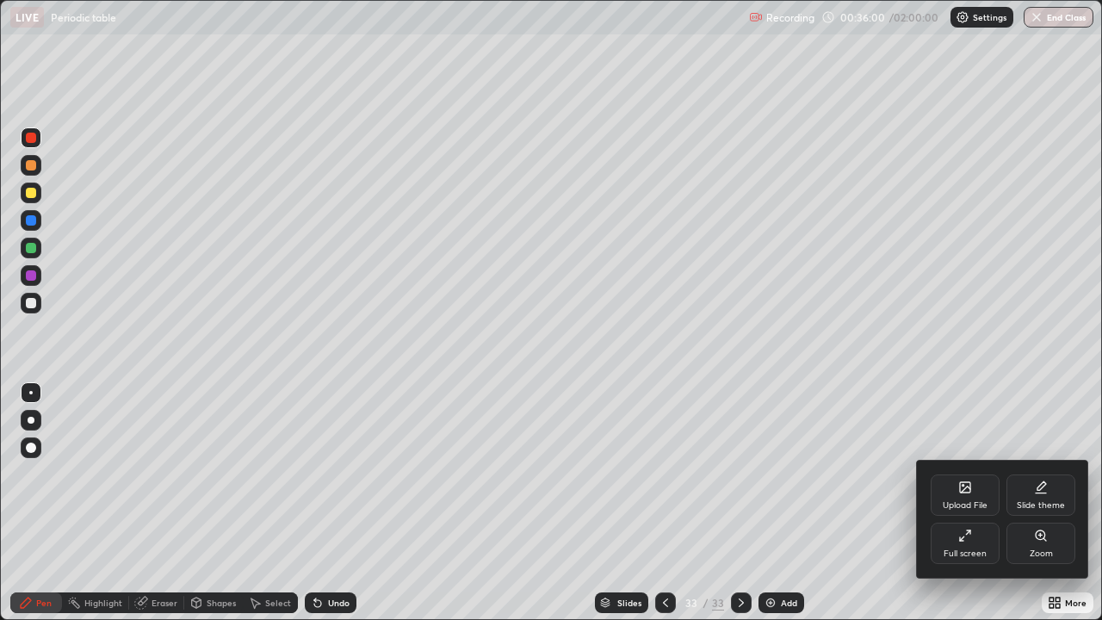
click at [982, 474] on div "Upload File" at bounding box center [965, 505] width 45 height 9
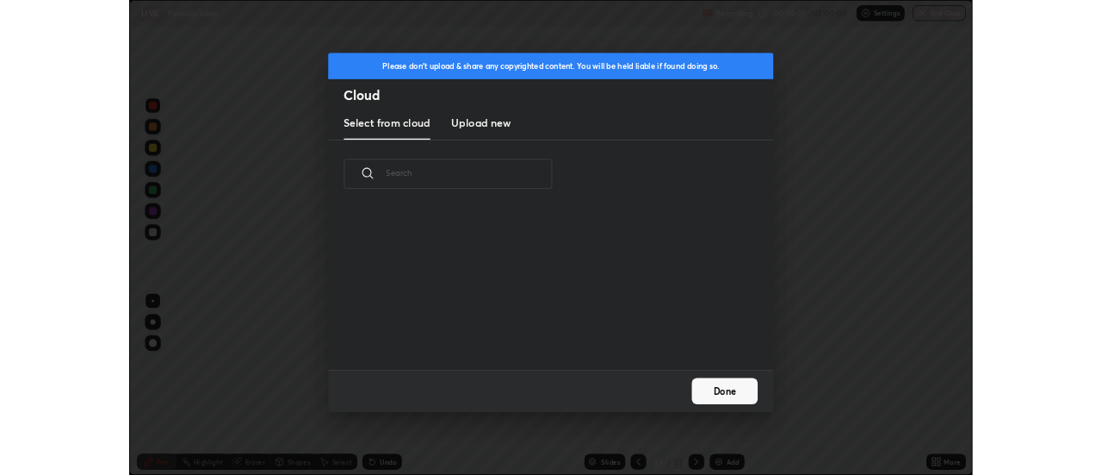
scroll to position [212, 553]
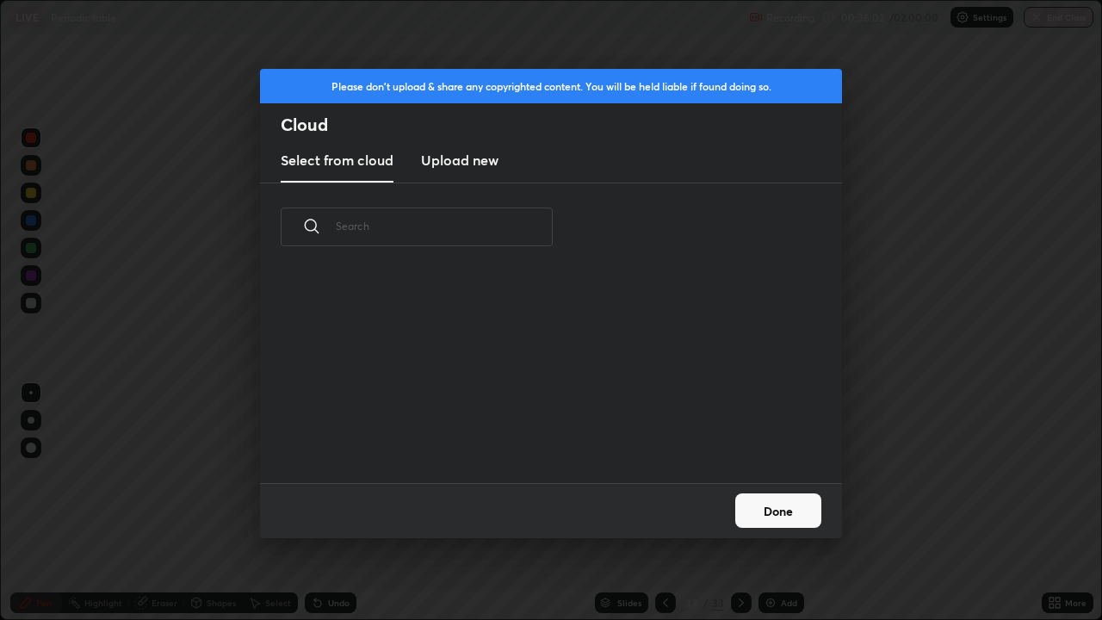
click at [491, 168] on h3 "Upload new" at bounding box center [460, 160] width 78 height 21
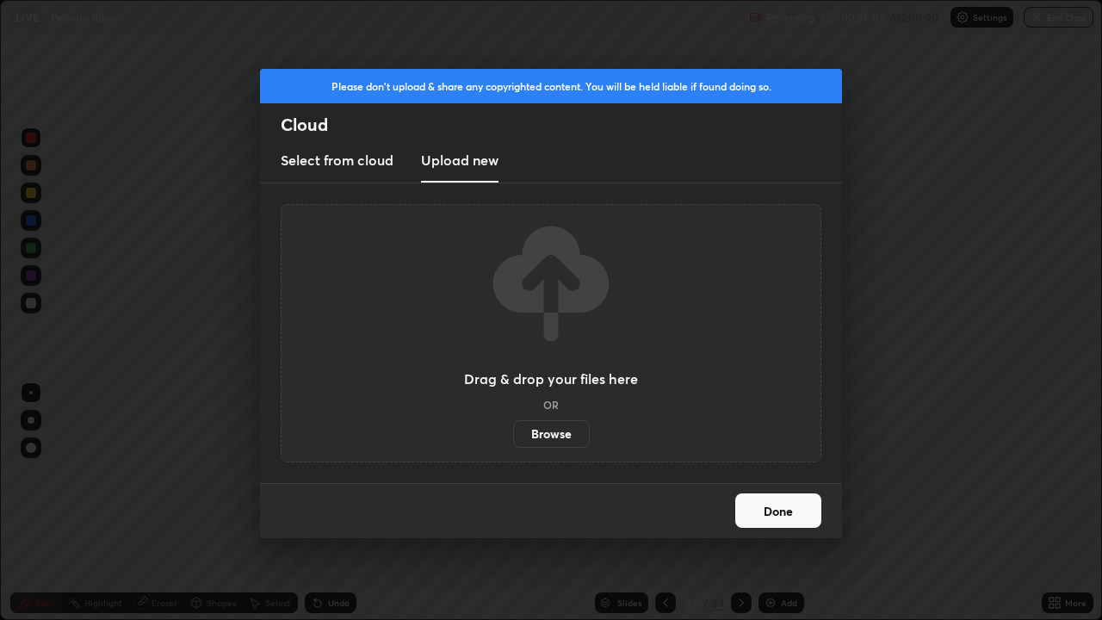
click at [564, 445] on label "Browse" at bounding box center [551, 434] width 77 height 28
click at [513, 445] on input "Browse" at bounding box center [513, 434] width 0 height 28
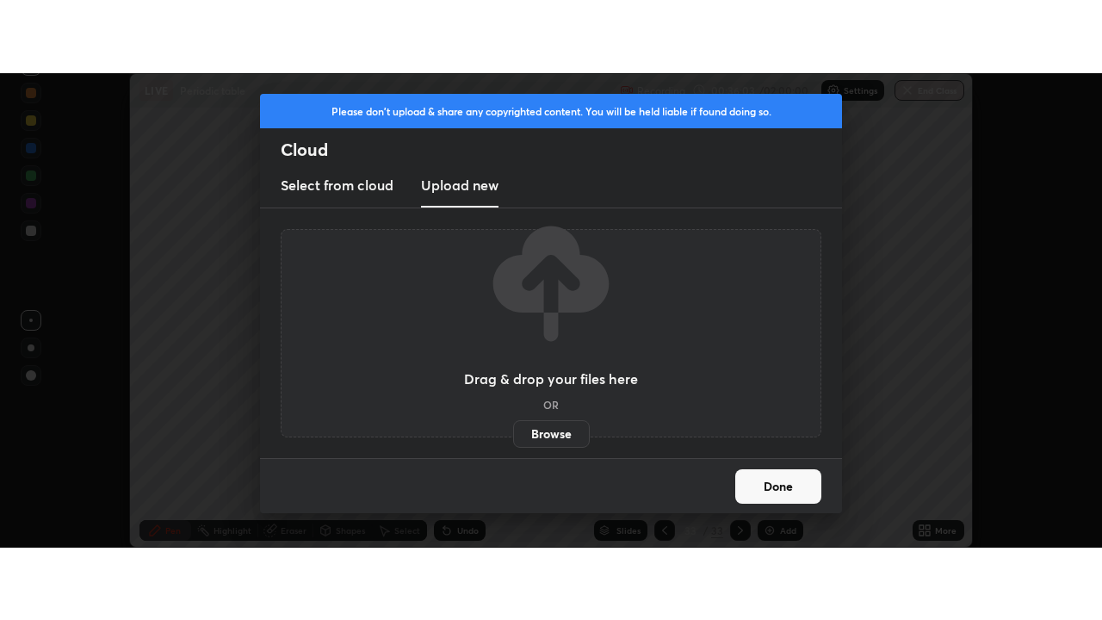
scroll to position [85647, 85020]
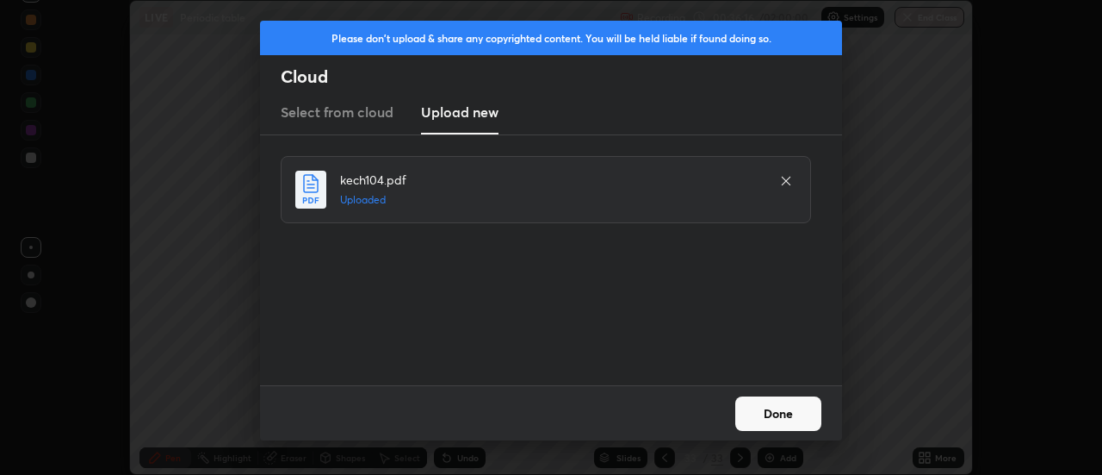
click at [773, 414] on button "Done" at bounding box center [778, 413] width 86 height 34
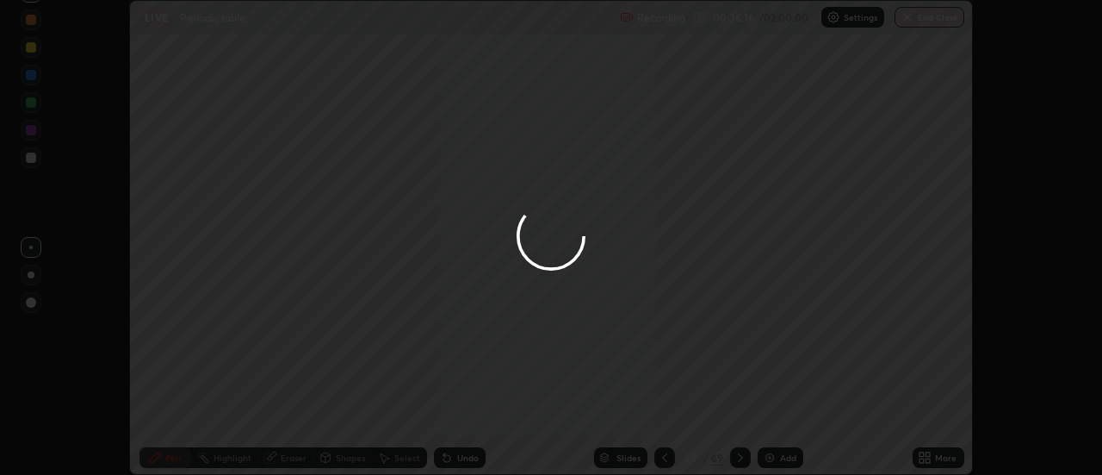
click at [783, 419] on div at bounding box center [551, 237] width 1102 height 475
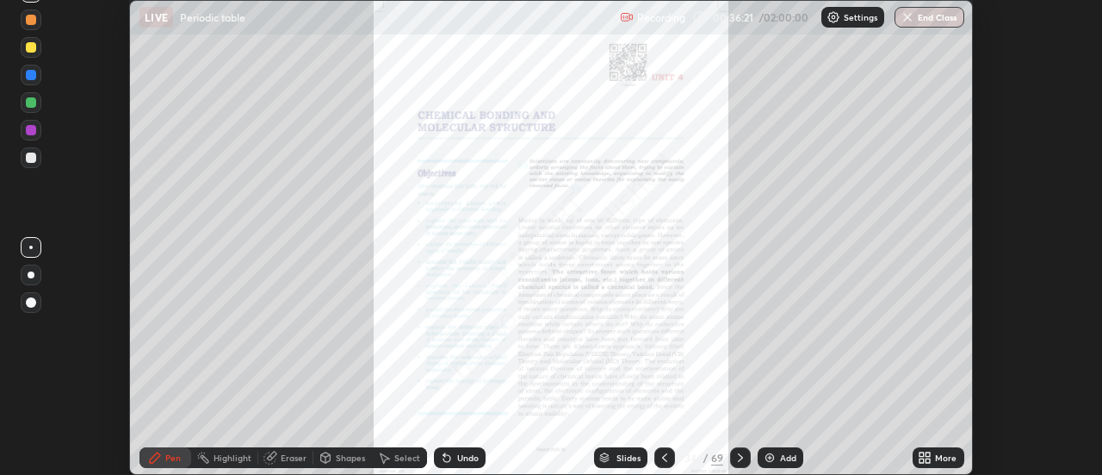
click at [946, 459] on div "More" at bounding box center [946, 457] width 22 height 9
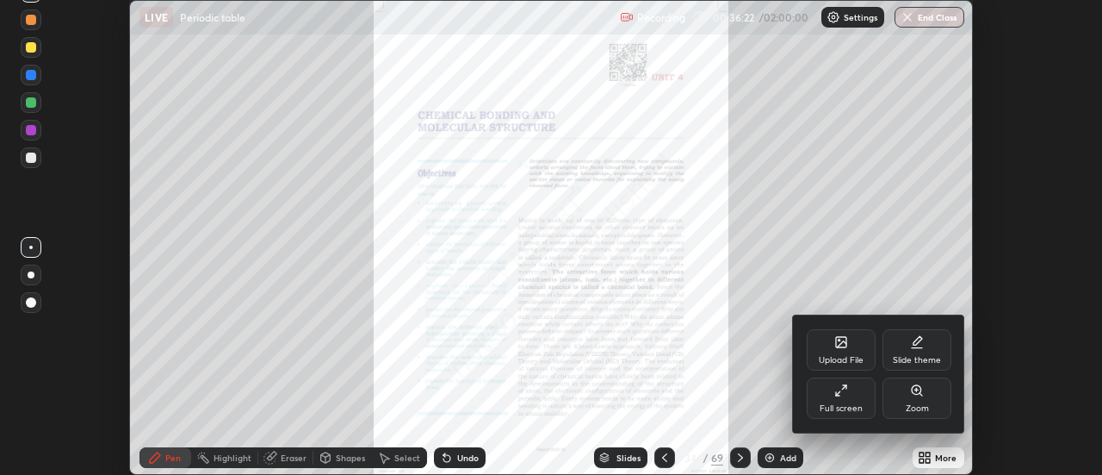
click at [858, 406] on div "Full screen" at bounding box center [841, 408] width 43 height 9
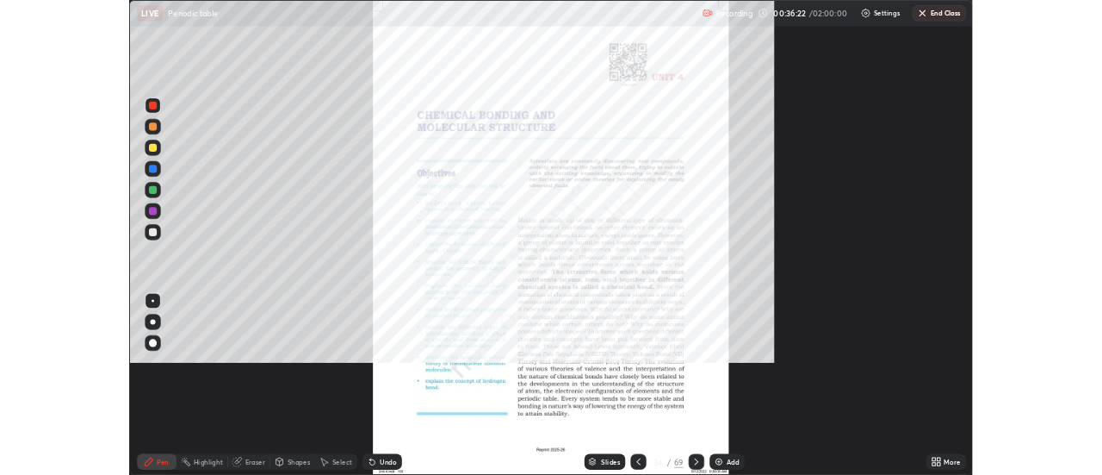
scroll to position [620, 1102]
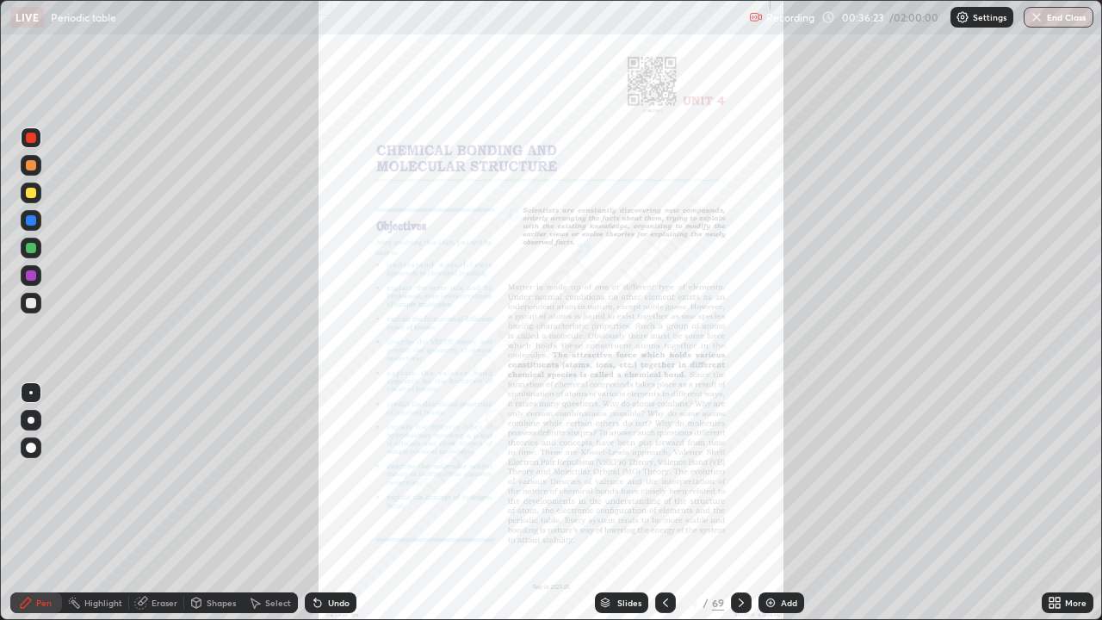
click at [1058, 474] on icon at bounding box center [1058, 606] width 4 height 4
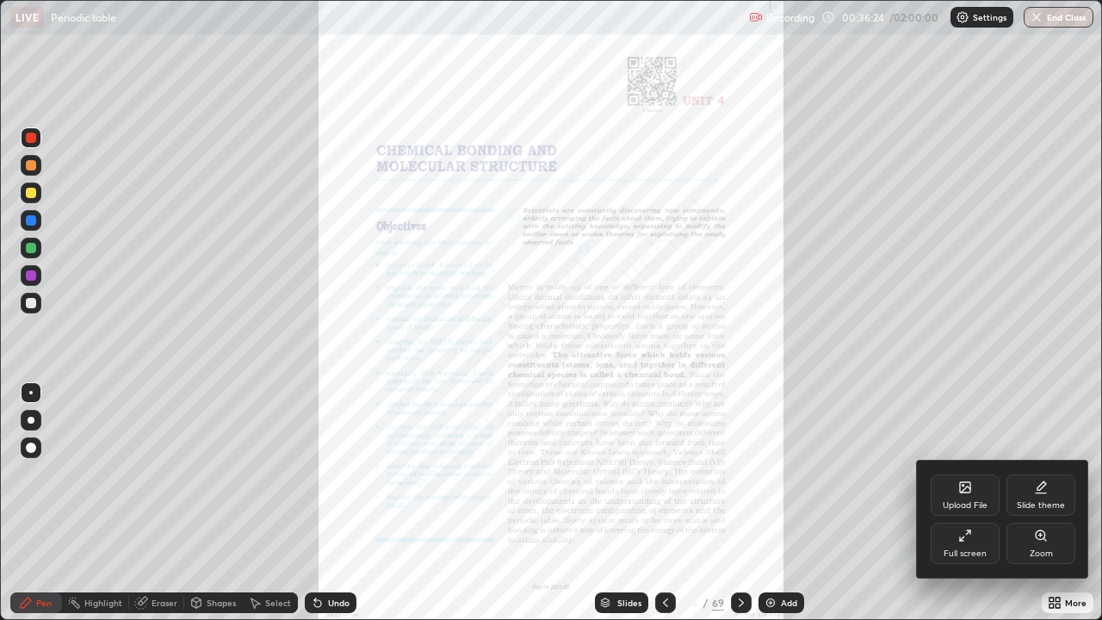
click at [1067, 474] on div at bounding box center [551, 310] width 1102 height 620
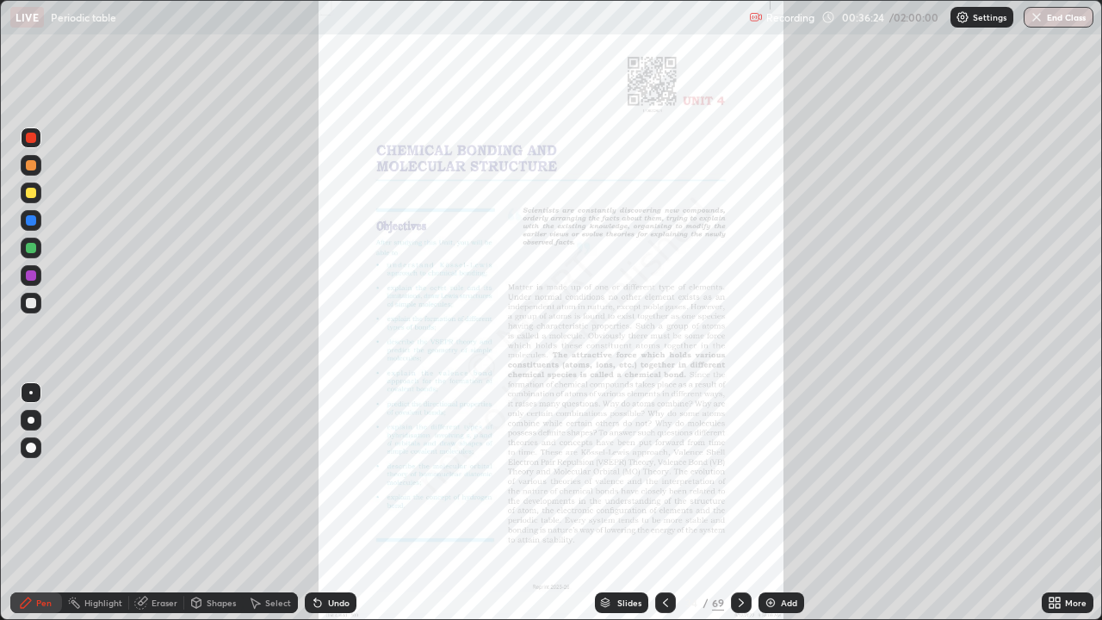
click at [1066, 474] on div "More" at bounding box center [1076, 603] width 22 height 9
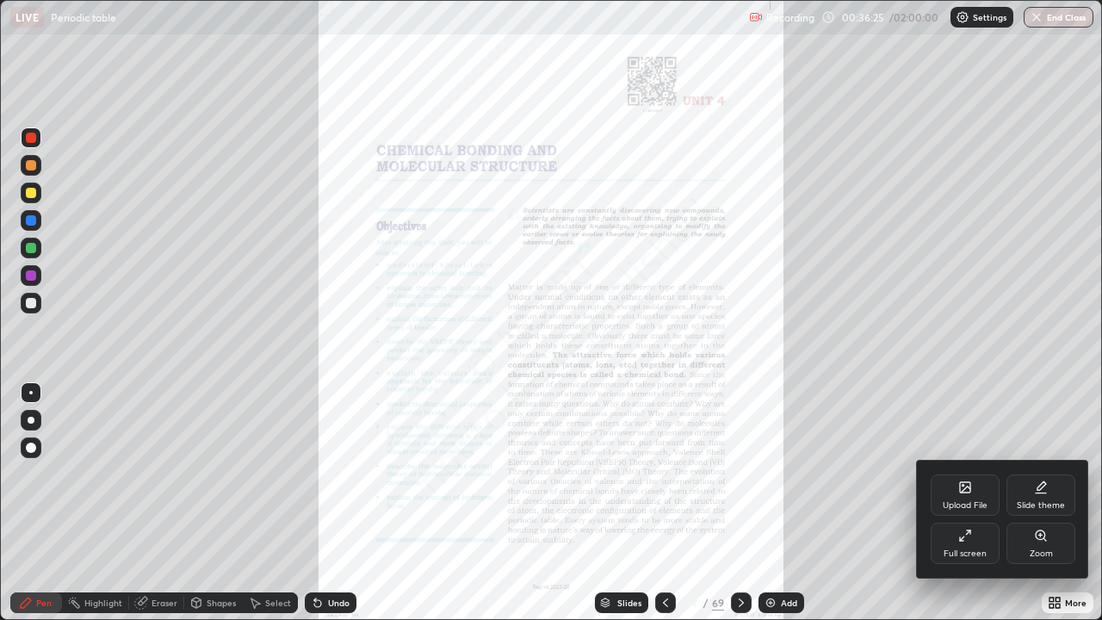
click at [1052, 474] on div "Zoom" at bounding box center [1041, 543] width 69 height 41
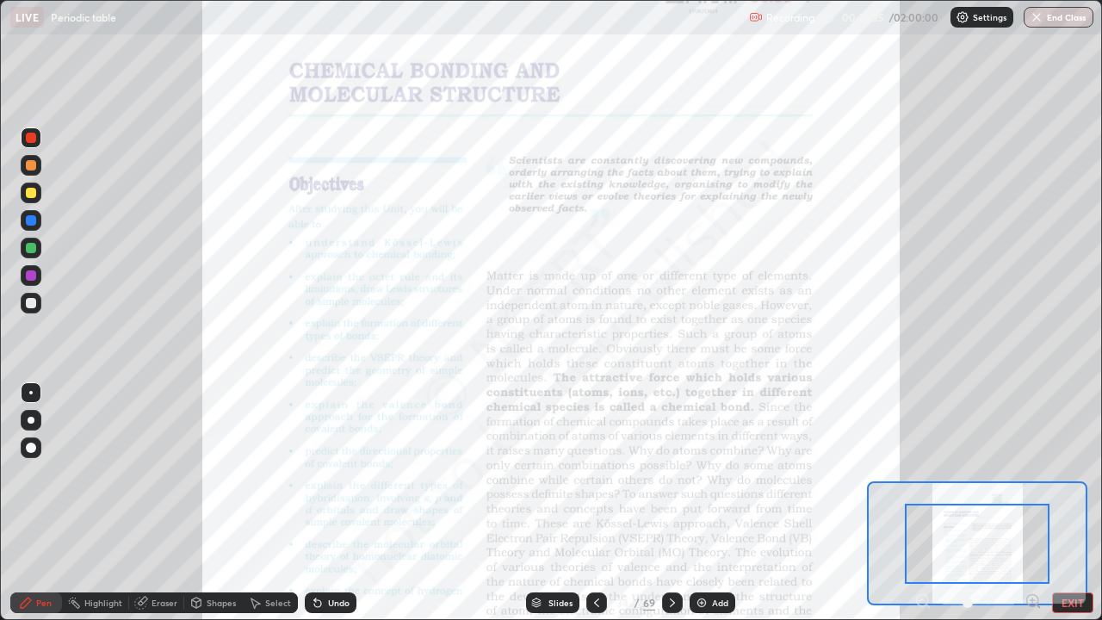
click at [1049, 474] on div at bounding box center [977, 544] width 145 height 80
click at [1033, 474] on icon at bounding box center [1033, 601] width 17 height 17
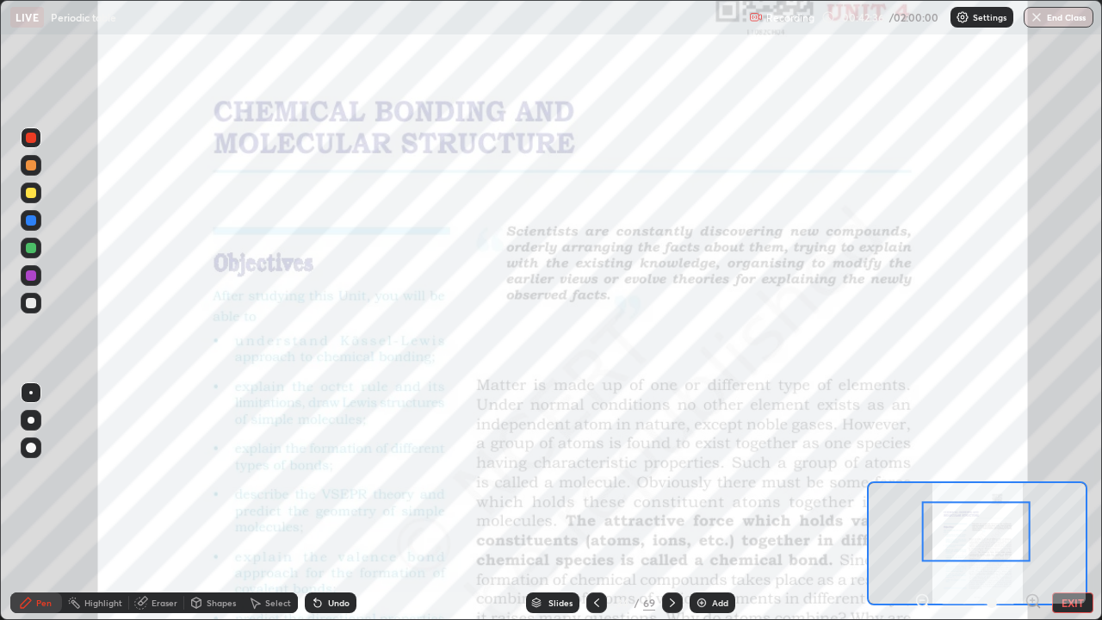
click at [32, 165] on div at bounding box center [31, 165] width 10 height 10
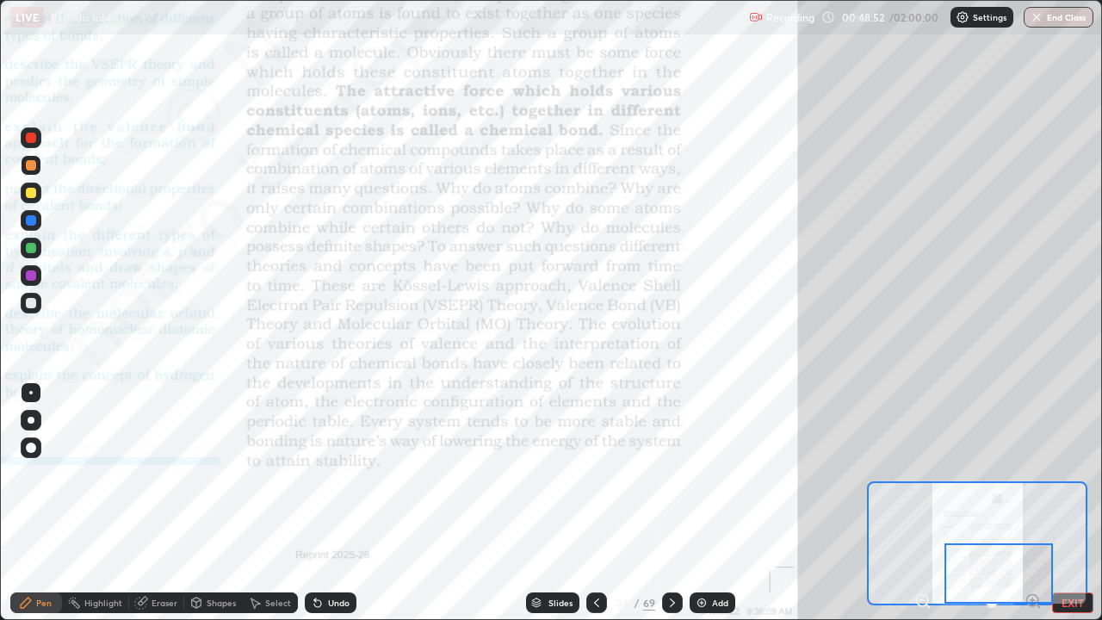
click at [671, 474] on icon at bounding box center [673, 603] width 14 height 14
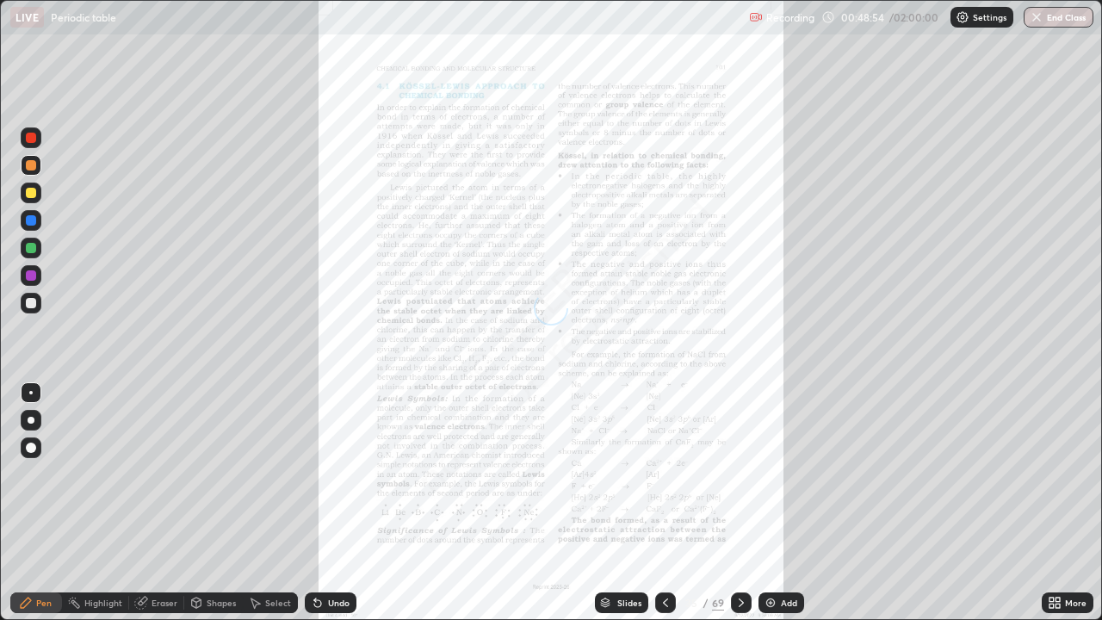
click at [1071, 474] on div "More" at bounding box center [1076, 603] width 22 height 9
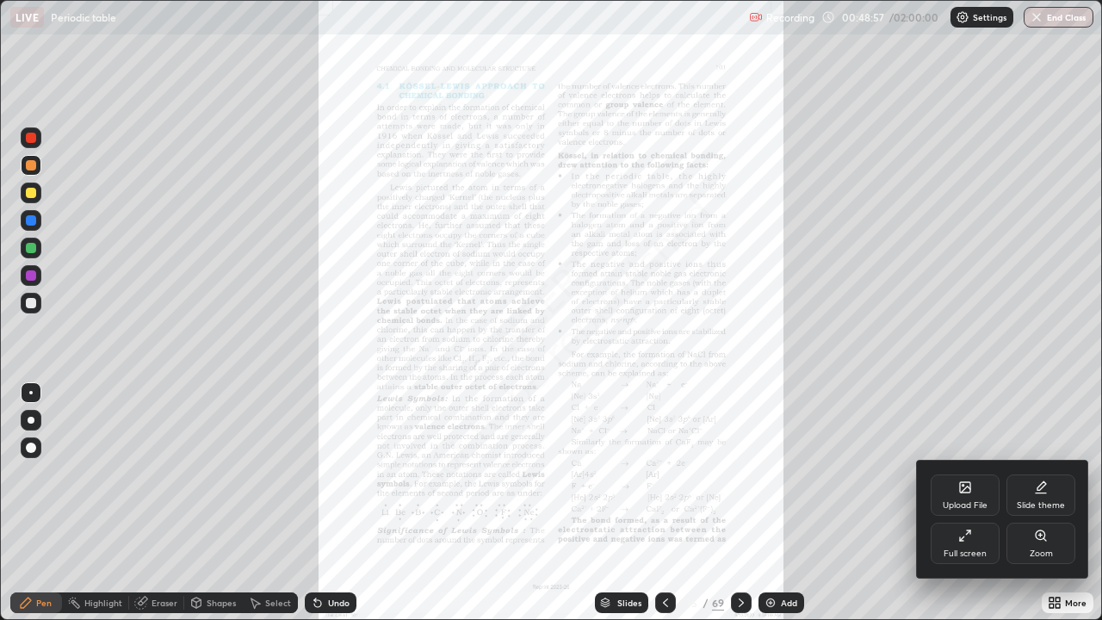
click at [1033, 474] on div "Zoom" at bounding box center [1041, 553] width 23 height 9
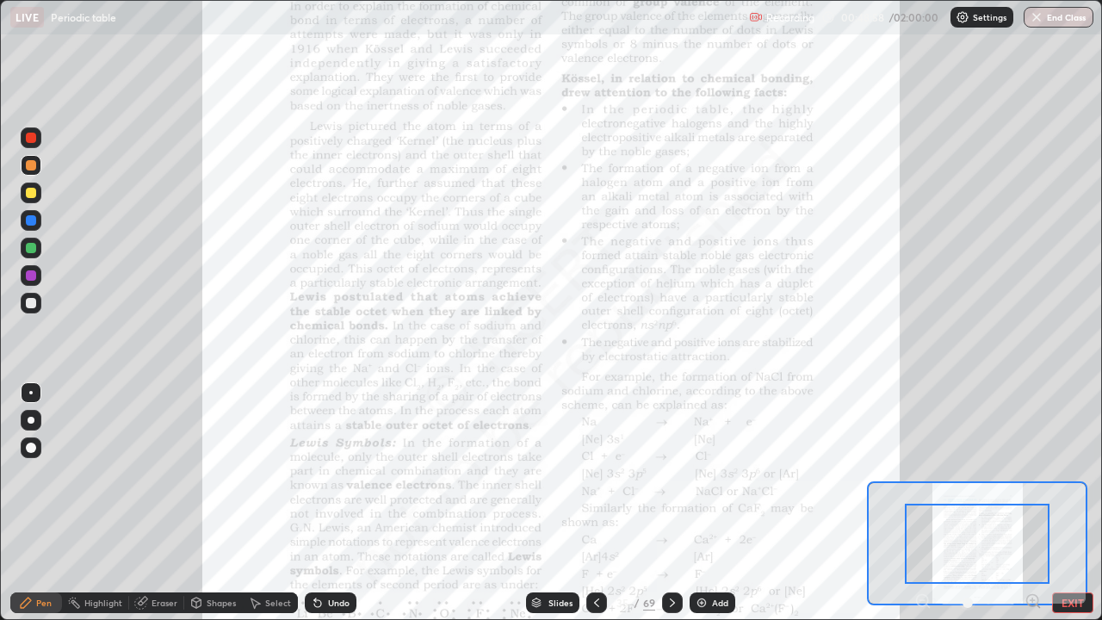
click at [1033, 474] on icon at bounding box center [1033, 601] width 17 height 17
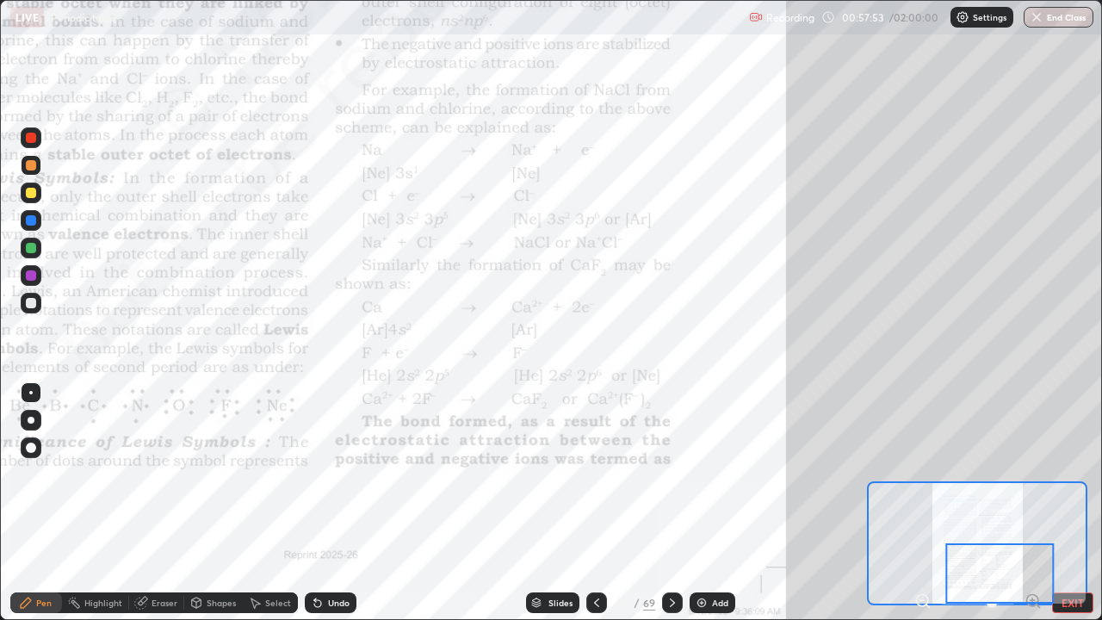
click at [671, 474] on icon at bounding box center [673, 603] width 14 height 14
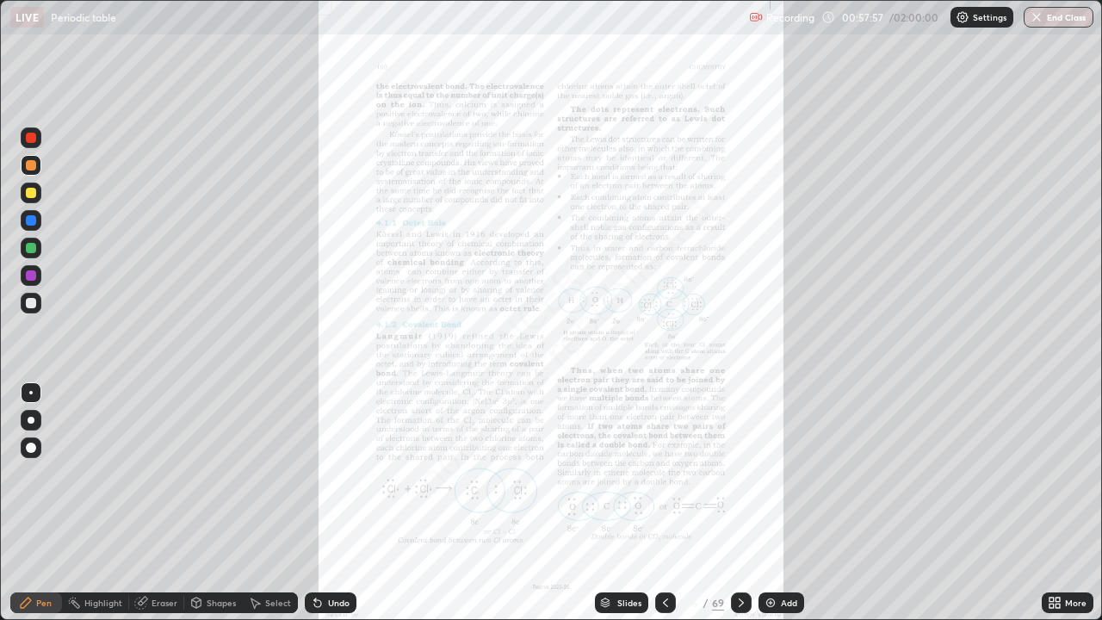
click at [1071, 474] on div "More" at bounding box center [1076, 603] width 22 height 9
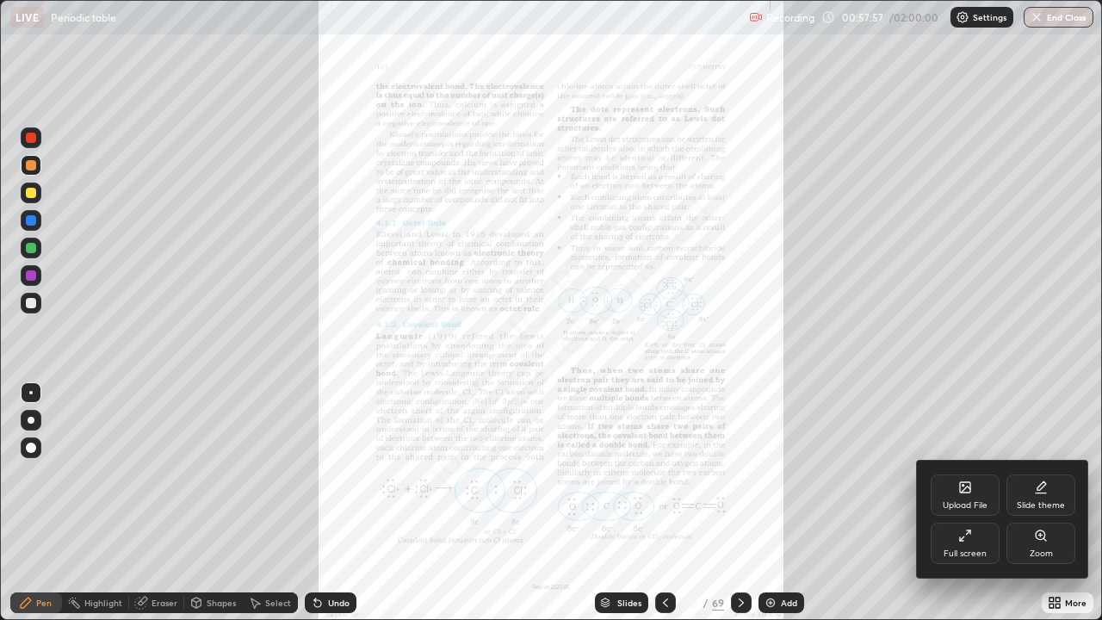
click at [1054, 474] on div "Zoom" at bounding box center [1041, 543] width 69 height 41
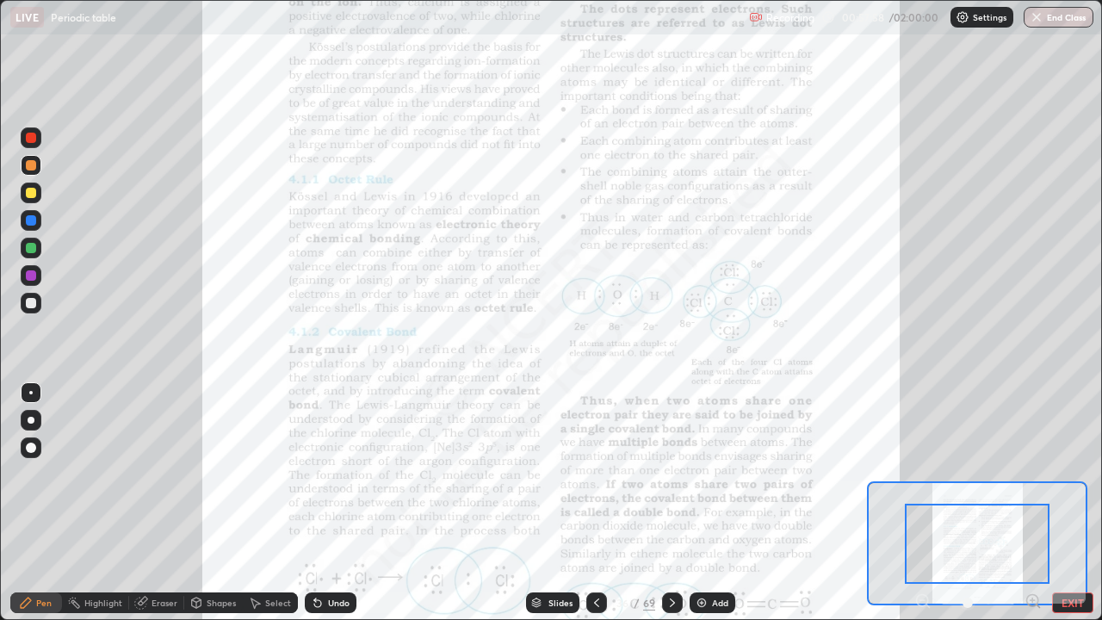
click at [1033, 474] on icon at bounding box center [1033, 600] width 4 height 0
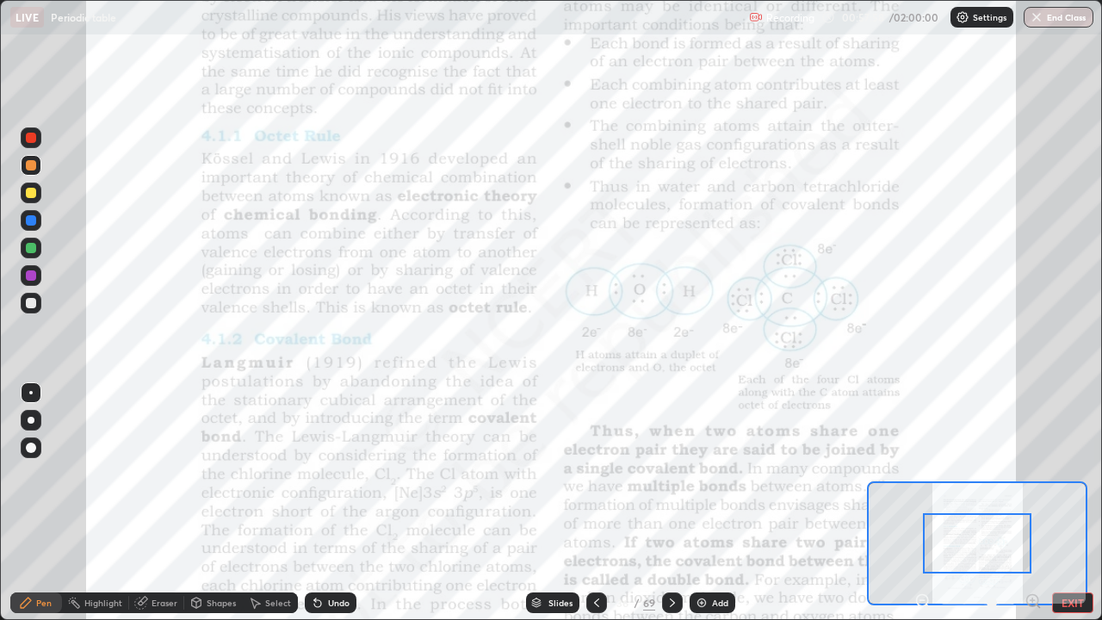
click at [1033, 474] on icon at bounding box center [1033, 600] width 4 height 0
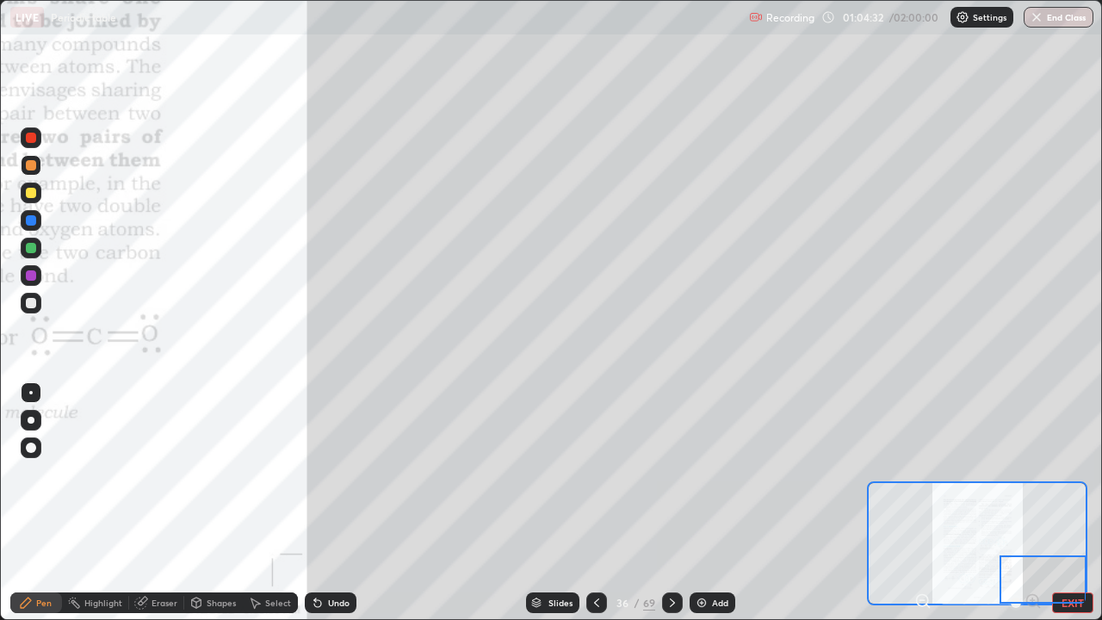
click at [32, 194] on div at bounding box center [31, 193] width 10 height 10
click at [342, 474] on div "Undo" at bounding box center [339, 603] width 22 height 9
click at [32, 165] on div at bounding box center [31, 165] width 10 height 10
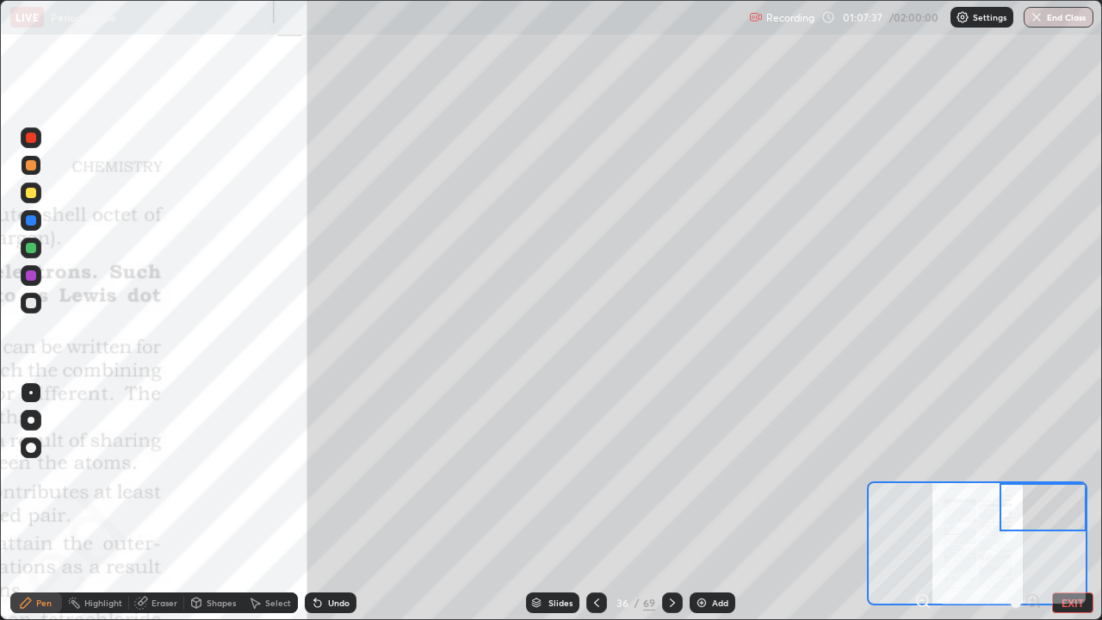
click at [29, 144] on div at bounding box center [31, 137] width 21 height 21
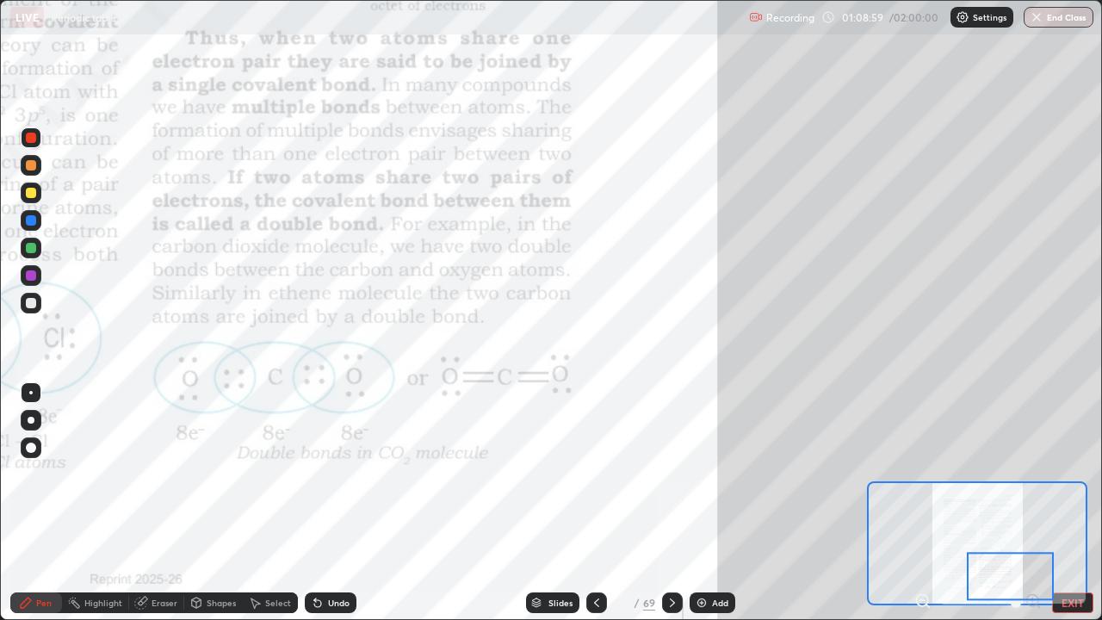
click at [335, 474] on div "Undo" at bounding box center [339, 603] width 22 height 9
click at [340, 474] on div "Undo" at bounding box center [339, 603] width 22 height 9
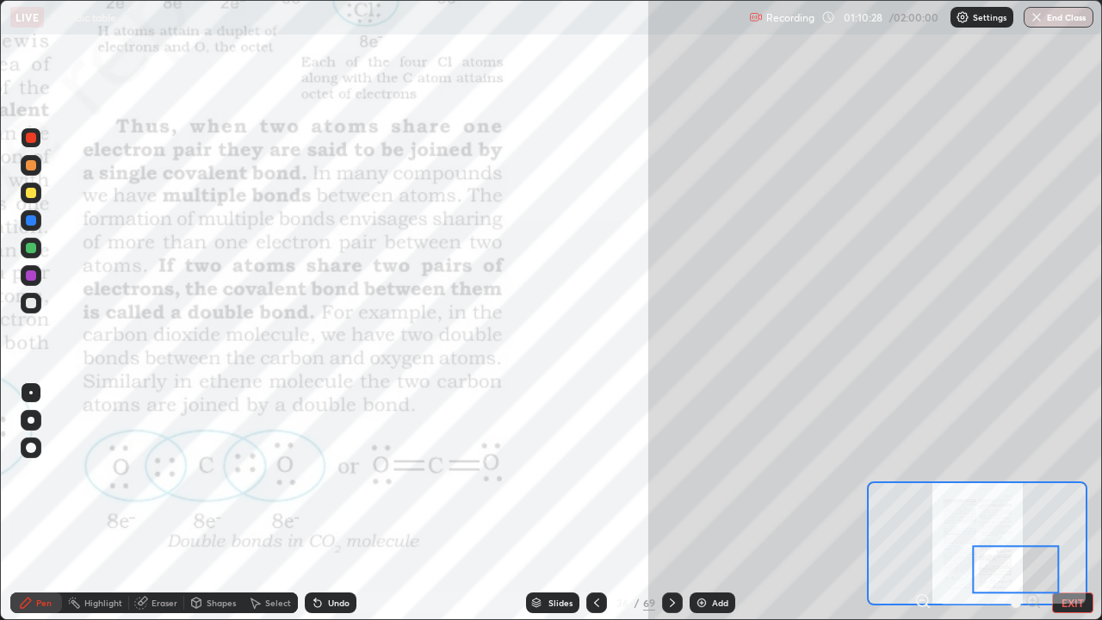
click at [670, 474] on icon at bounding box center [673, 603] width 14 height 14
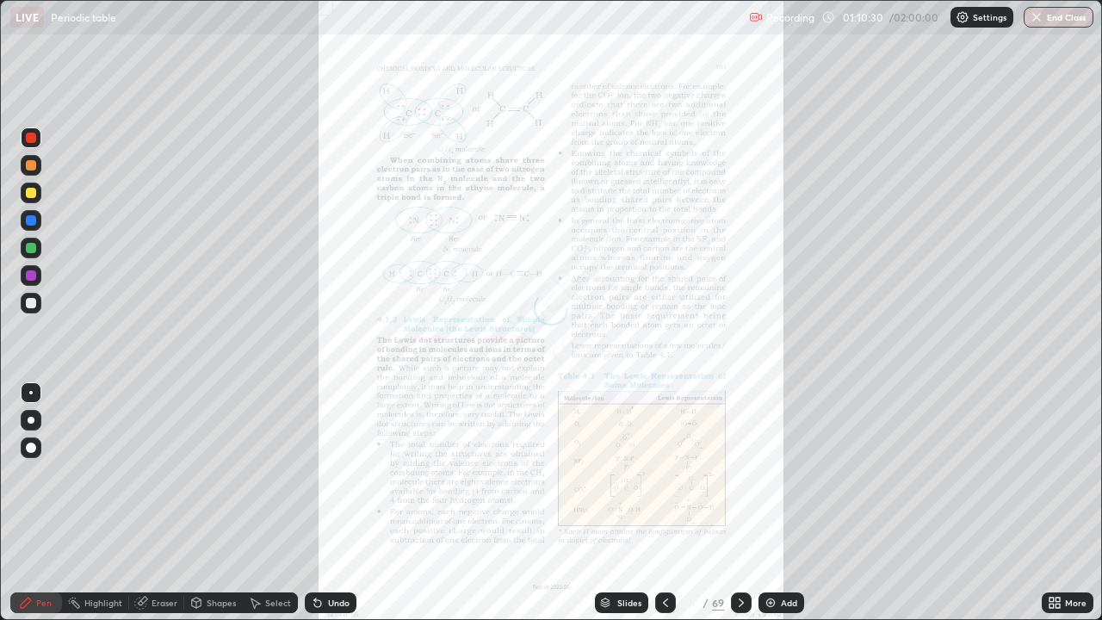
click at [1058, 474] on icon at bounding box center [1058, 600] width 4 height 4
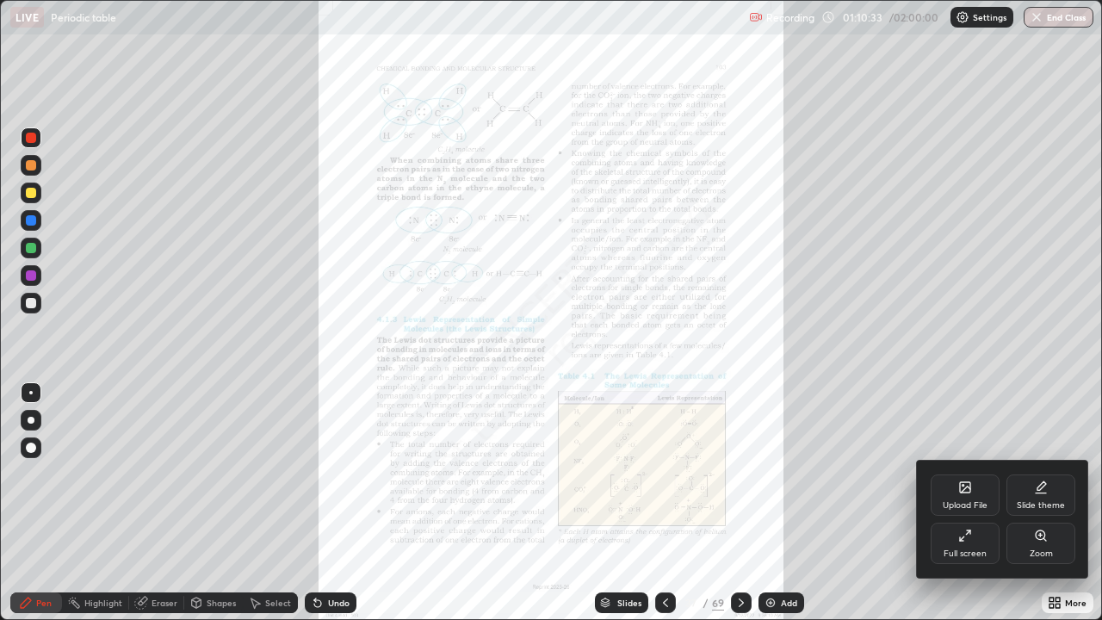
click at [1047, 474] on div "Zoom" at bounding box center [1041, 543] width 69 height 41
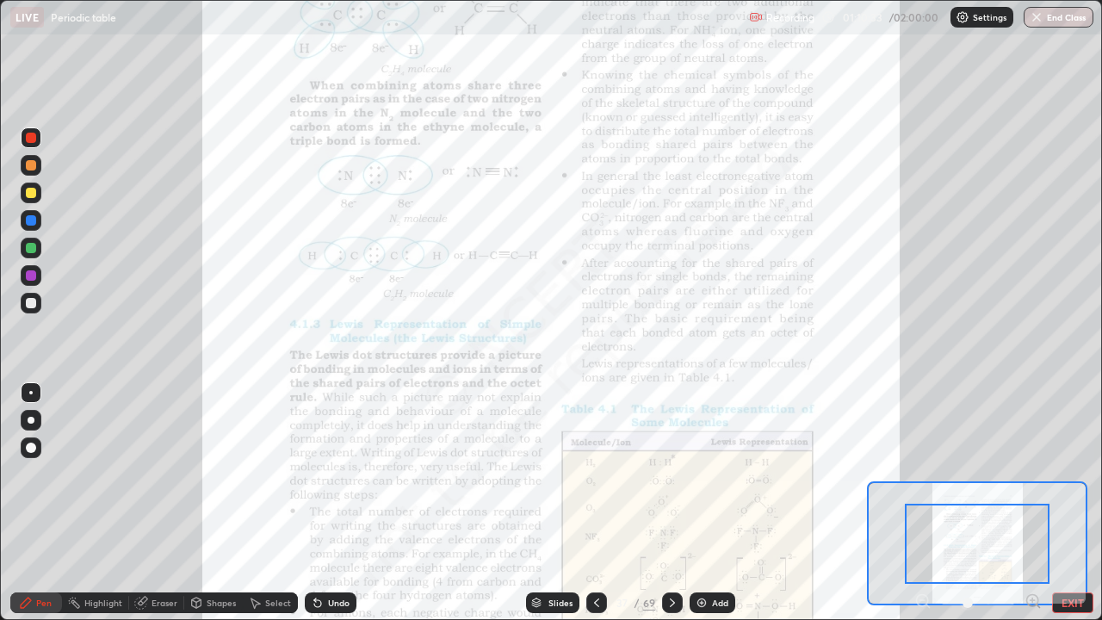
click at [1044, 474] on div at bounding box center [977, 544] width 145 height 80
click at [1033, 474] on icon at bounding box center [1033, 601] width 0 height 4
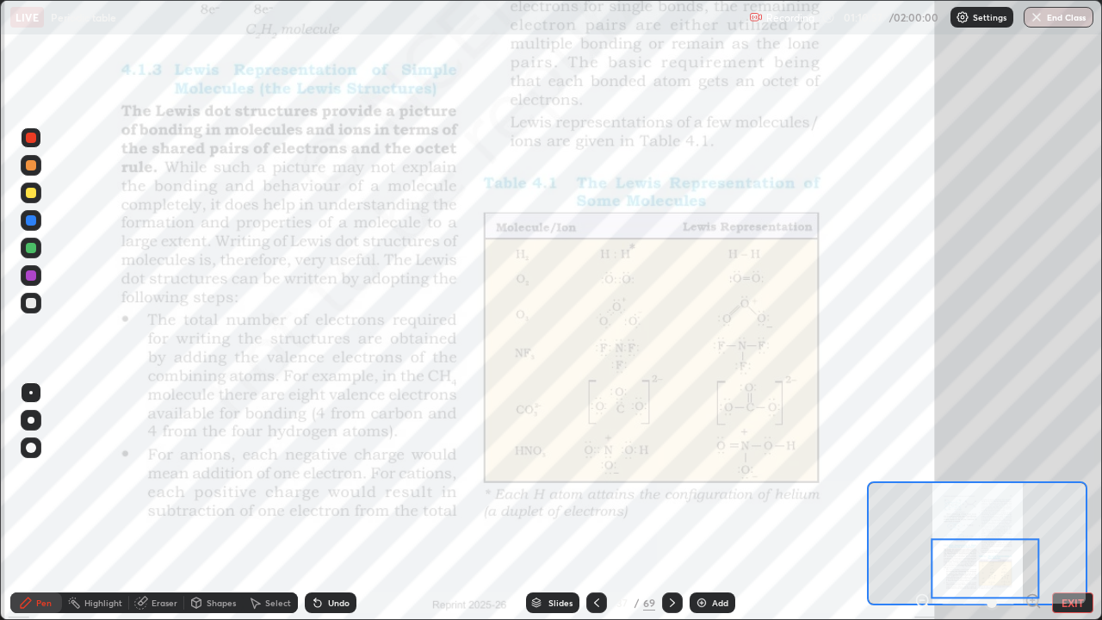
click at [670, 474] on icon at bounding box center [673, 603] width 14 height 14
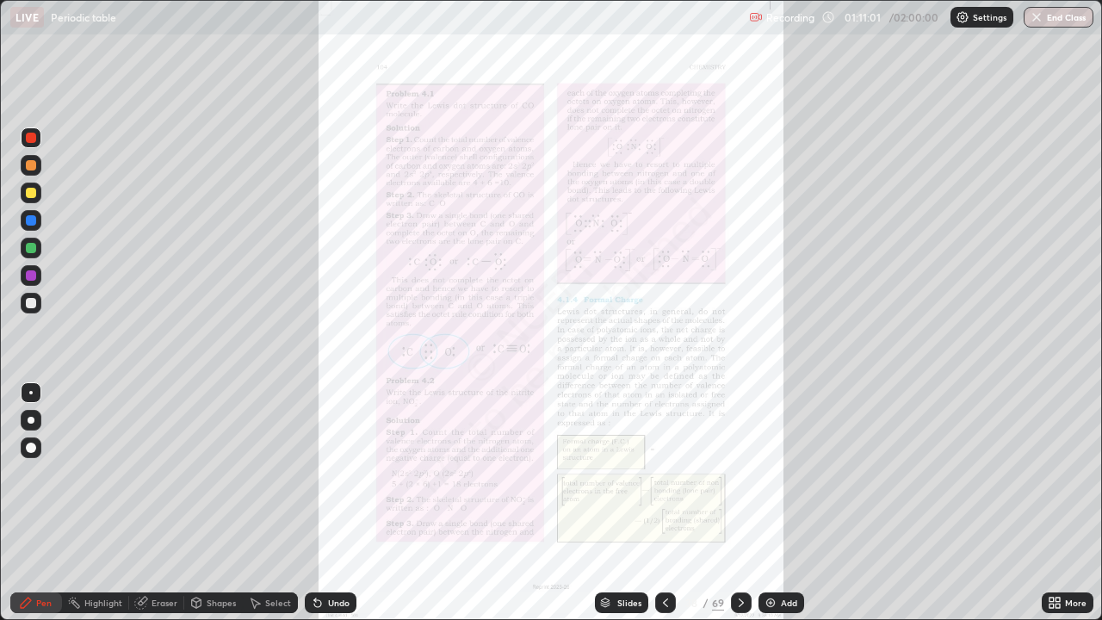
click at [1070, 474] on div "More" at bounding box center [1076, 603] width 22 height 9
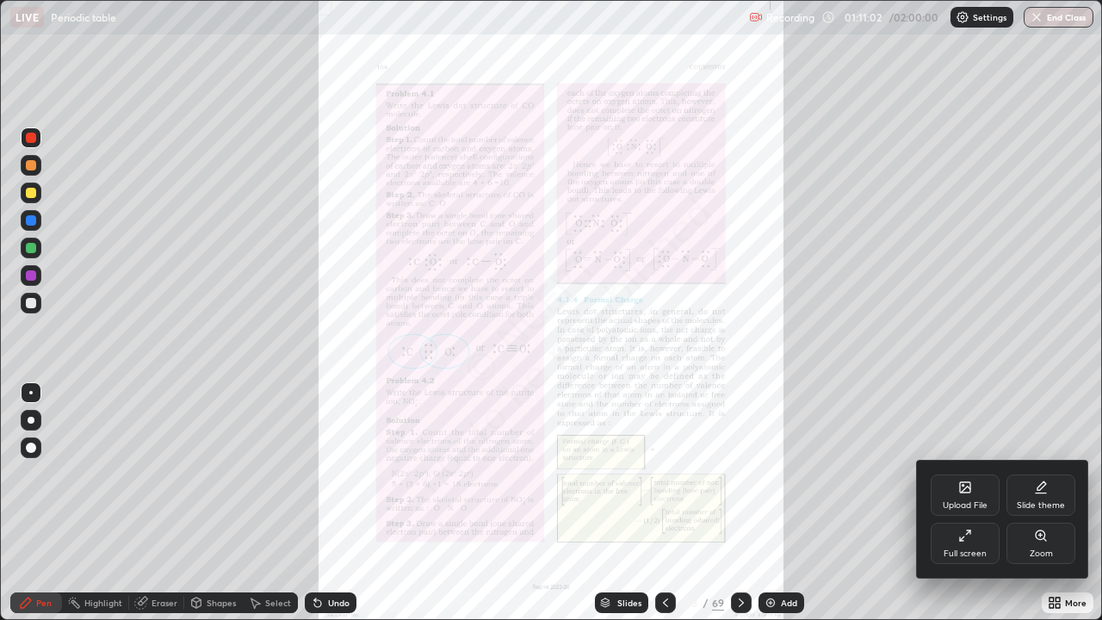
click at [1051, 474] on div "Zoom" at bounding box center [1041, 543] width 69 height 41
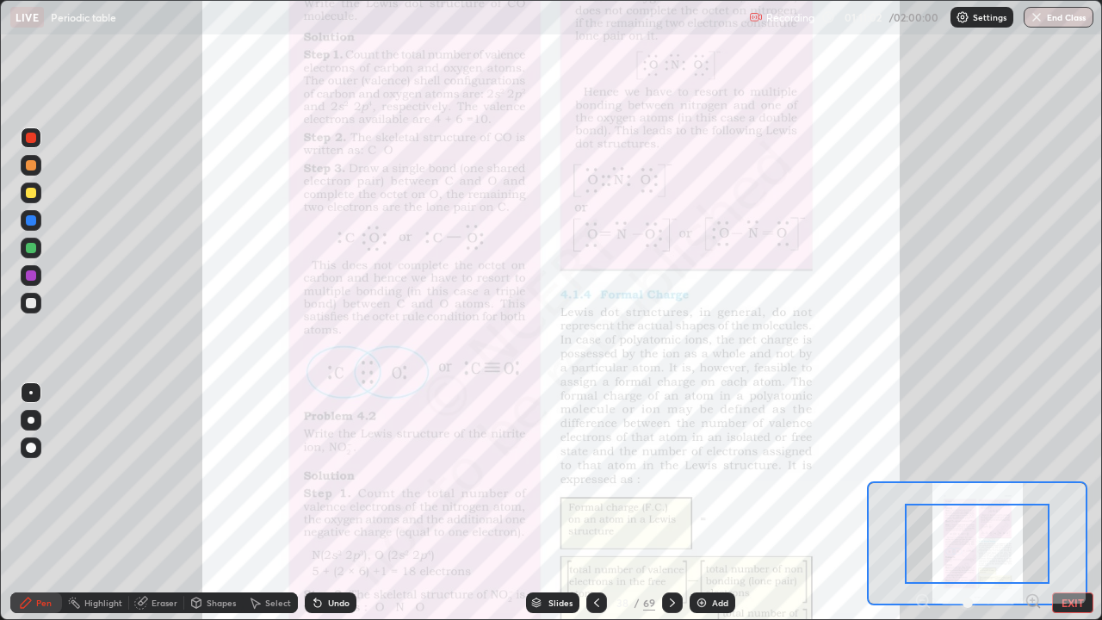
click at [1033, 474] on icon at bounding box center [1033, 600] width 4 height 0
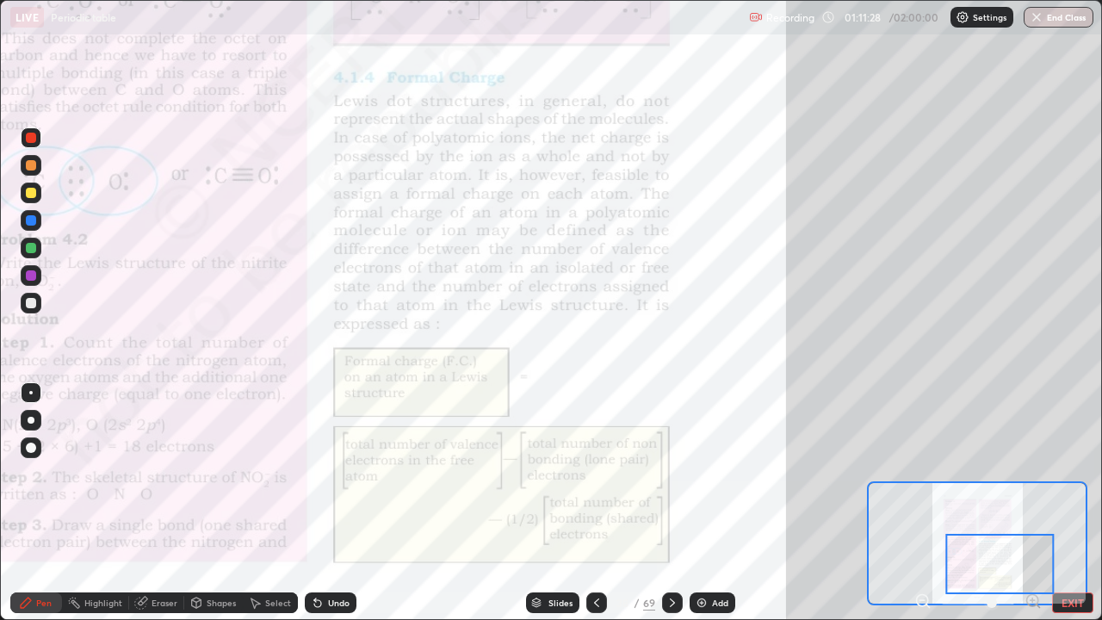
click at [30, 171] on div at bounding box center [31, 165] width 21 height 21
click at [350, 474] on div "Undo" at bounding box center [331, 603] width 52 height 21
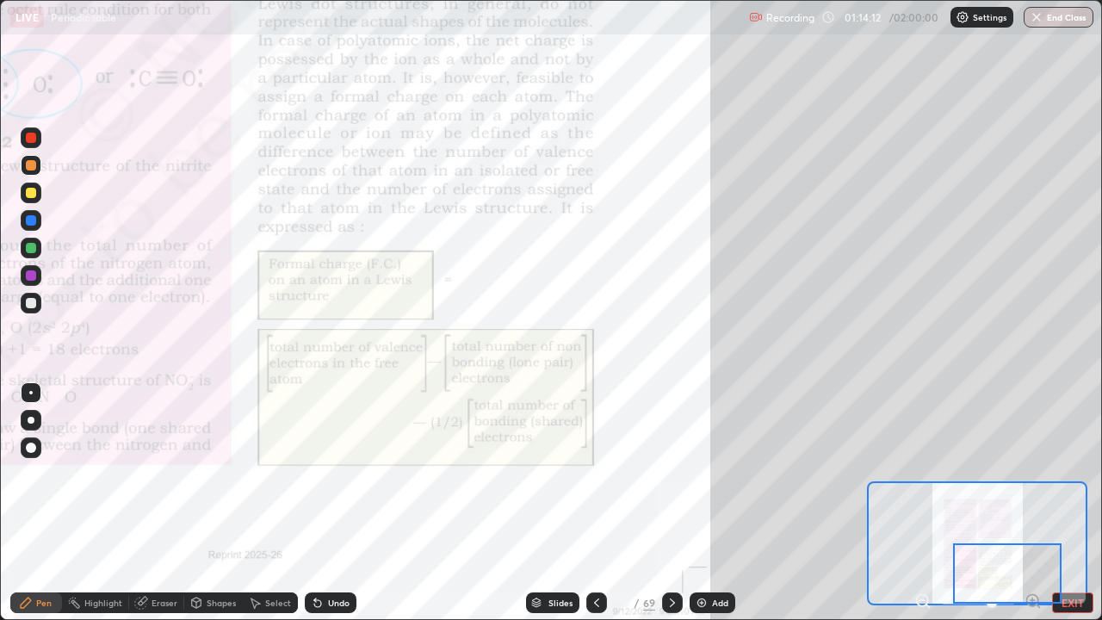
click at [671, 474] on icon at bounding box center [673, 603] width 14 height 14
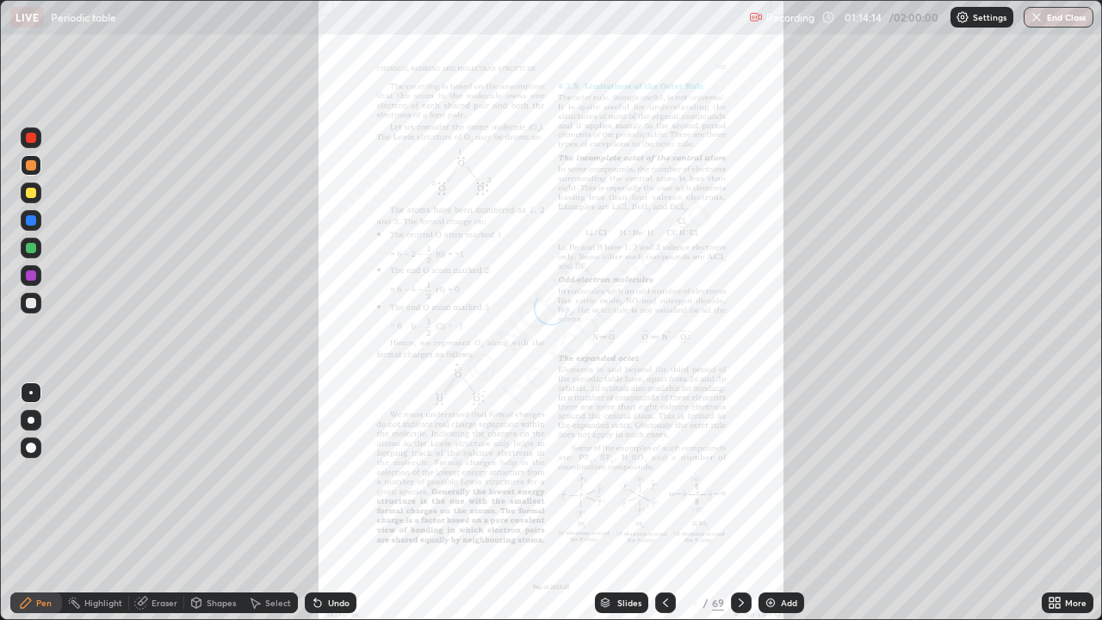
click at [1064, 474] on div "More" at bounding box center [1068, 603] width 52 height 21
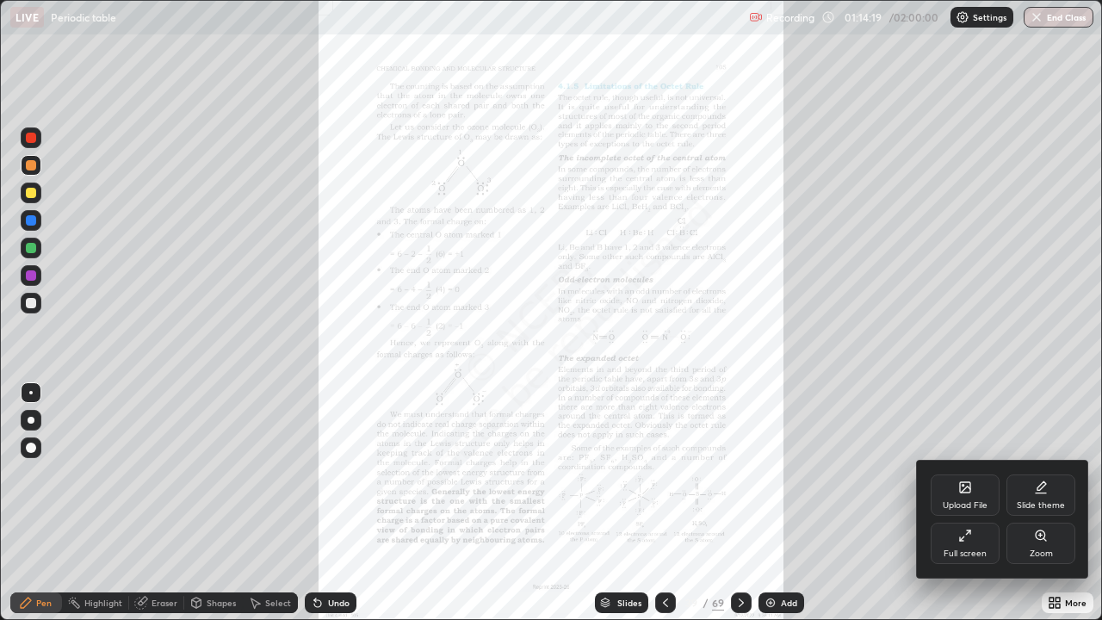
click at [1060, 474] on div "Zoom" at bounding box center [1041, 543] width 69 height 41
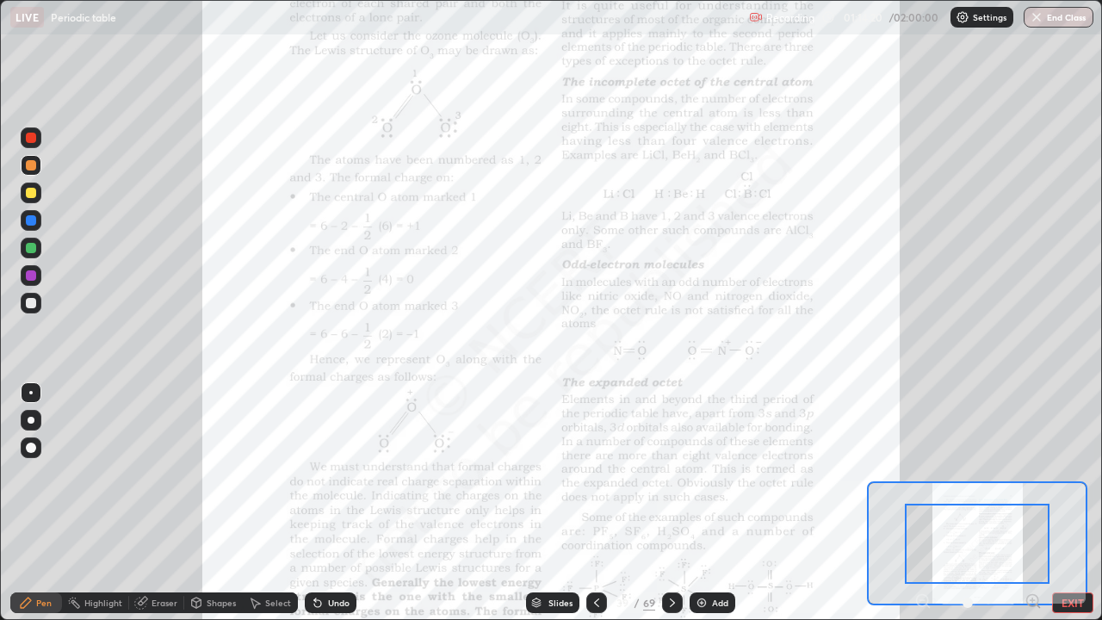
click at [1033, 474] on icon at bounding box center [1032, 600] width 11 height 11
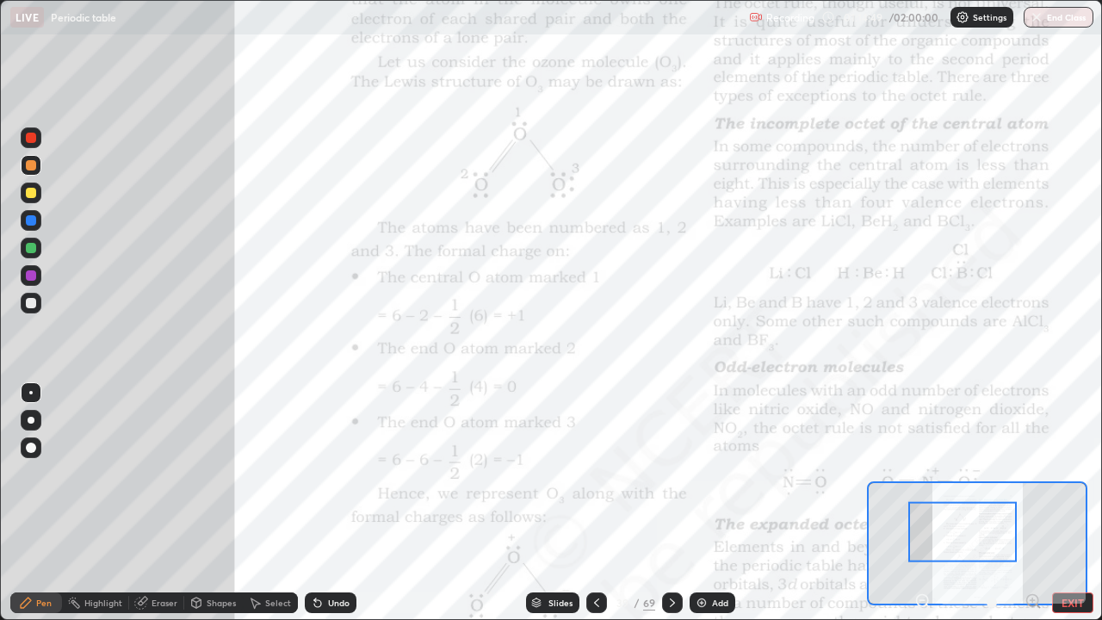
click at [32, 142] on div at bounding box center [31, 138] width 10 height 10
click at [340, 474] on div "Undo" at bounding box center [339, 603] width 22 height 9
click at [338, 474] on div "Undo" at bounding box center [339, 603] width 22 height 9
click at [343, 474] on div "Undo" at bounding box center [339, 603] width 22 height 9
click at [345, 474] on div "Undo" at bounding box center [339, 603] width 22 height 9
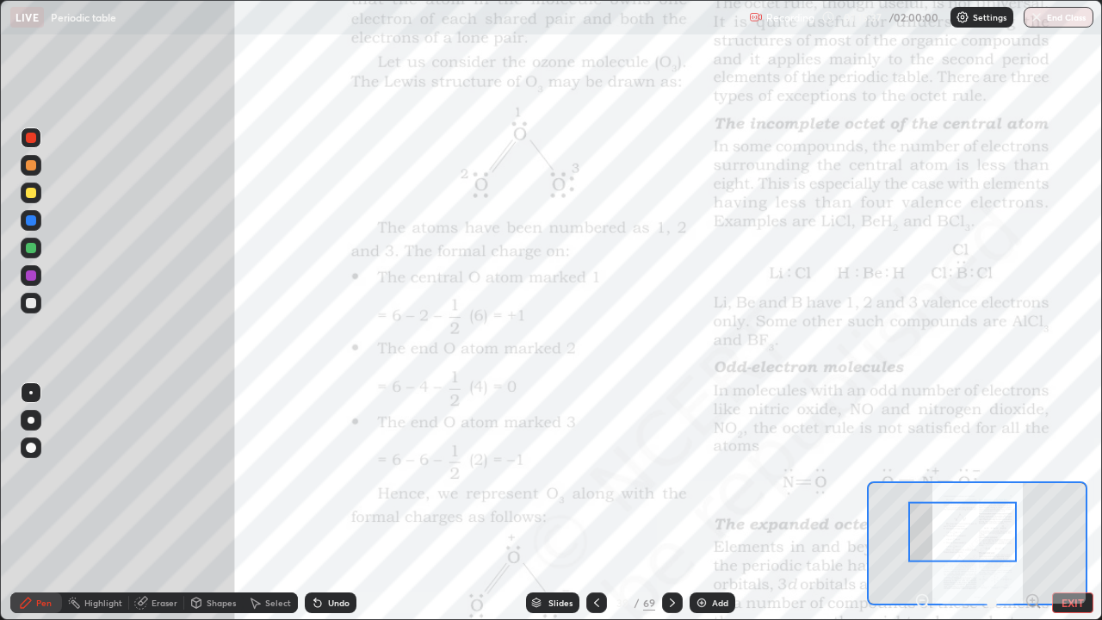
click at [335, 474] on div "Undo" at bounding box center [339, 603] width 22 height 9
click at [338, 474] on div "Undo" at bounding box center [339, 603] width 22 height 9
click at [339, 474] on div "Undo" at bounding box center [339, 603] width 22 height 9
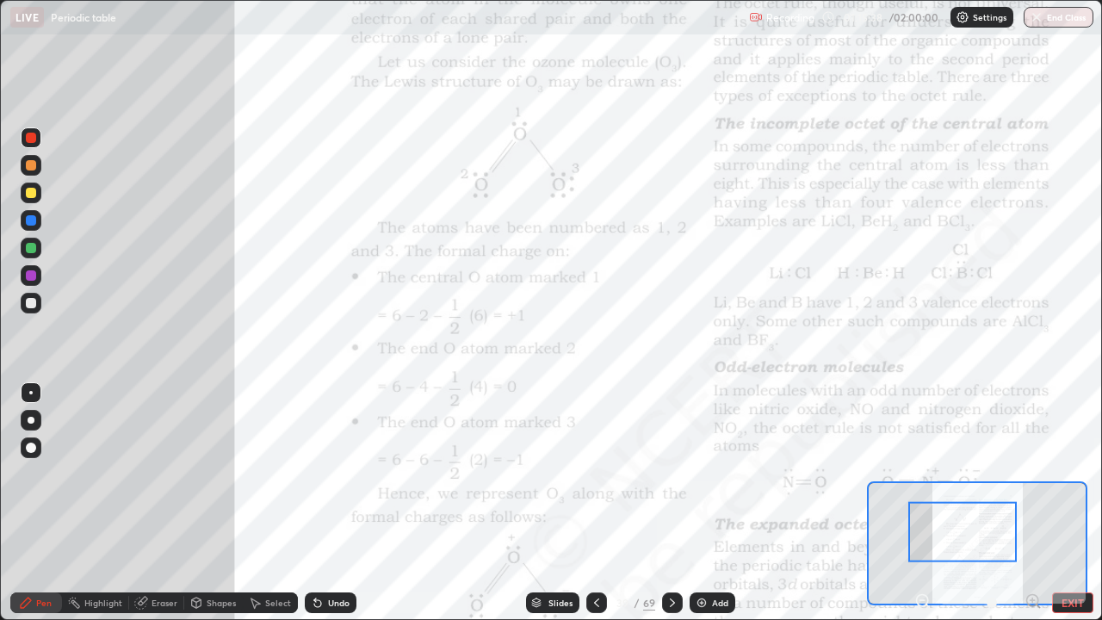
click at [341, 474] on div "Undo" at bounding box center [339, 603] width 22 height 9
click at [345, 474] on div "Undo" at bounding box center [339, 603] width 22 height 9
click at [341, 474] on div "Undo" at bounding box center [331, 603] width 52 height 21
click at [338, 474] on div "Undo" at bounding box center [331, 603] width 52 height 21
click at [338, 474] on div "Undo" at bounding box center [339, 603] width 22 height 9
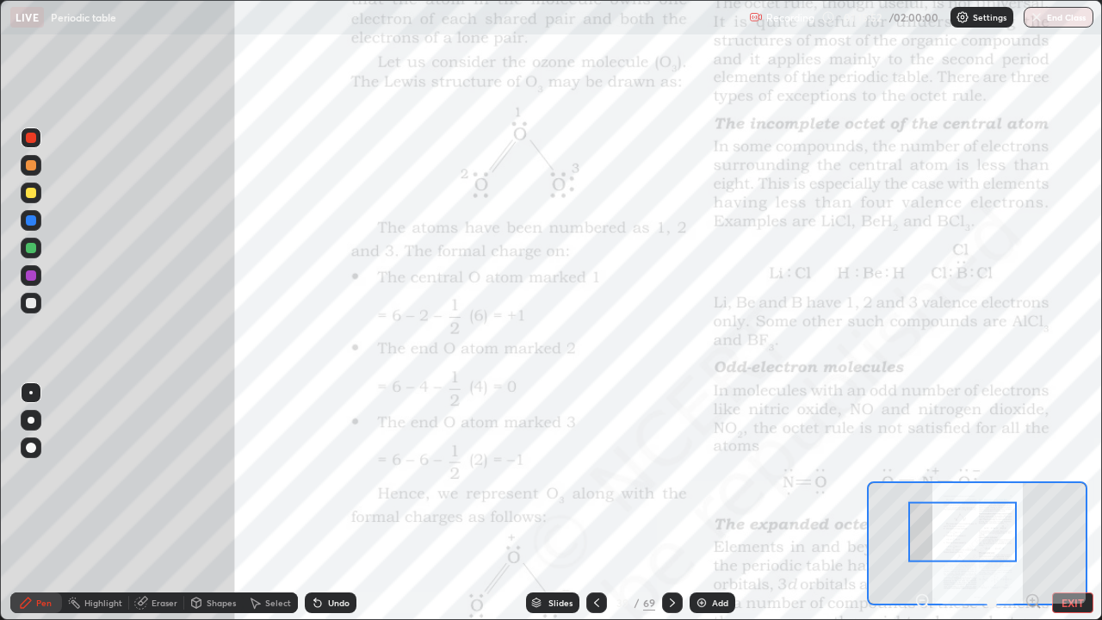
click at [340, 474] on div "Undo" at bounding box center [339, 603] width 22 height 9
click at [343, 474] on div "Undo" at bounding box center [339, 603] width 22 height 9
click at [345, 474] on div "Undo" at bounding box center [331, 603] width 52 height 21
click at [346, 474] on div "Undo" at bounding box center [331, 603] width 52 height 21
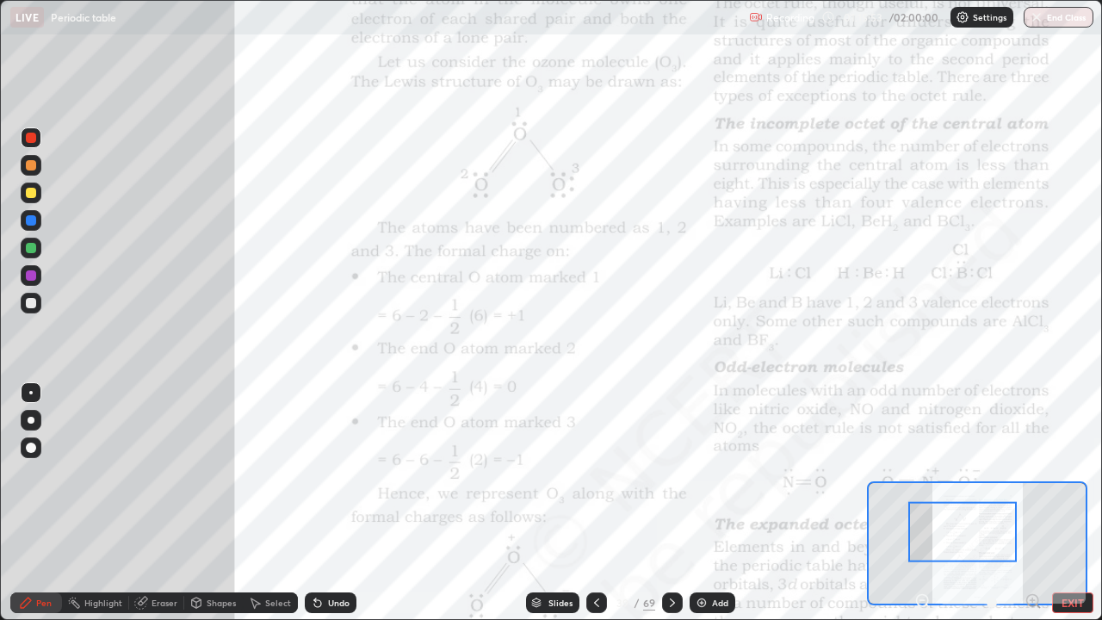
click at [346, 474] on div "Undo" at bounding box center [331, 603] width 52 height 21
click at [347, 474] on div "Undo" at bounding box center [331, 603] width 52 height 21
click at [348, 474] on div "Undo" at bounding box center [331, 603] width 52 height 21
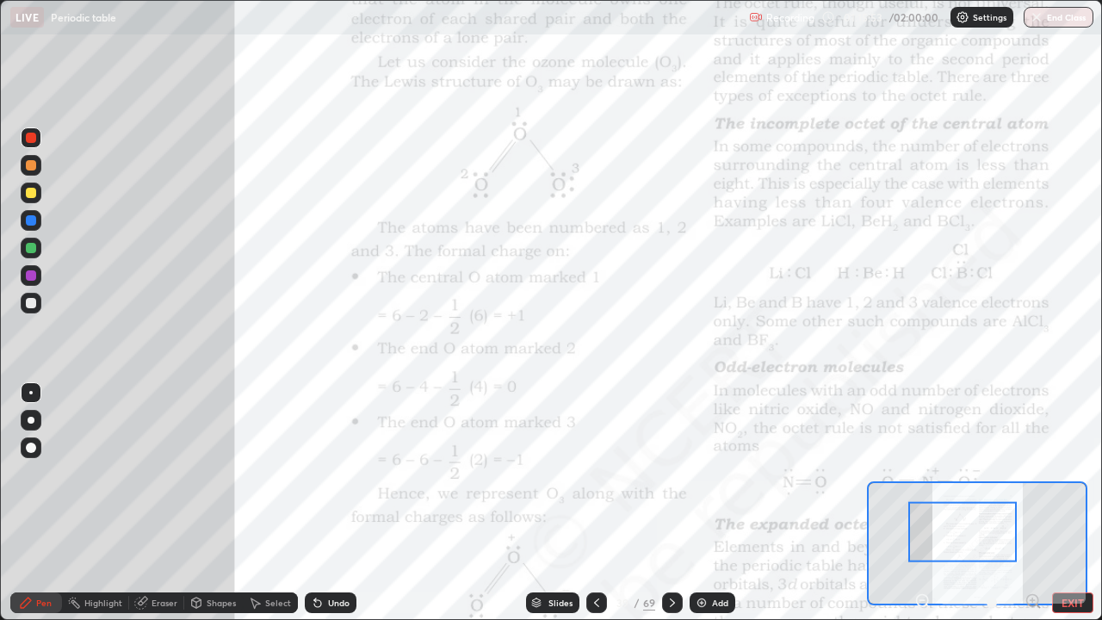
click at [348, 474] on div "Undo" at bounding box center [331, 603] width 52 height 21
click at [349, 474] on div "Undo" at bounding box center [331, 603] width 52 height 21
click at [348, 474] on div "Undo" at bounding box center [331, 603] width 52 height 21
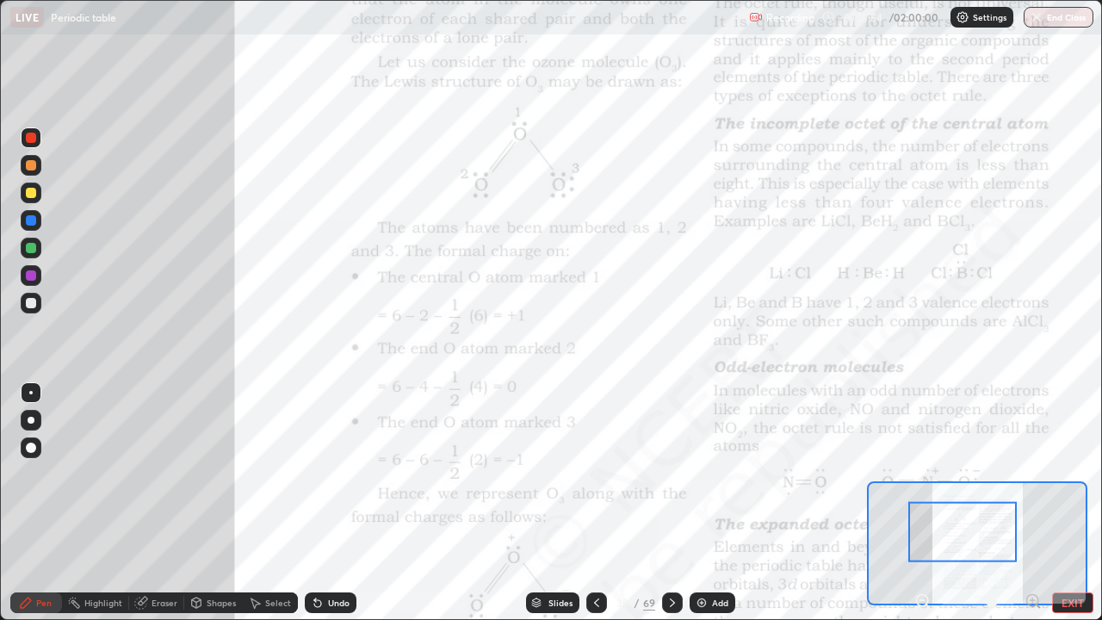
click at [348, 474] on div "Undo" at bounding box center [331, 603] width 52 height 21
click at [331, 474] on div "Undo" at bounding box center [339, 603] width 22 height 9
click at [333, 474] on div "Undo" at bounding box center [339, 603] width 22 height 9
click at [332, 474] on div "Undo" at bounding box center [331, 603] width 52 height 21
click at [330, 474] on div "Undo" at bounding box center [339, 603] width 22 height 9
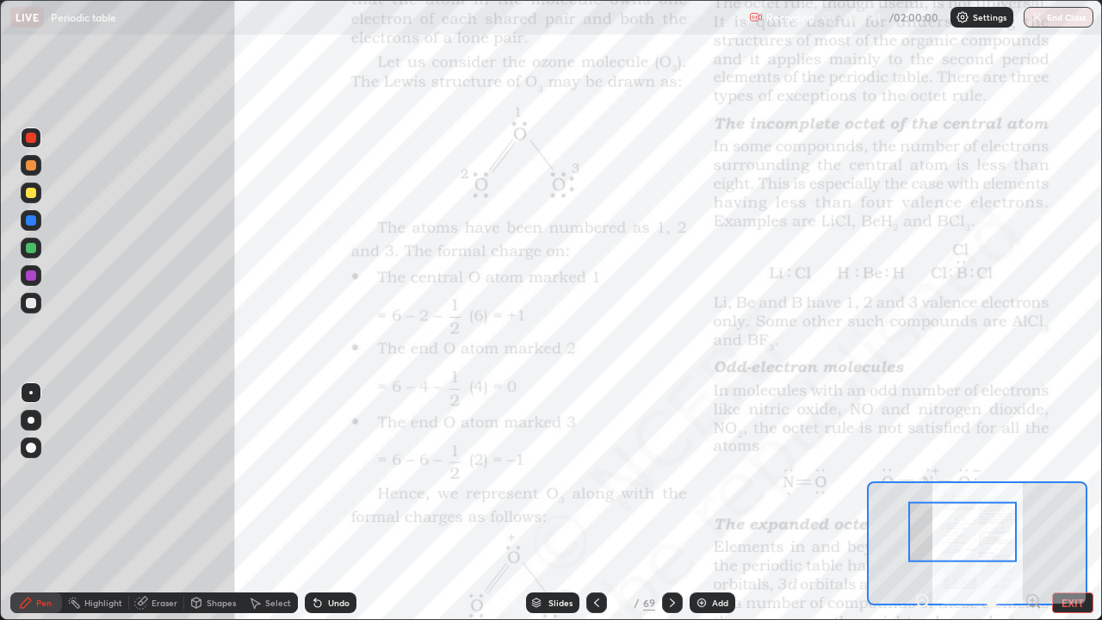
click at [336, 474] on div "Undo" at bounding box center [339, 603] width 22 height 9
click at [335, 474] on div "Undo" at bounding box center [339, 603] width 22 height 9
click at [338, 474] on div "Undo" at bounding box center [331, 603] width 52 height 21
click at [338, 474] on div "Undo" at bounding box center [339, 603] width 22 height 9
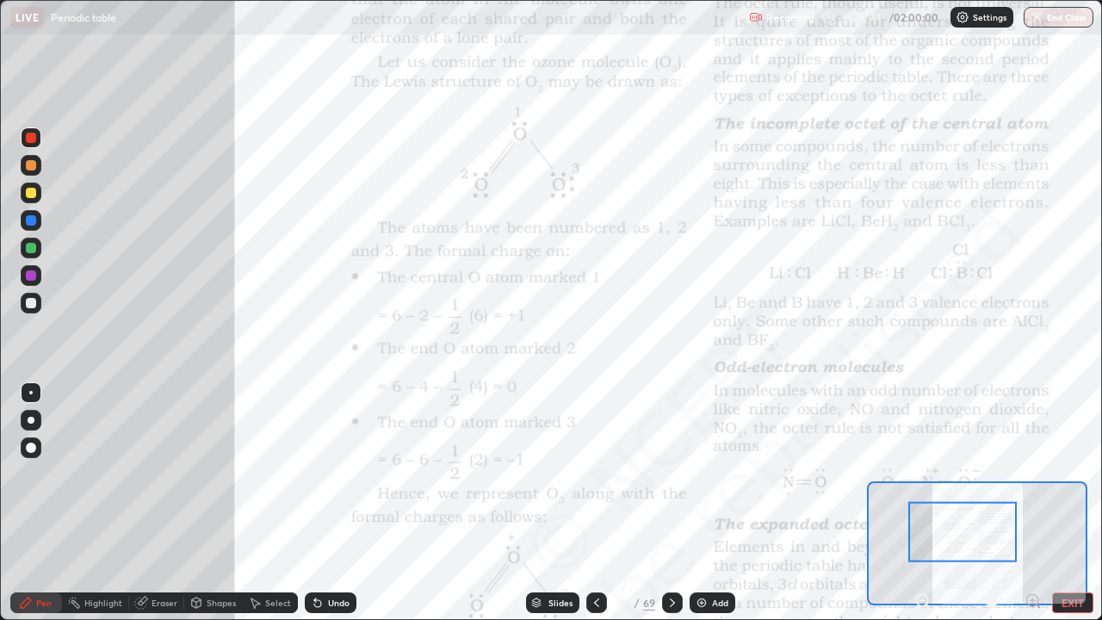
click at [337, 474] on div "Undo" at bounding box center [331, 603] width 52 height 21
click at [338, 474] on div "Undo" at bounding box center [339, 603] width 22 height 9
click at [339, 474] on div "Undo" at bounding box center [331, 603] width 52 height 21
click at [340, 474] on div "Undo" at bounding box center [339, 603] width 22 height 9
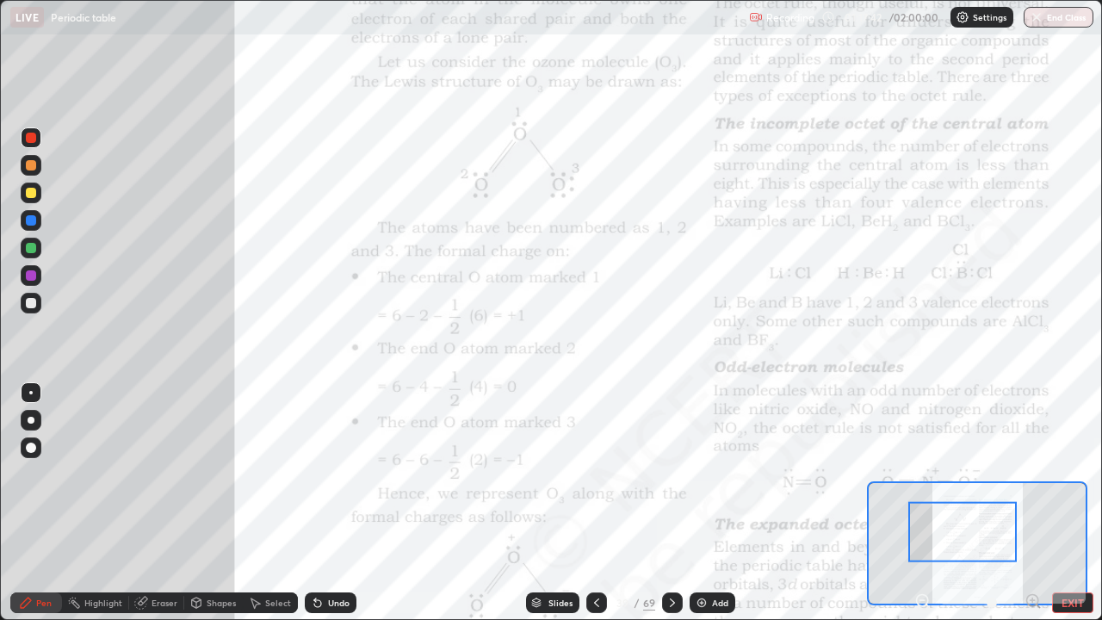
click at [340, 474] on div "Undo" at bounding box center [331, 603] width 52 height 21
click at [341, 474] on div "Undo" at bounding box center [331, 603] width 52 height 21
click at [342, 474] on div "Undo" at bounding box center [339, 603] width 22 height 9
click at [342, 474] on div "Undo" at bounding box center [331, 603] width 52 height 21
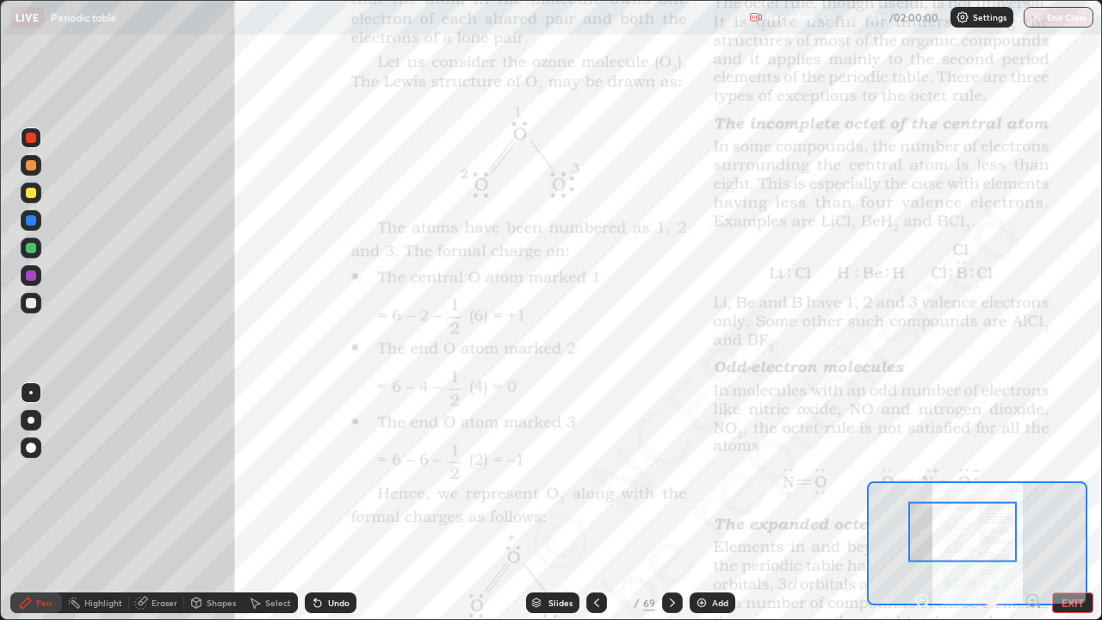
click at [344, 474] on div "Undo" at bounding box center [339, 603] width 22 height 9
click at [343, 474] on div "Undo" at bounding box center [339, 603] width 22 height 9
click at [343, 474] on div "Undo" at bounding box center [331, 603] width 52 height 21
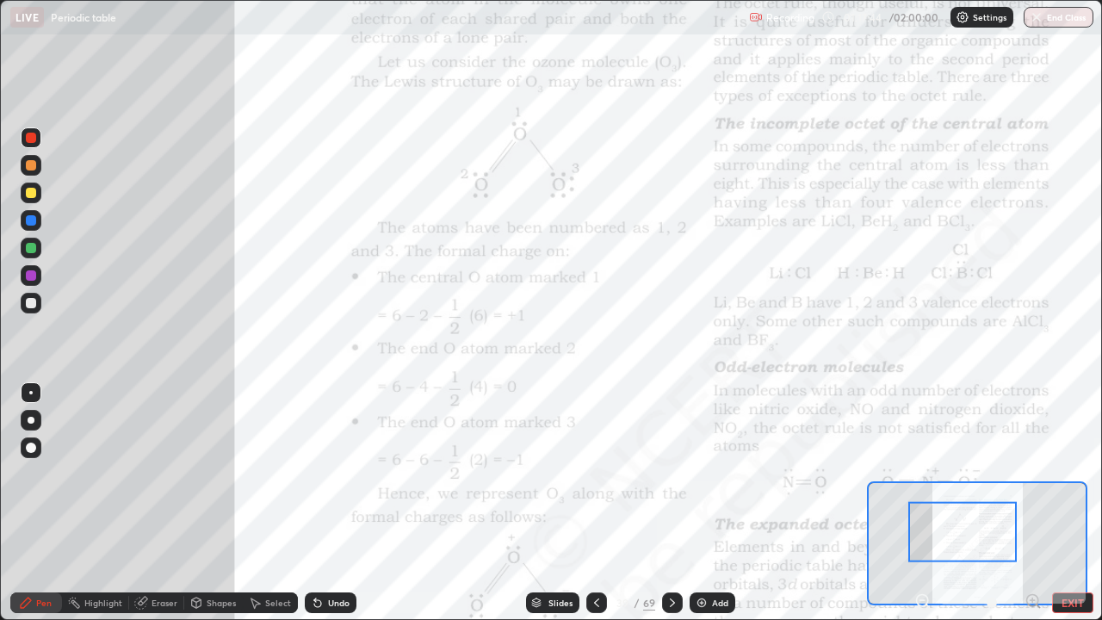
click at [342, 474] on div "Undo" at bounding box center [331, 603] width 52 height 21
click at [341, 474] on div "Undo" at bounding box center [331, 603] width 52 height 21
click at [340, 474] on div "Undo" at bounding box center [331, 603] width 52 height 21
click at [339, 474] on div "Undo" at bounding box center [331, 603] width 52 height 21
click at [338, 474] on div "Undo" at bounding box center [339, 603] width 22 height 9
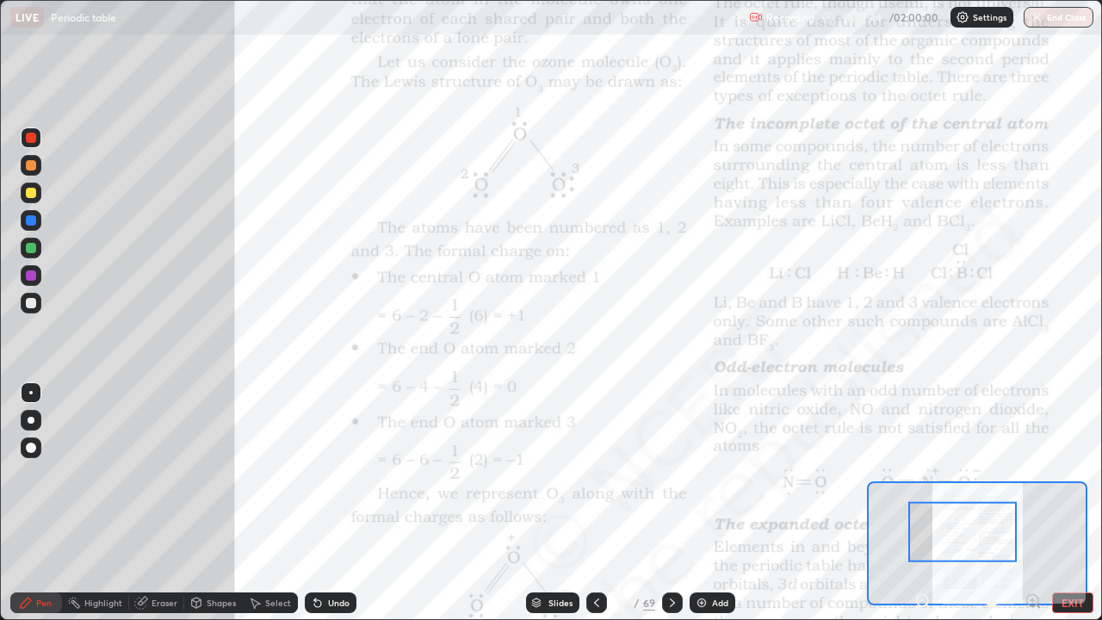
click at [340, 474] on div "Undo" at bounding box center [339, 603] width 22 height 9
click at [340, 474] on div "Undo" at bounding box center [331, 603] width 52 height 21
click at [343, 474] on div "Undo" at bounding box center [339, 603] width 22 height 9
click at [347, 474] on div "Undo" at bounding box center [339, 603] width 22 height 9
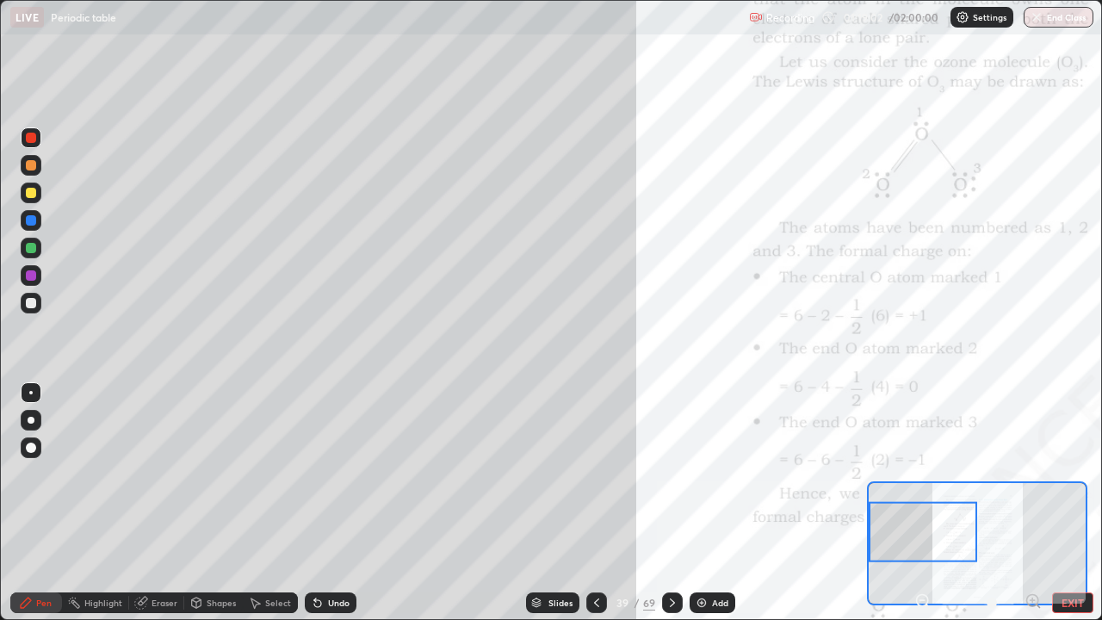
click at [328, 474] on div "Undo" at bounding box center [339, 603] width 22 height 9
click at [331, 474] on div "Undo" at bounding box center [339, 603] width 22 height 9
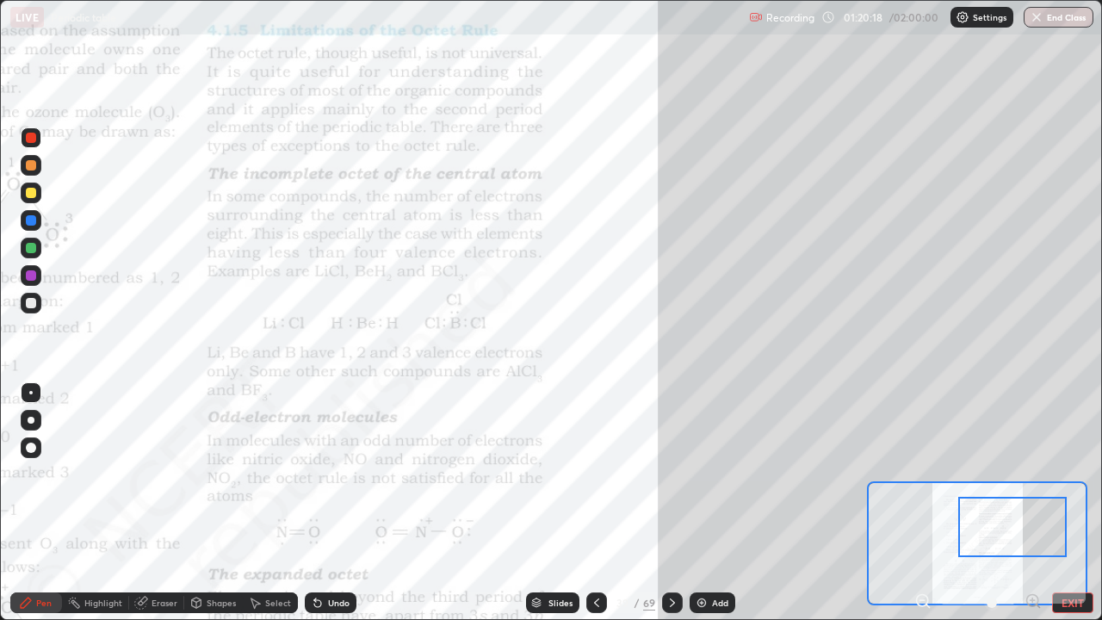
click at [332, 474] on div "Undo" at bounding box center [331, 603] width 52 height 21
click at [336, 474] on div "Undo" at bounding box center [339, 603] width 22 height 9
click at [340, 474] on div "Undo" at bounding box center [331, 603] width 52 height 21
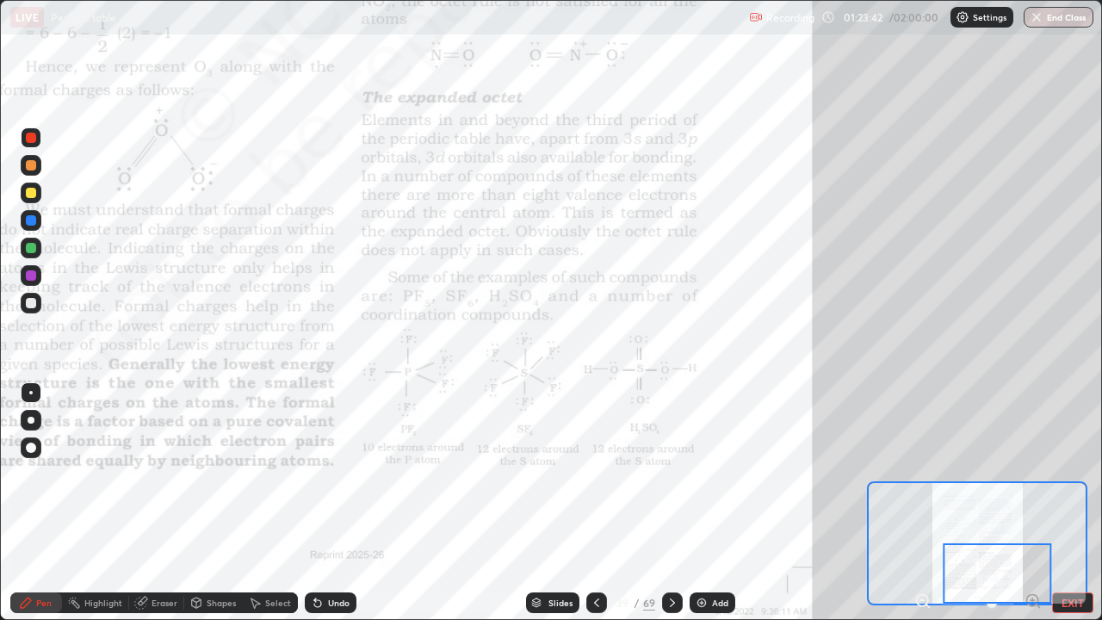
click at [673, 474] on icon at bounding box center [672, 603] width 5 height 9
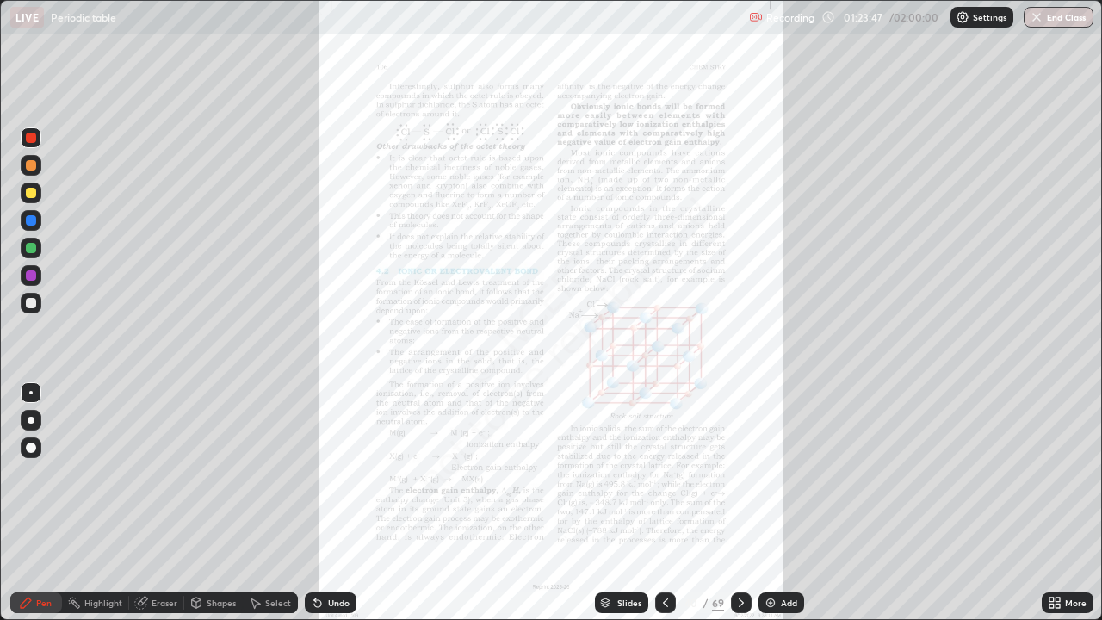
click at [1075, 474] on div "More" at bounding box center [1076, 603] width 22 height 9
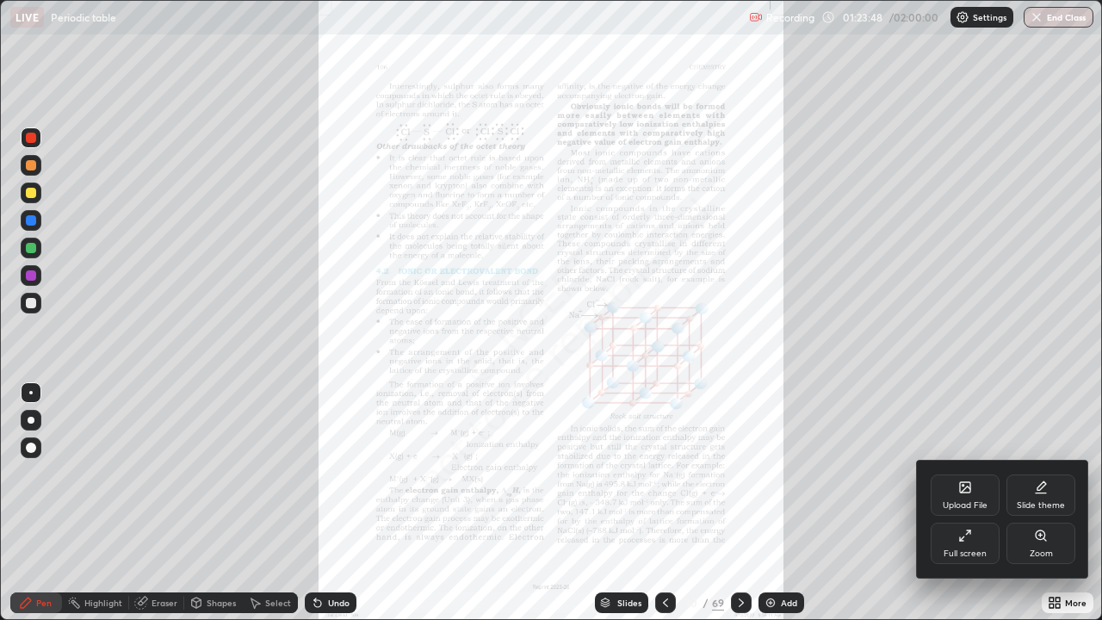
click at [1046, 474] on div "Zoom" at bounding box center [1041, 553] width 23 height 9
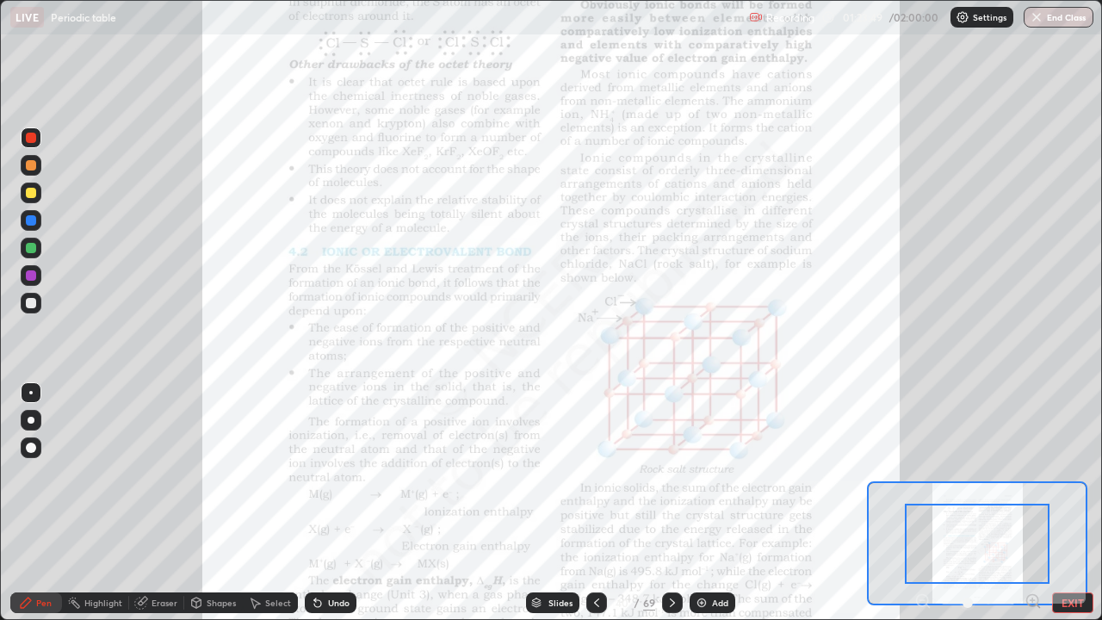
click at [1033, 474] on icon at bounding box center [1033, 601] width 0 height 4
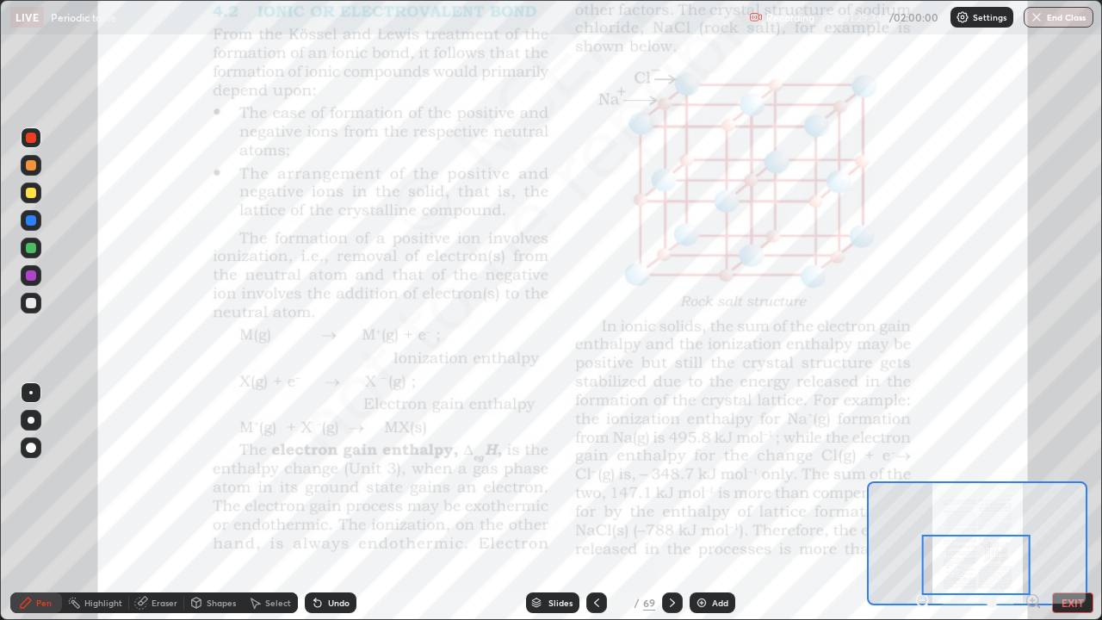
click at [1071, 474] on button "EXIT" at bounding box center [1072, 603] width 41 height 21
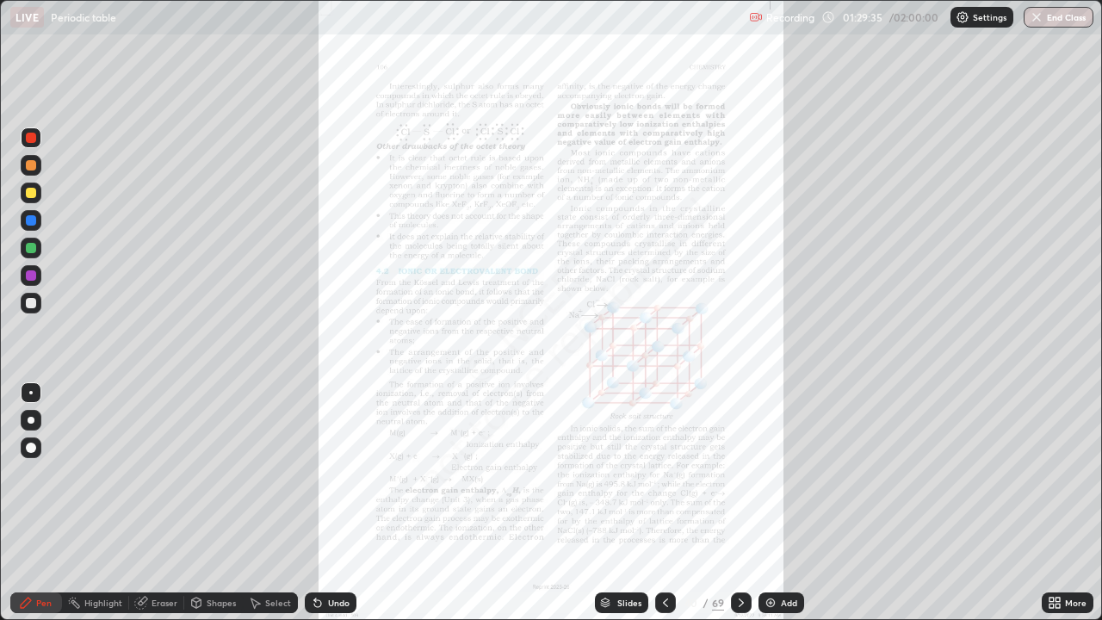
click at [1066, 474] on div "More" at bounding box center [1076, 603] width 22 height 9
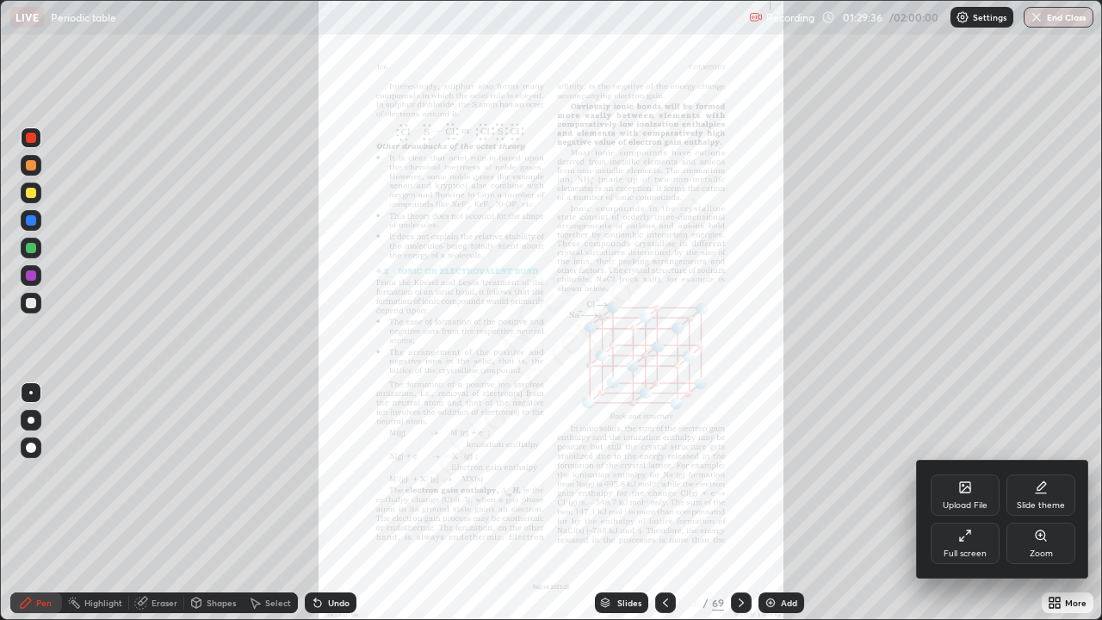
click at [984, 474] on div "Full screen" at bounding box center [965, 553] width 43 height 9
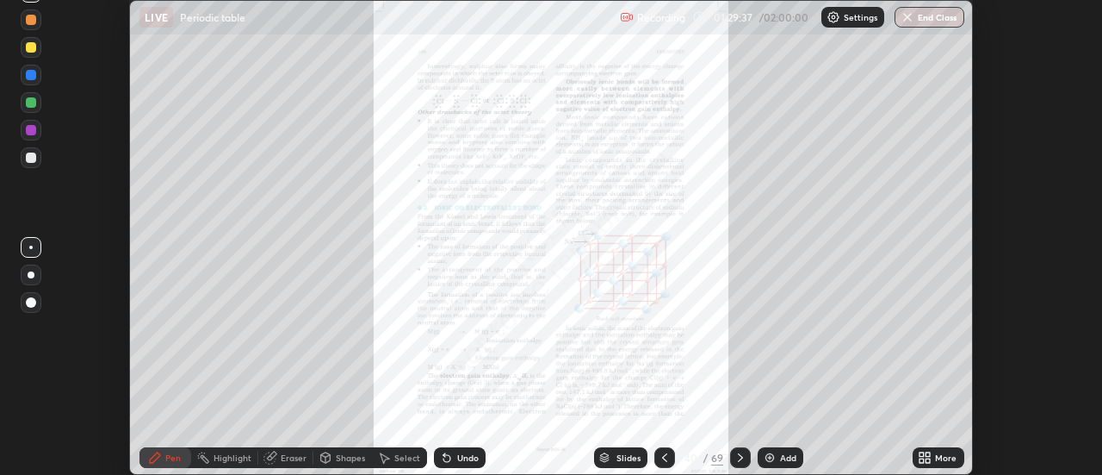
scroll to position [85647, 85020]
click at [940, 17] on button "End Class" at bounding box center [930, 17] width 70 height 21
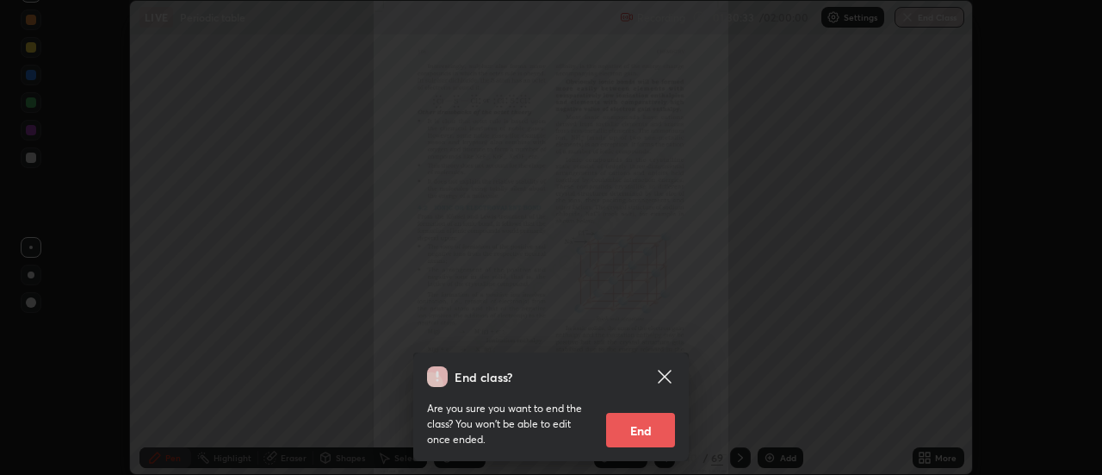
click at [663, 436] on button "End" at bounding box center [640, 430] width 69 height 34
